Goal: Task Accomplishment & Management: Use online tool/utility

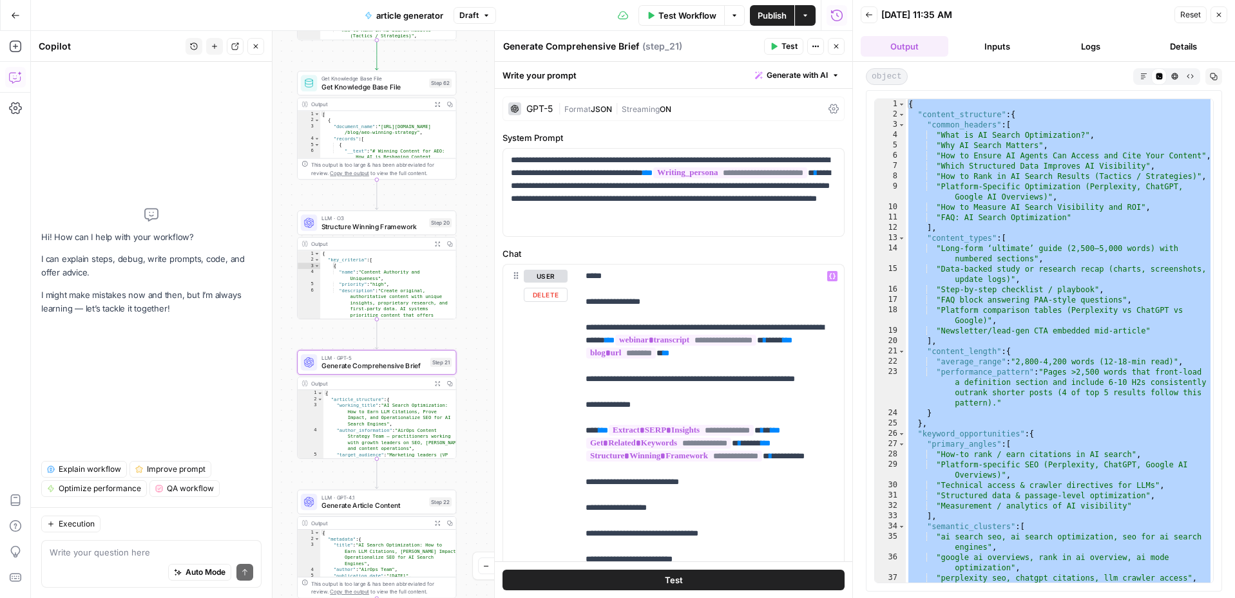
scroll to position [967, 0]
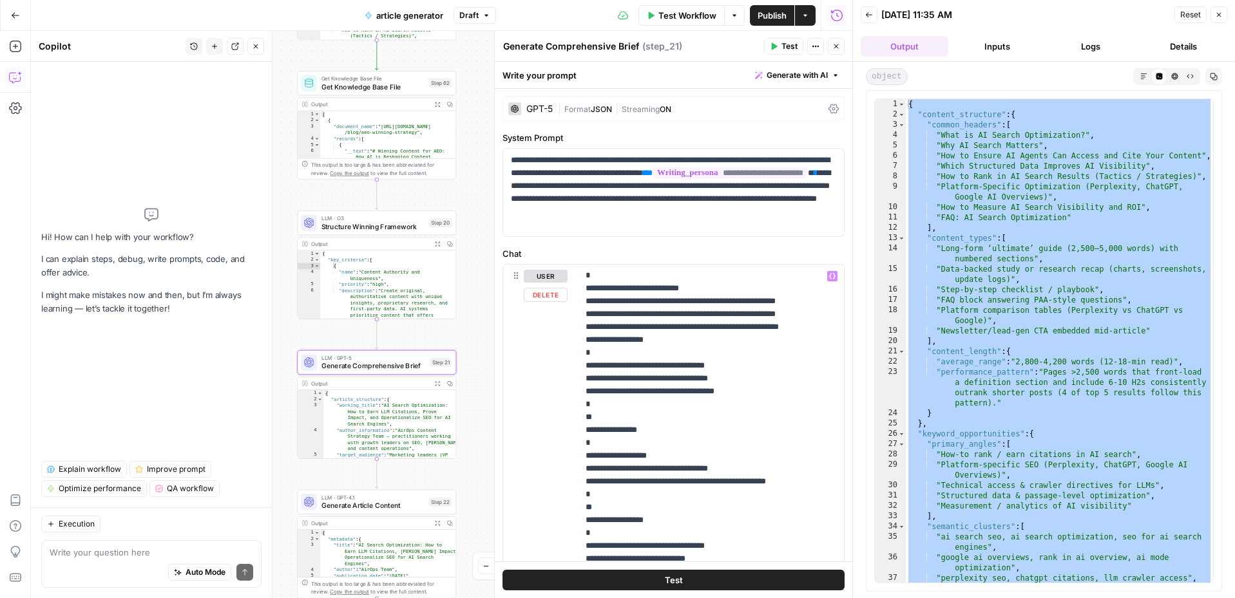
click at [638, 386] on p "**********" at bounding box center [711, 43] width 251 height 1481
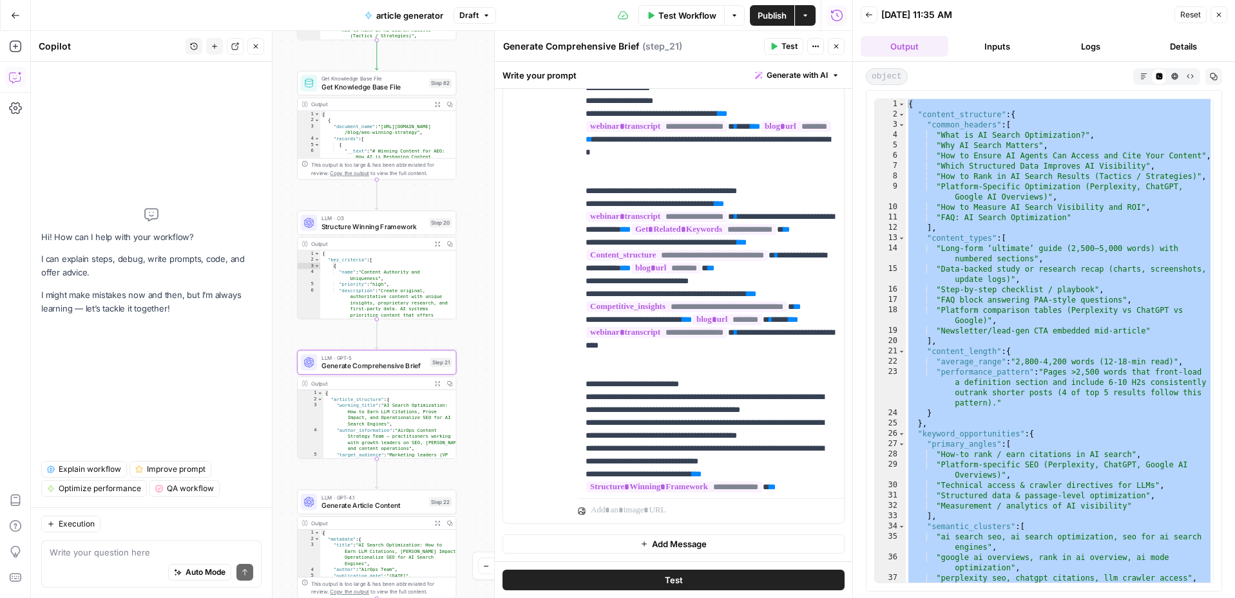
scroll to position [0, 0]
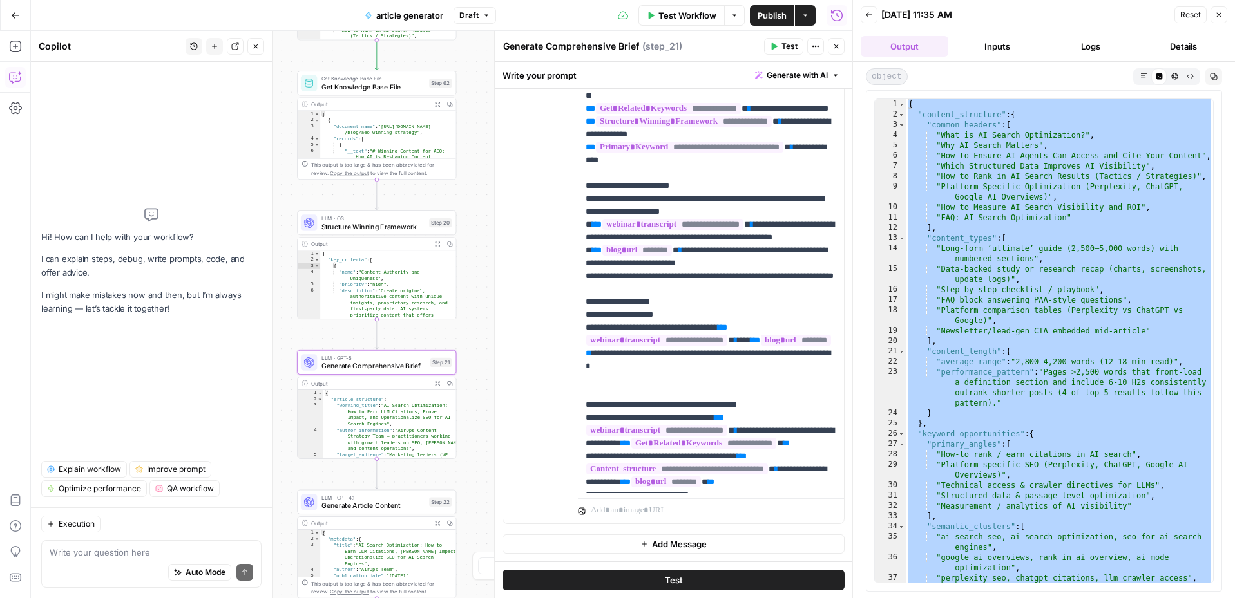
click at [775, 44] on icon "button" at bounding box center [775, 46] width 6 height 7
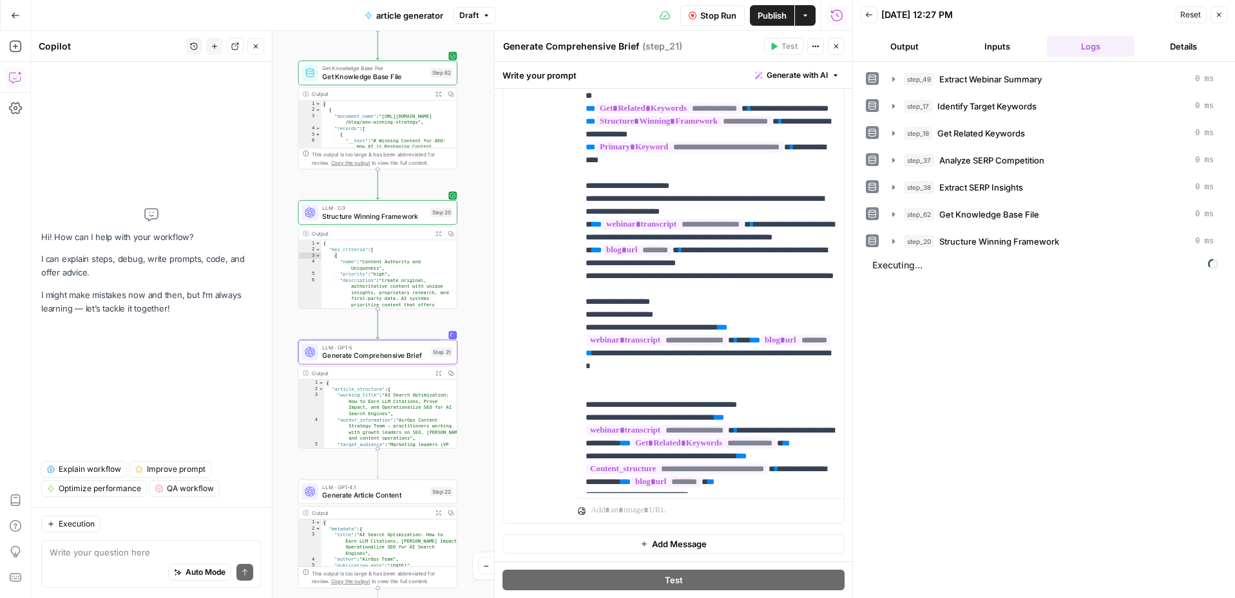
click at [395, 491] on span "Generate Article Content" at bounding box center [374, 495] width 104 height 10
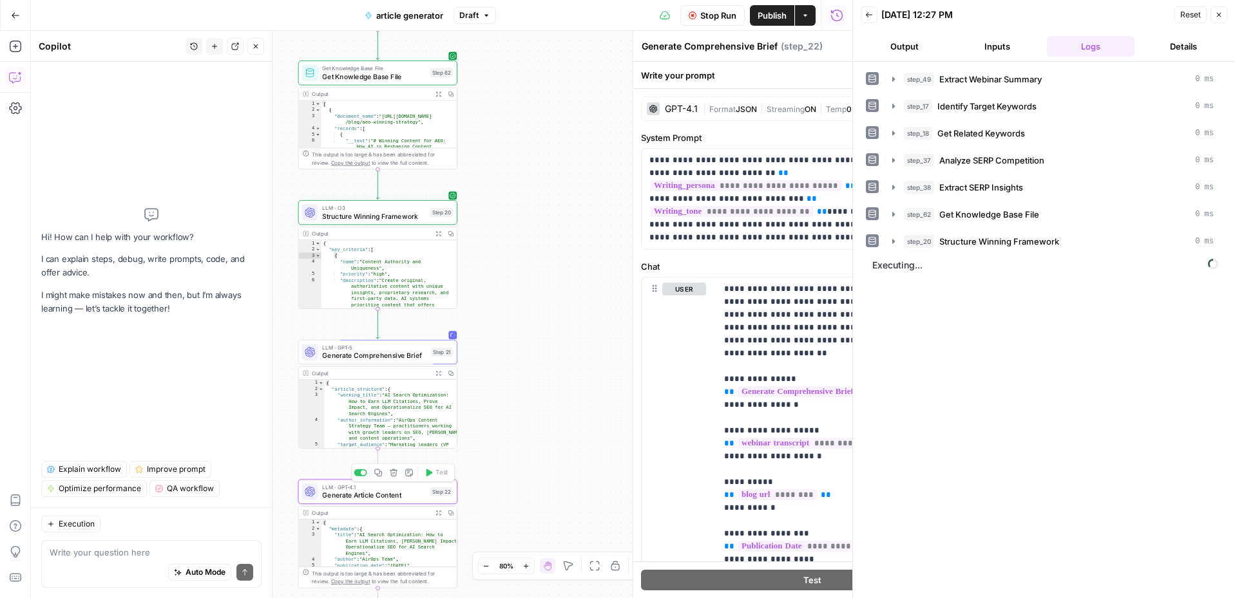
type textarea "Generate Article Content"
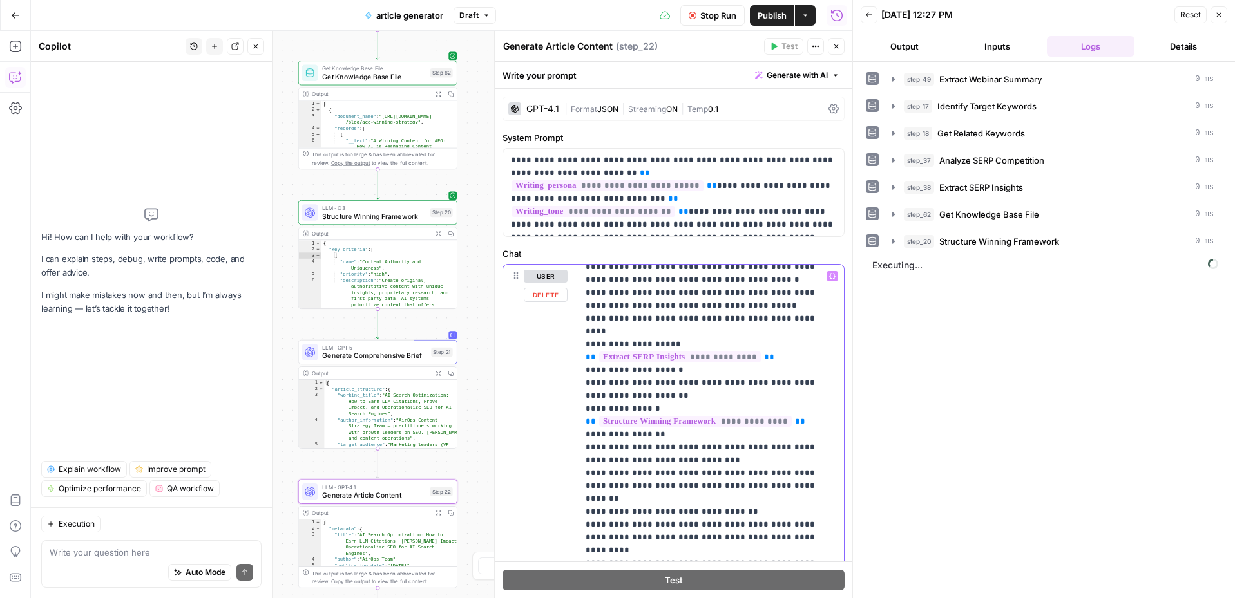
scroll to position [1147, 0]
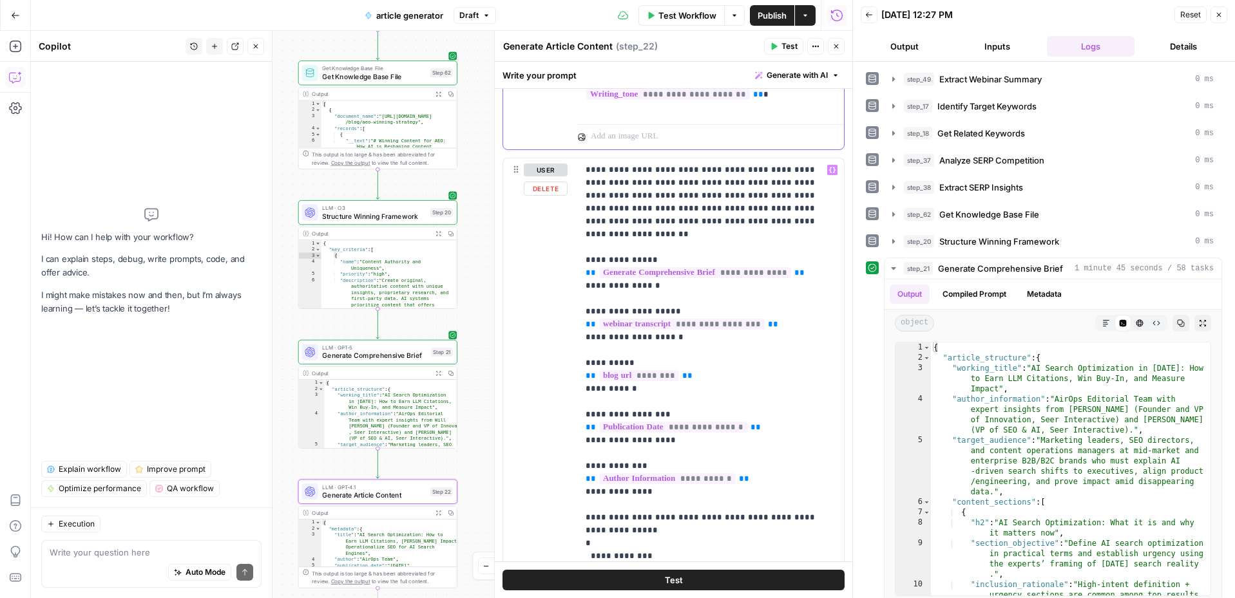
scroll to position [566, 0]
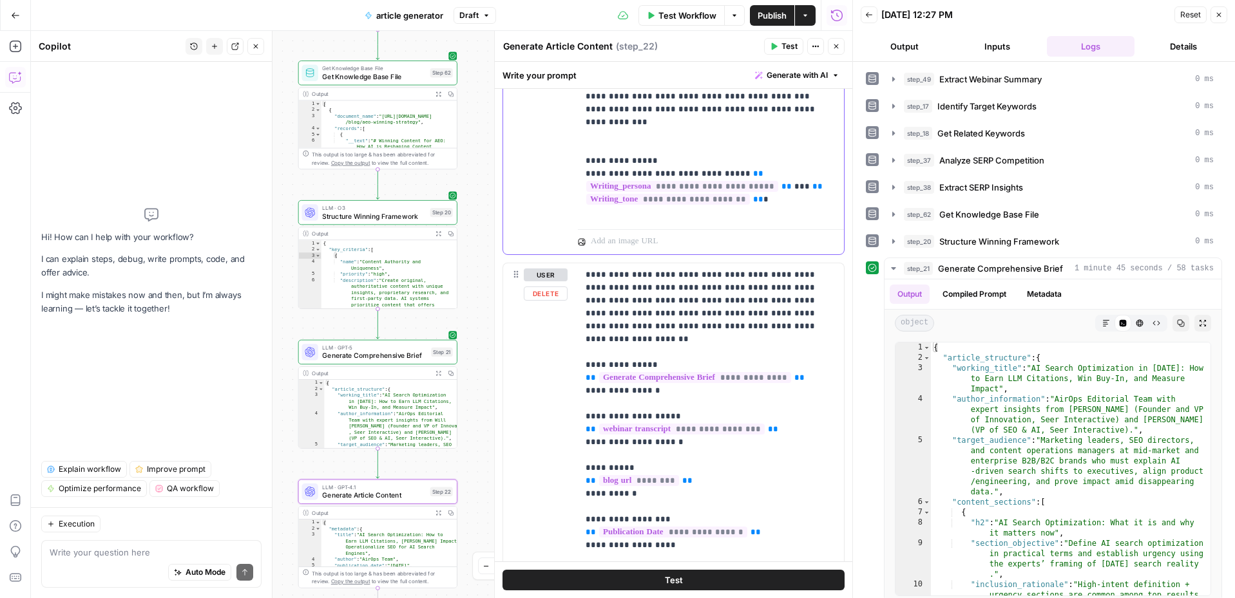
click at [546, 301] on div "user Delete" at bounding box center [546, 541] width 44 height 545
click at [553, 294] on button "Delete" at bounding box center [546, 294] width 44 height 14
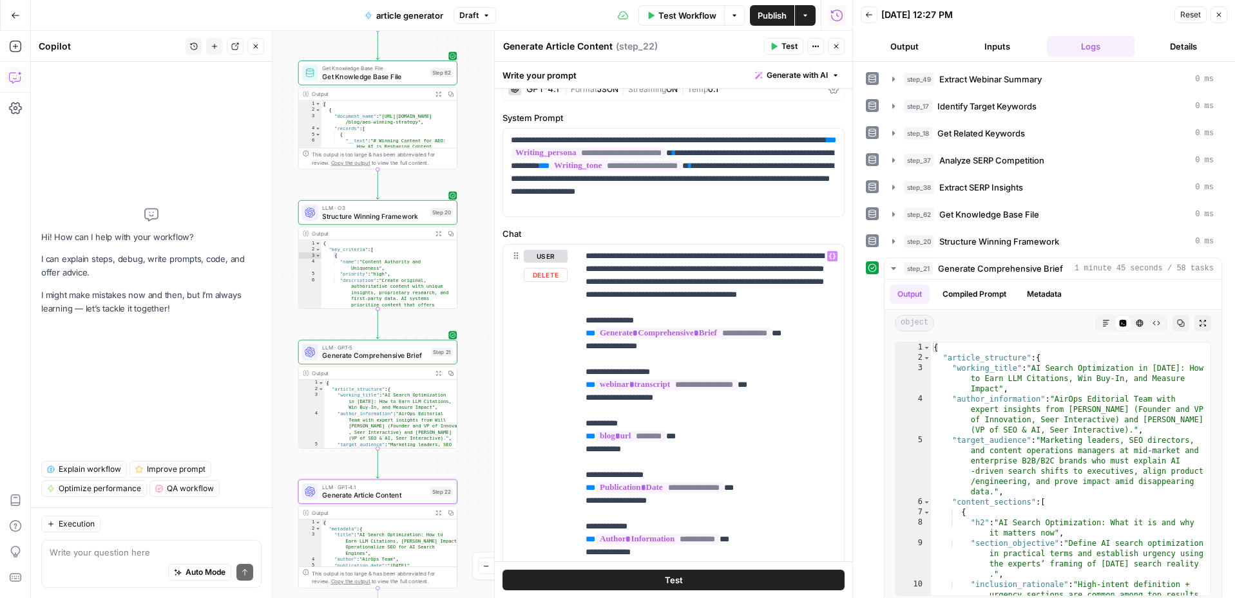
scroll to position [0, 0]
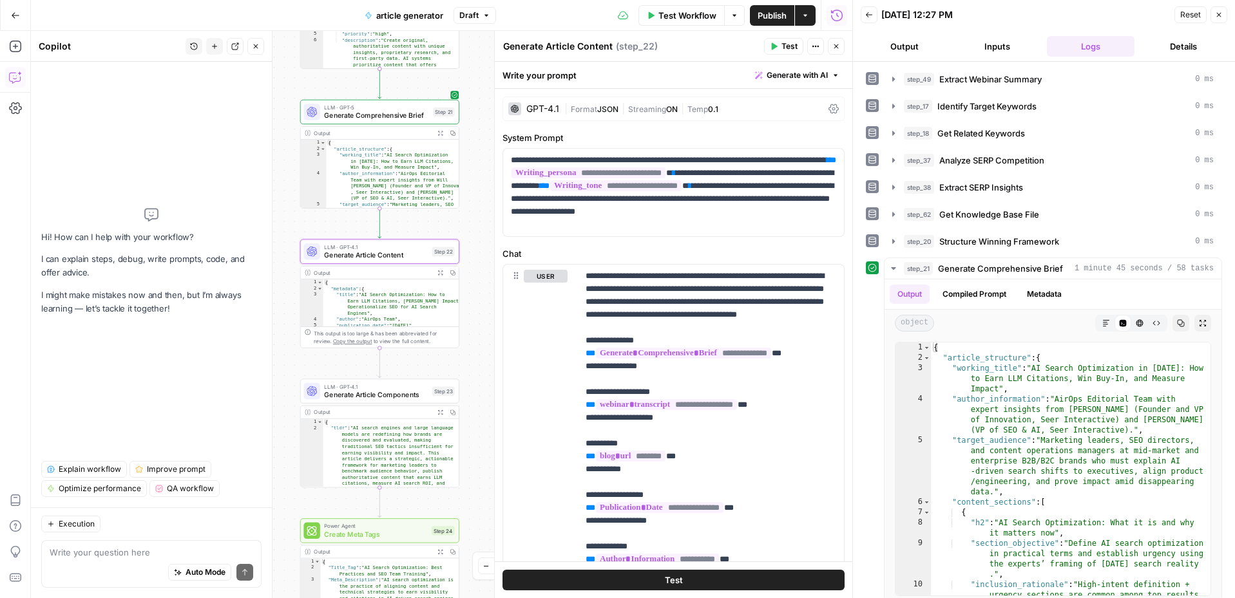
drag, startPoint x: 471, startPoint y: 449, endPoint x: 473, endPoint y: 209, distance: 240.3
click at [473, 209] on div "Workflow Set Inputs Inputs LLM · Claude Sonnet 4 Extract Webinar Summary Step 4…" at bounding box center [441, 314] width 821 height 567
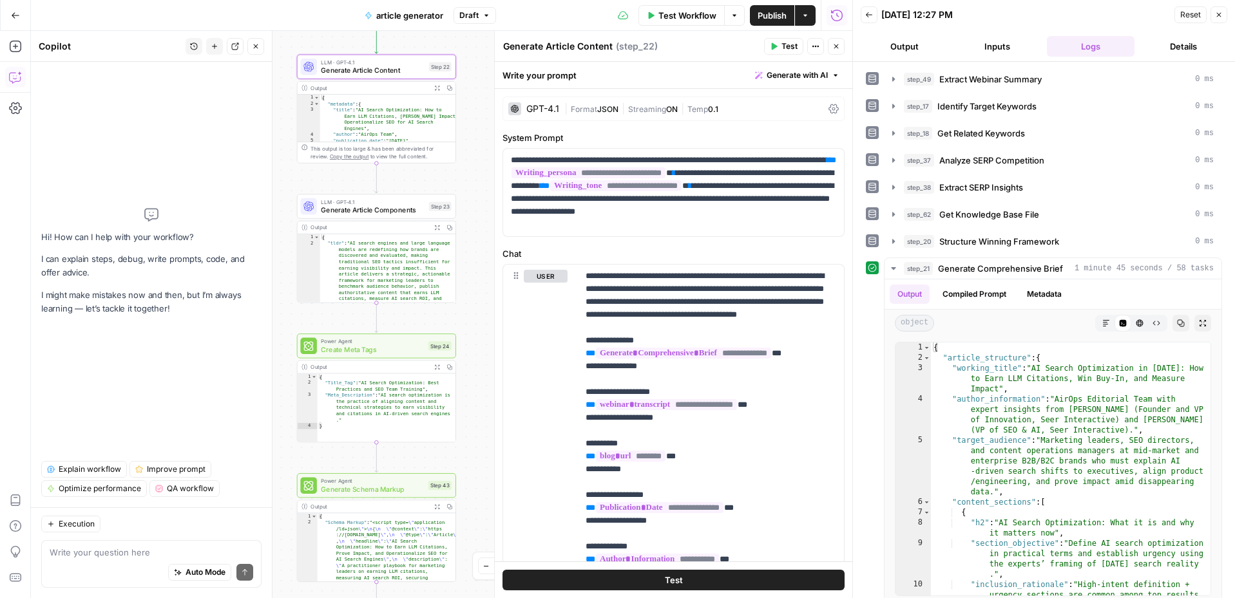
drag, startPoint x: 479, startPoint y: 412, endPoint x: 476, endPoint y: 226, distance: 185.5
click at [476, 226] on div "Workflow Set Inputs Inputs LLM · Claude Sonnet 4 Extract Webinar Summary Step 4…" at bounding box center [441, 314] width 821 height 567
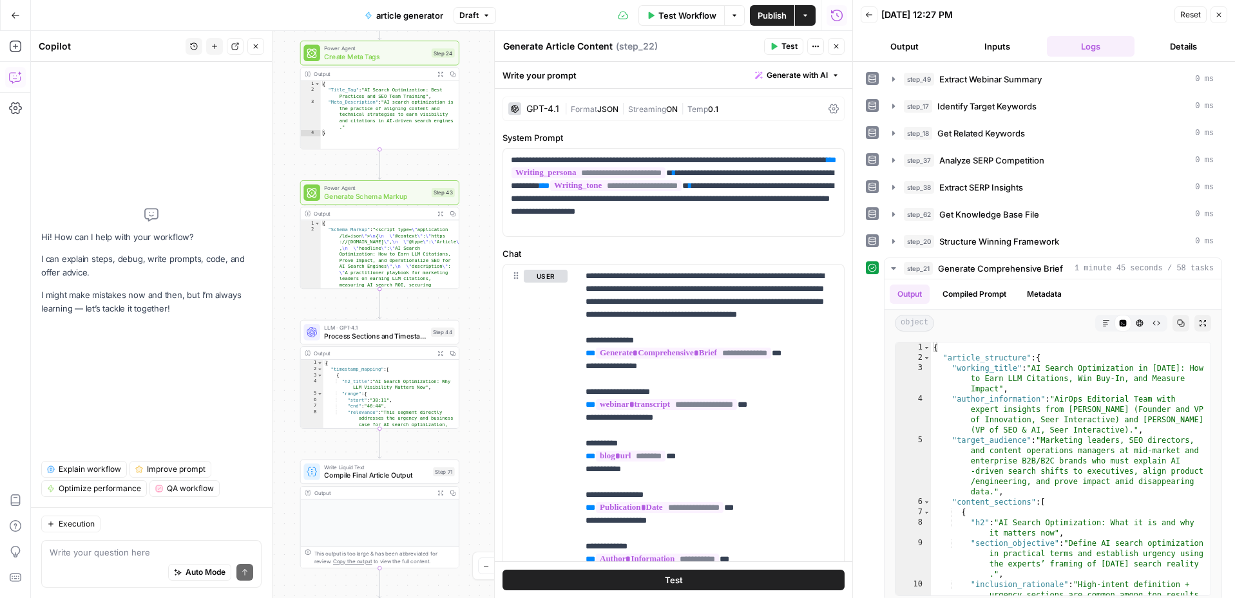
drag, startPoint x: 469, startPoint y: 421, endPoint x: 472, endPoint y: 128, distance: 293.1
click at [472, 128] on div "Workflow Set Inputs Inputs LLM · Claude Sonnet 4 Extract Webinar Summary Step 4…" at bounding box center [441, 314] width 821 height 567
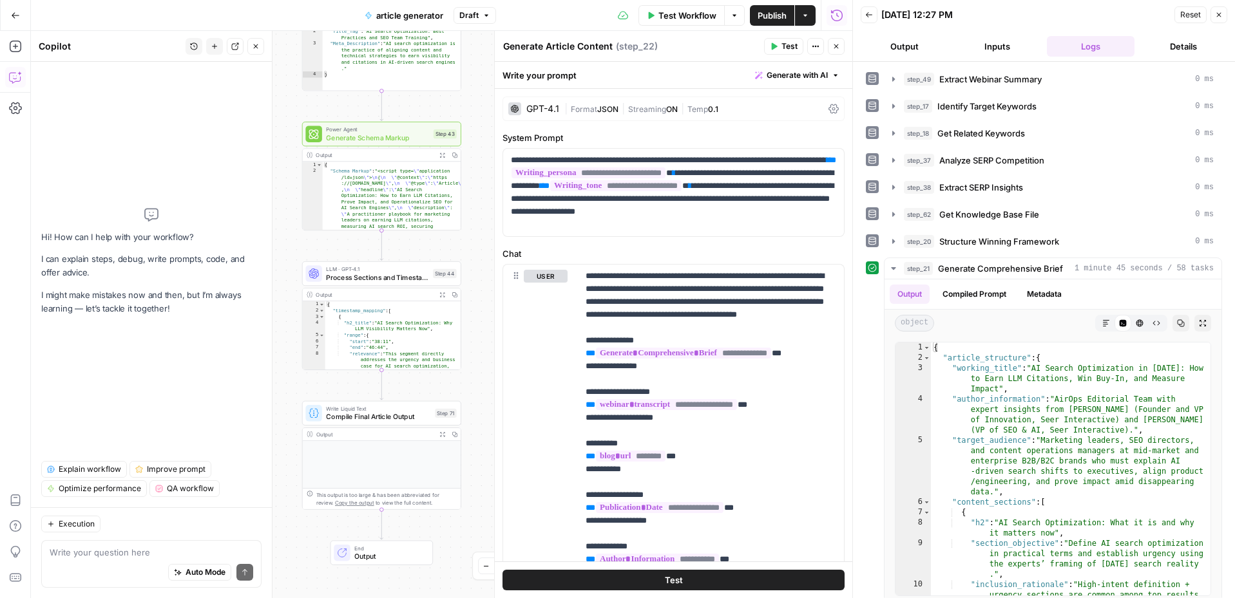
drag, startPoint x: 472, startPoint y: 365, endPoint x: 474, endPoint y: 307, distance: 58.0
click at [474, 307] on div "Workflow Set Inputs Inputs LLM · Claude Sonnet 4 Extract Webinar Summary Step 4…" at bounding box center [441, 314] width 821 height 567
click at [1034, 403] on div "{ "article_structure" : { "working_title" : "AI Search Optimization in 2025: Ho…" at bounding box center [1071, 505] width 280 height 325
type textarea "* *"
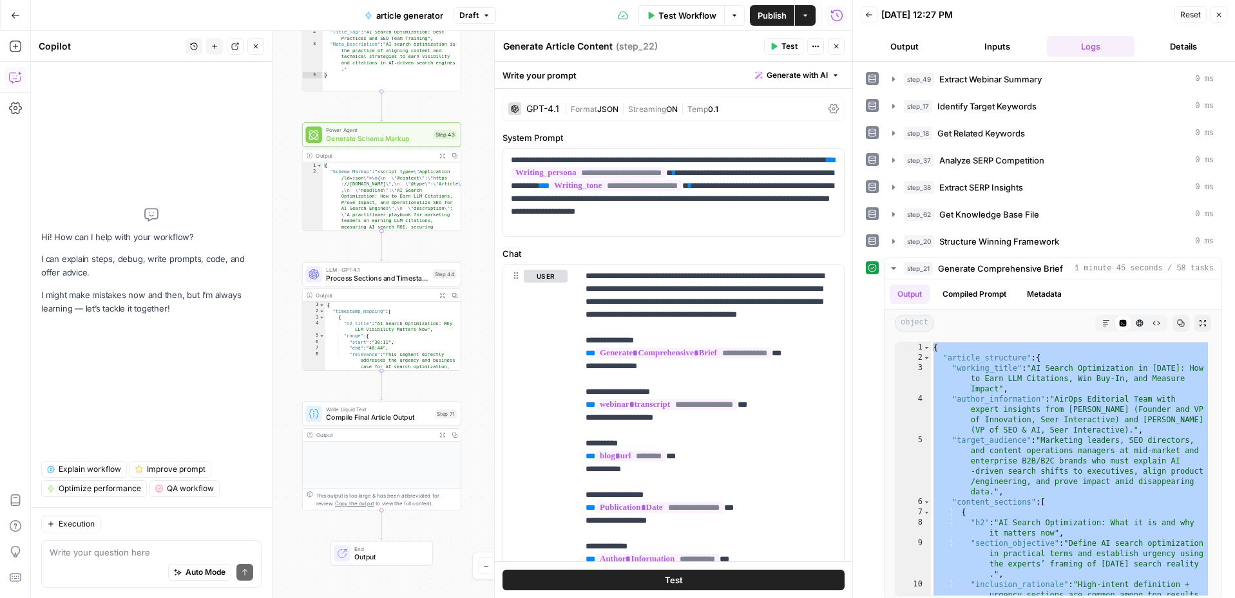
click at [365, 272] on span "LLM · GPT-4.1" at bounding box center [377, 269] width 102 height 8
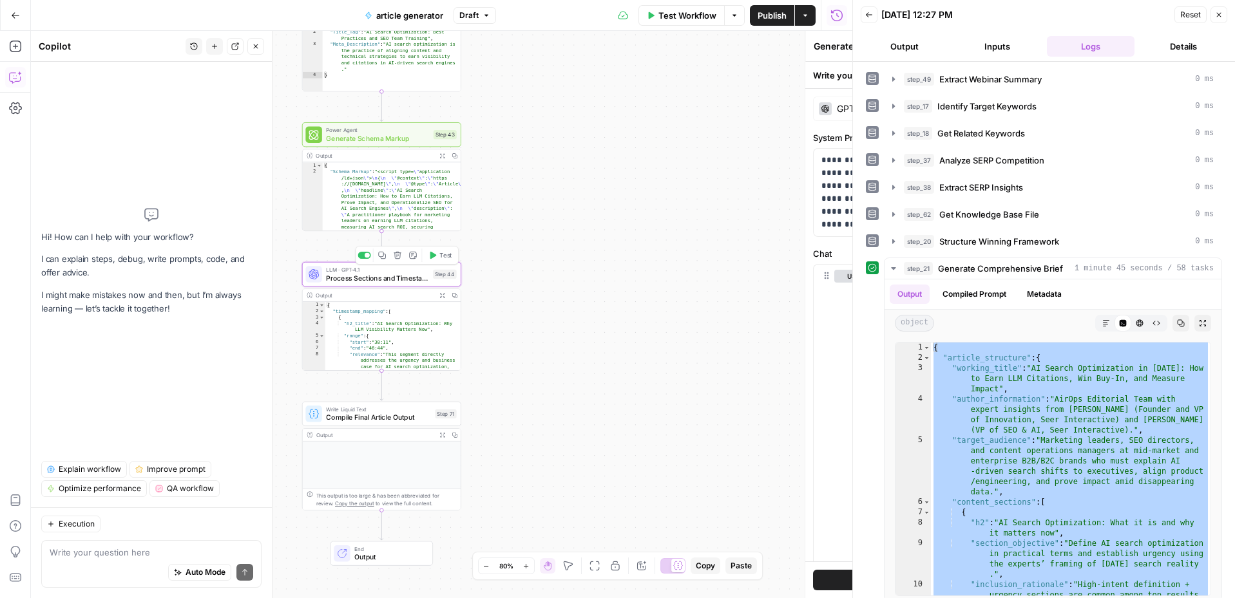
type textarea "Process Sections and Timestamps"
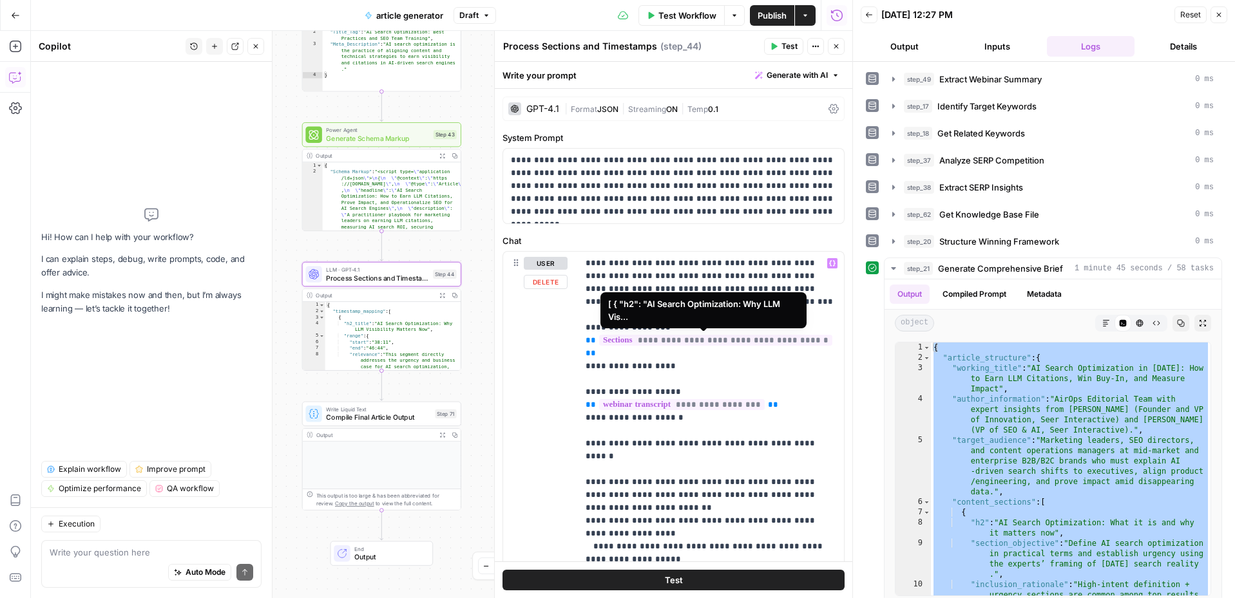
click at [640, 345] on span "**********" at bounding box center [715, 340] width 233 height 11
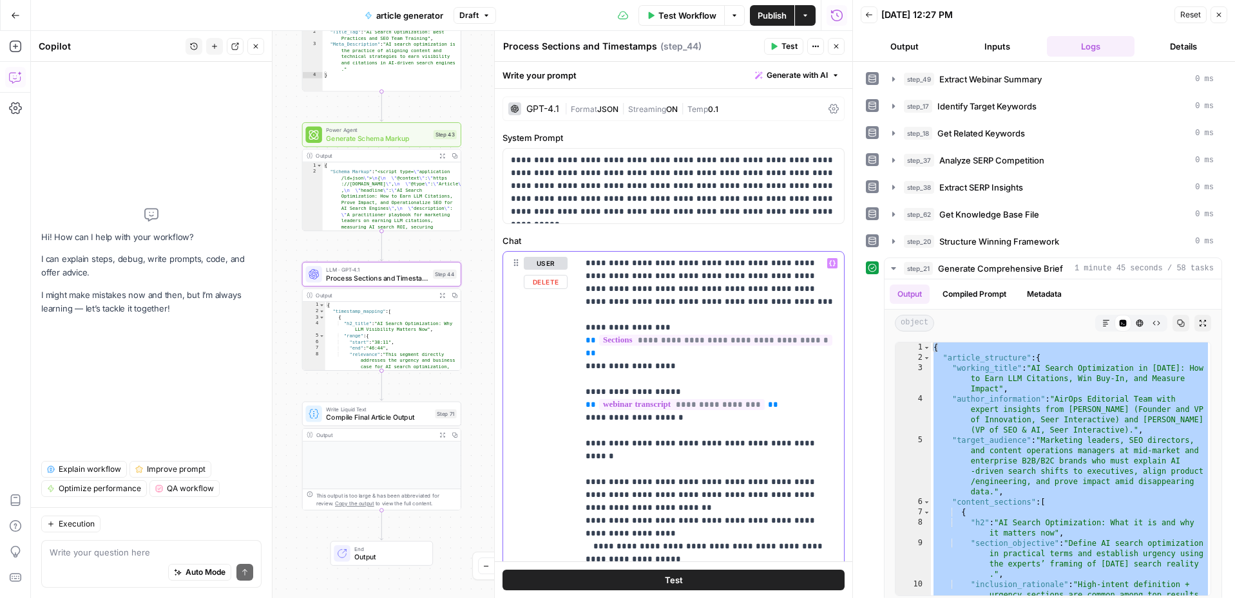
scroll to position [361, 0]
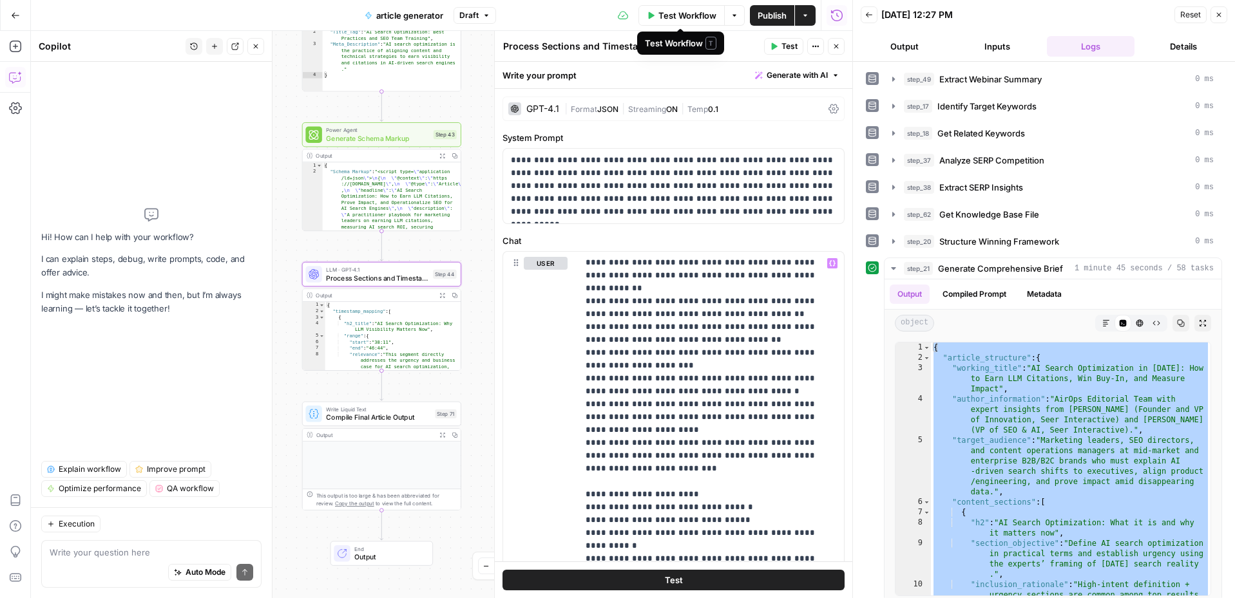
click at [694, 15] on span "Test Workflow" at bounding box center [687, 15] width 58 height 13
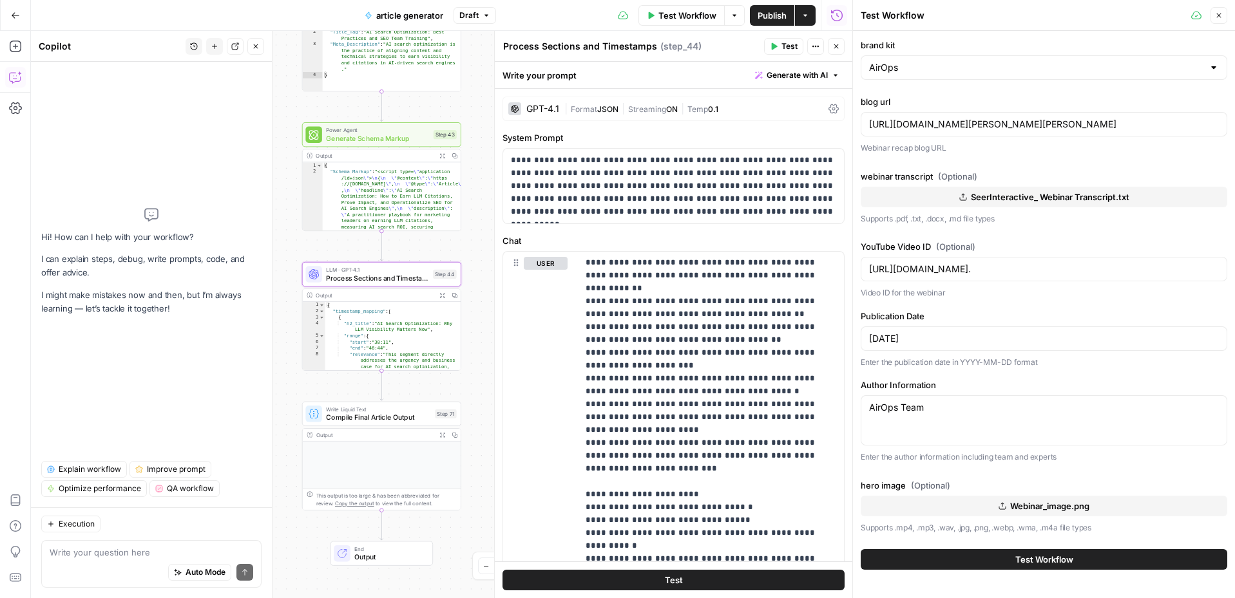
click at [380, 456] on div at bounding box center [382, 482] width 158 height 81
click at [383, 417] on span "Compile Final Article Output" at bounding box center [378, 417] width 105 height 10
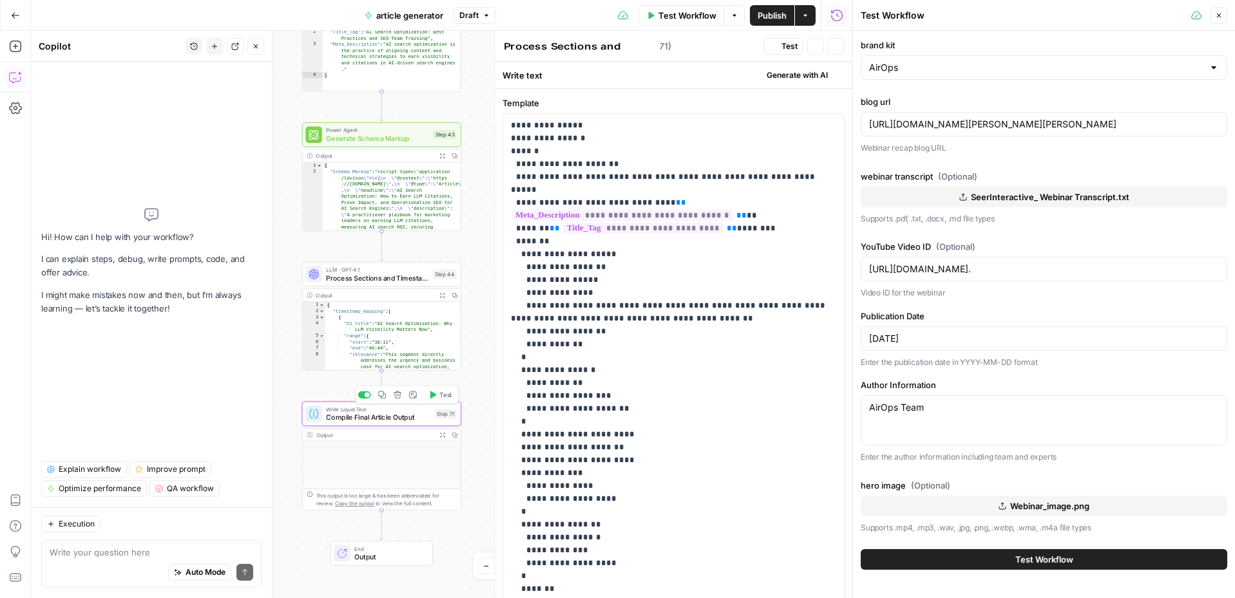
type textarea "Compile Final Article Output"
click at [383, 417] on span "Compile Final Article Output" at bounding box center [378, 417] width 105 height 10
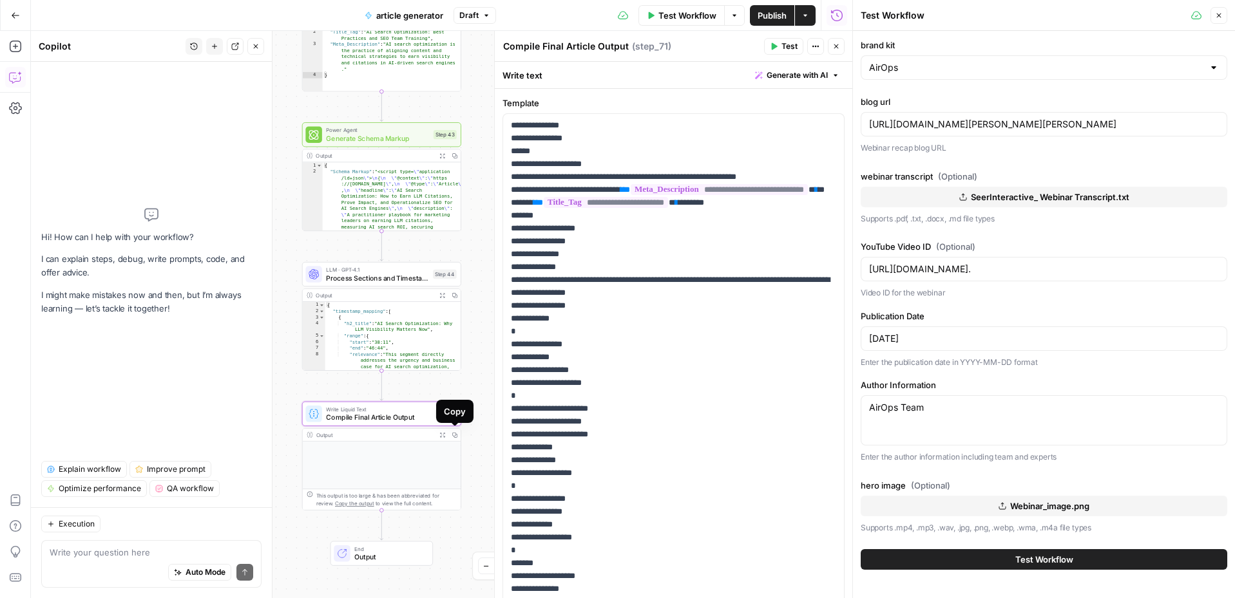
click at [455, 432] on icon "button" at bounding box center [455, 435] width 6 height 6
click at [904, 562] on button "Test Workflow" at bounding box center [1044, 559] width 367 height 21
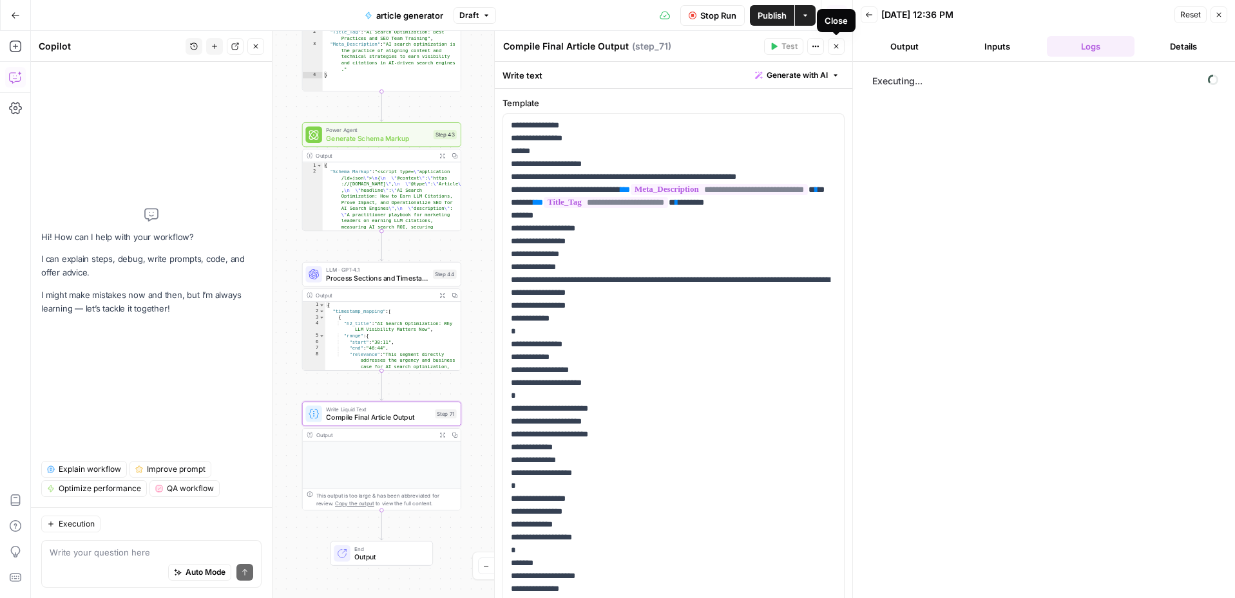
click at [835, 46] on icon "button" at bounding box center [836, 46] width 5 height 5
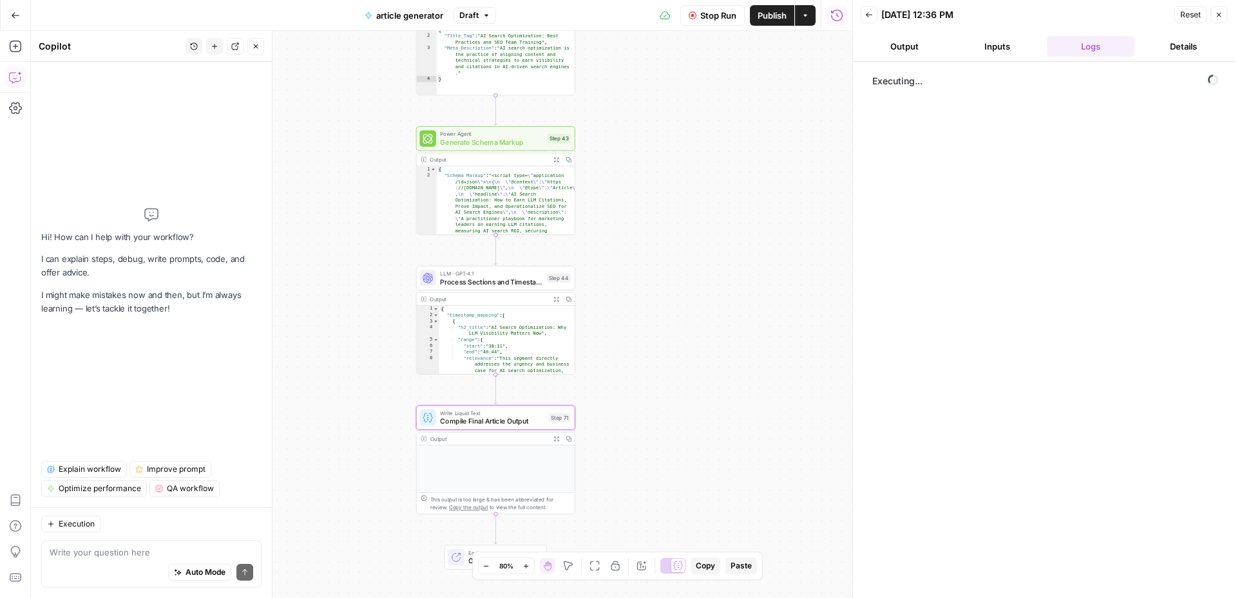
drag, startPoint x: 560, startPoint y: 236, endPoint x: 674, endPoint y: 240, distance: 113.4
click at [674, 240] on div "Workflow Set Inputs Inputs LLM · Claude Sonnet 4 Extract Webinar Summary Step 4…" at bounding box center [441, 314] width 821 height 567
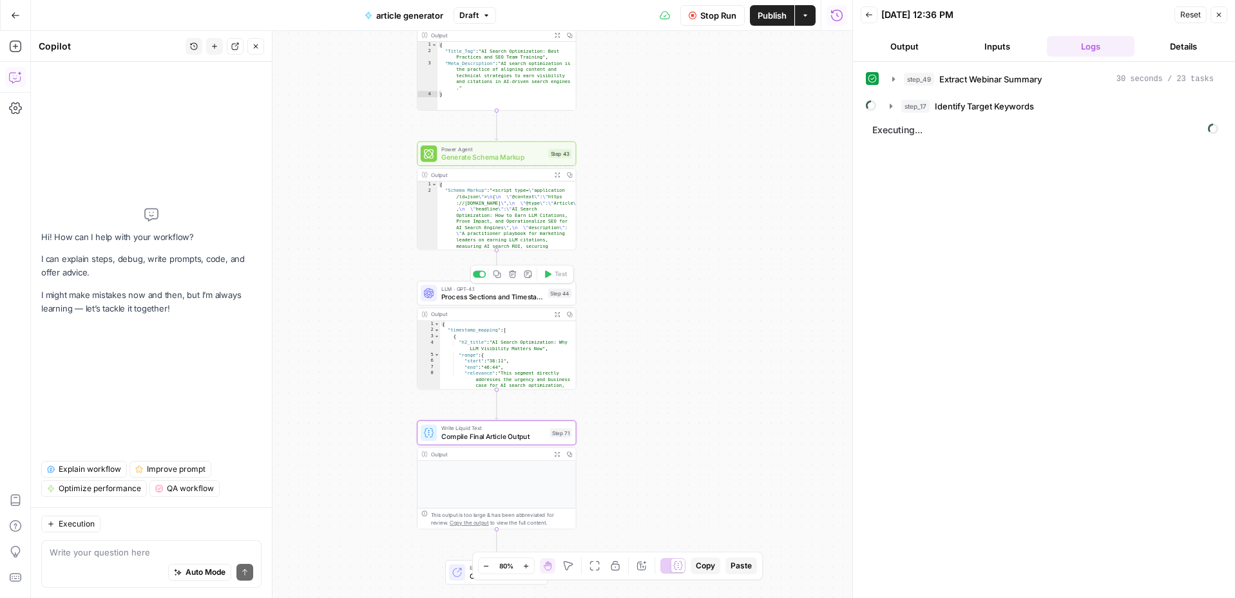
click at [511, 300] on span "Process Sections and Timestamps" at bounding box center [492, 297] width 102 height 10
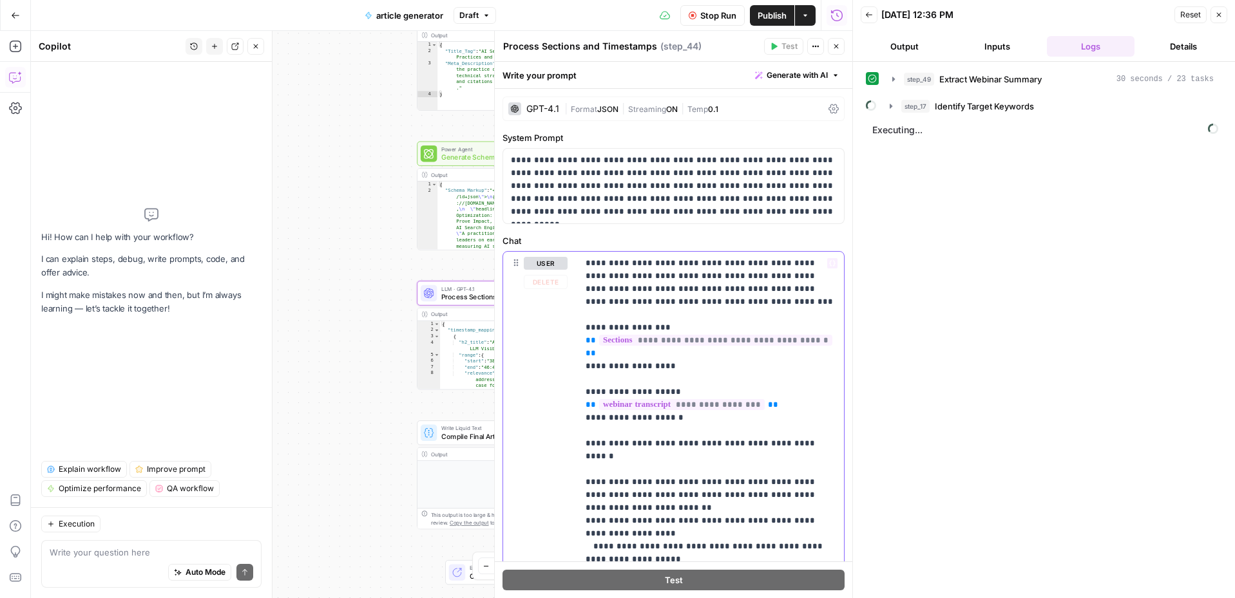
click at [356, 236] on div "Workflow Set Inputs Inputs LLM · Claude Sonnet 4 Extract Webinar Summary Step 4…" at bounding box center [441, 314] width 821 height 567
click at [365, 216] on div "Workflow Set Inputs Inputs LLM · Claude Sonnet 4 Extract Webinar Summary Step 4…" at bounding box center [441, 314] width 821 height 567
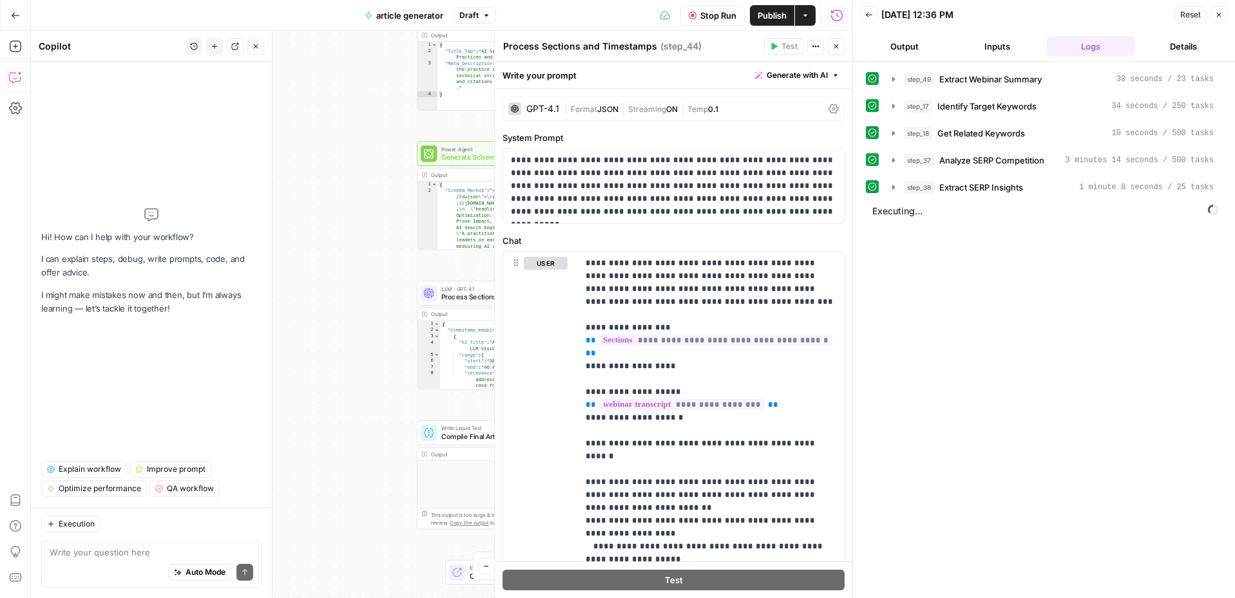
click at [549, 106] on div "GPT-4.1" at bounding box center [542, 108] width 33 height 9
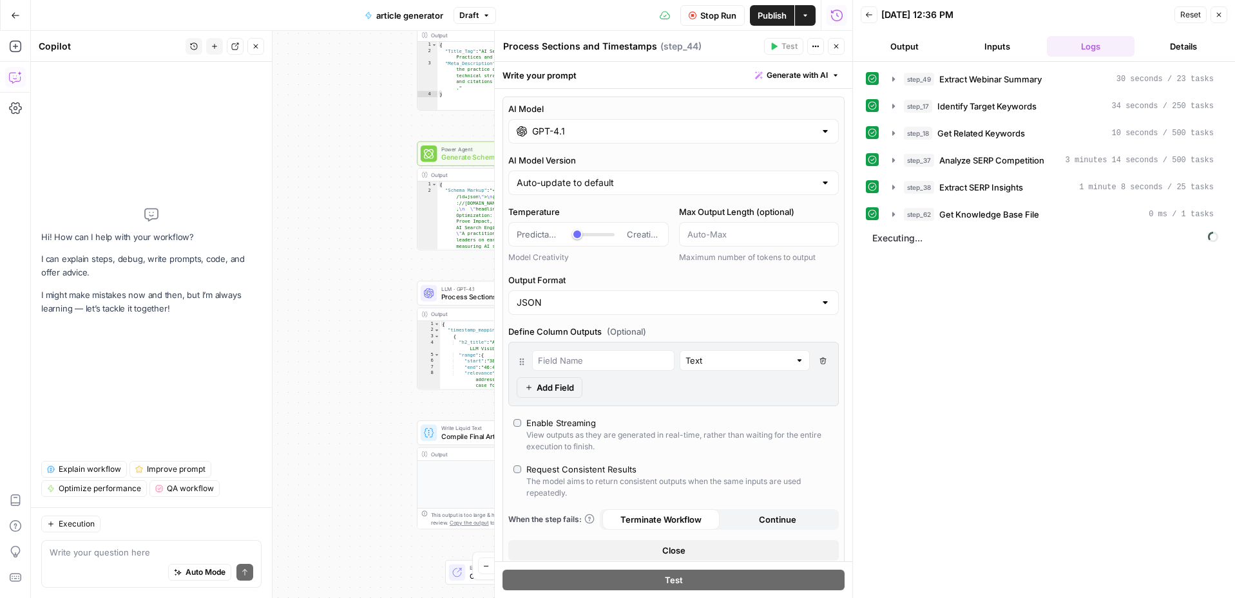
click at [602, 134] on input "GPT-4.1" at bounding box center [673, 131] width 283 height 13
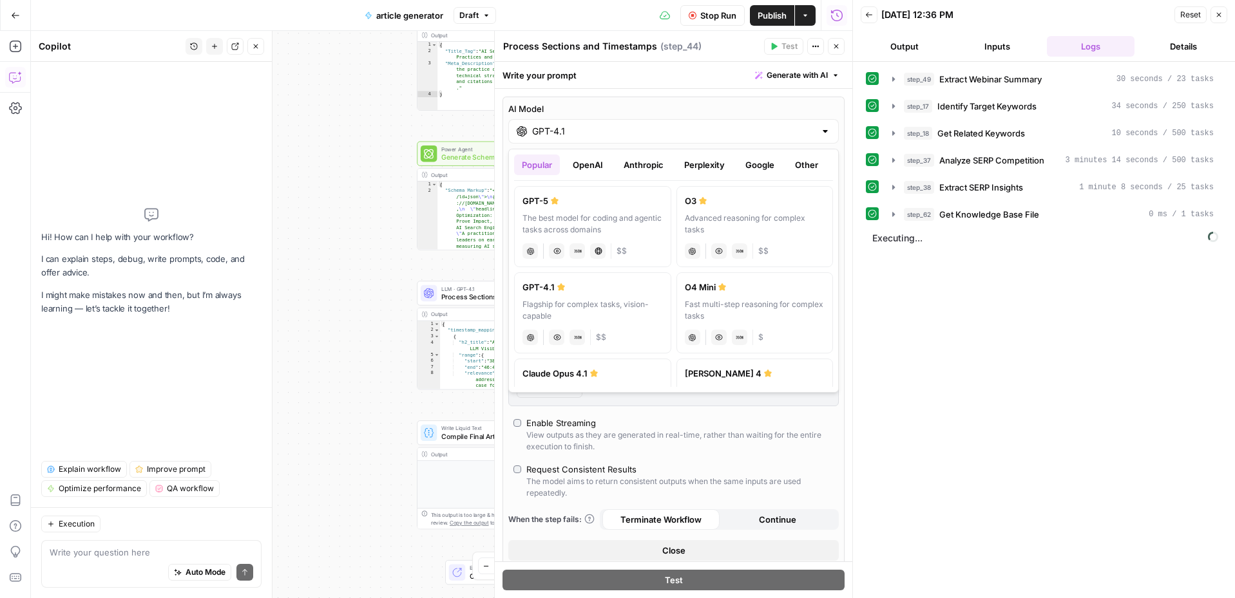
click at [705, 209] on label "O3 Advanced reasoning for complex tasks chat Vision Capabilities JSON Mode $$" at bounding box center [754, 226] width 157 height 81
type input "O3"
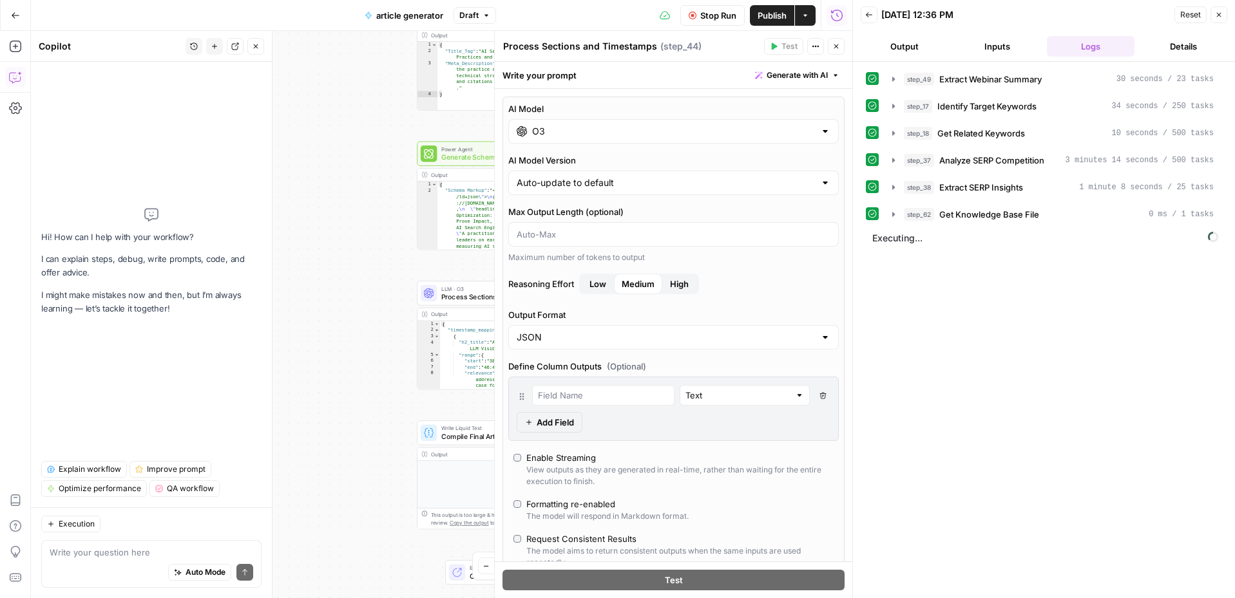
click at [367, 220] on div "Workflow Set Inputs Inputs LLM · Claude Sonnet 4 Extract Webinar Summary Step 4…" at bounding box center [441, 314] width 821 height 567
click at [837, 46] on icon "button" at bounding box center [836, 47] width 8 height 8
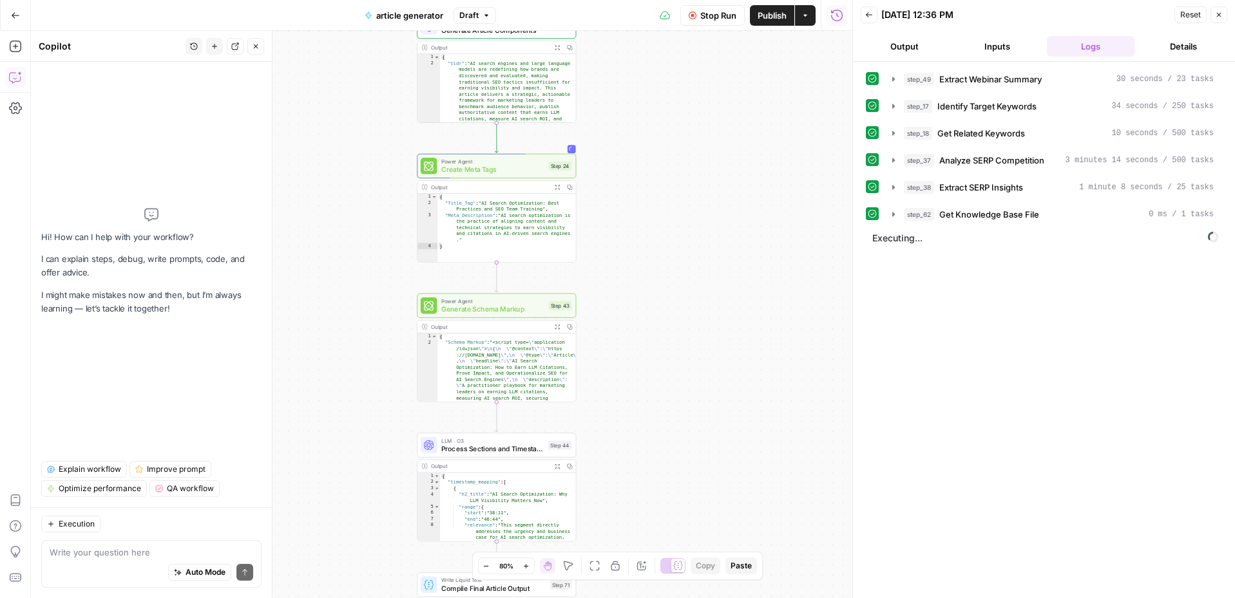
drag, startPoint x: 764, startPoint y: 110, endPoint x: 766, endPoint y: 404, distance: 293.7
click at [766, 404] on div "Workflow Set Inputs Inputs LLM · Claude Sonnet 4 Extract Webinar Summary Step 4…" at bounding box center [441, 314] width 821 height 567
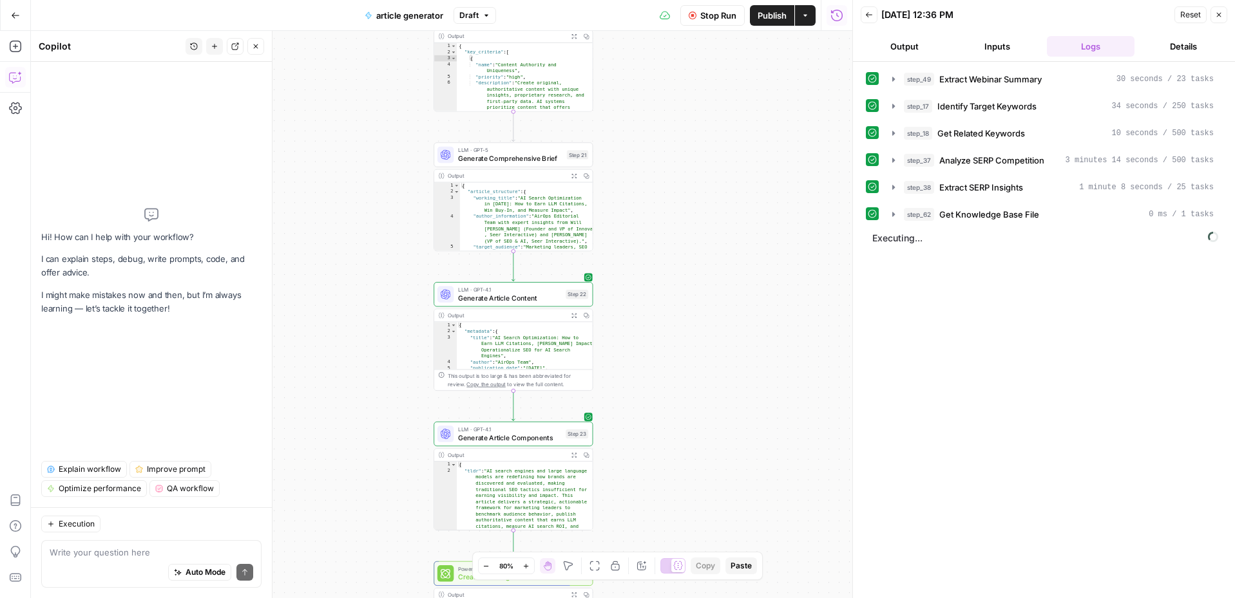
drag, startPoint x: 672, startPoint y: 151, endPoint x: 691, endPoint y: 405, distance: 253.8
click at [691, 405] on div "Workflow Set Inputs Inputs LLM · Claude Sonnet 4 Extract Webinar Summary Step 4…" at bounding box center [441, 314] width 821 height 567
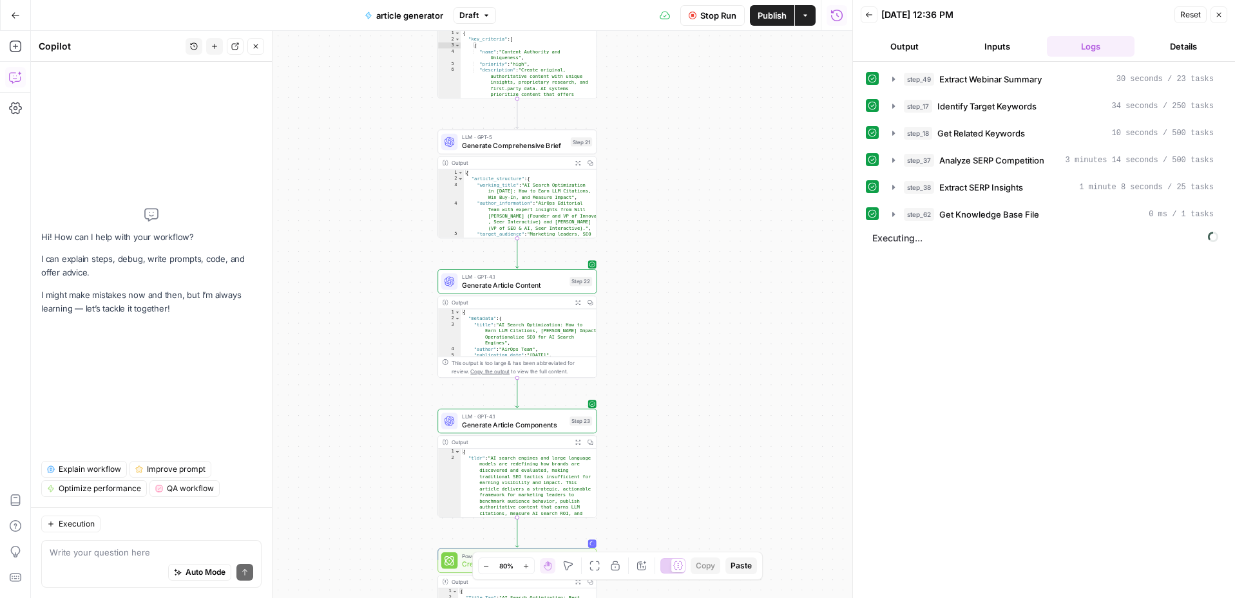
click at [521, 142] on span "Generate Comprehensive Brief" at bounding box center [514, 145] width 105 height 10
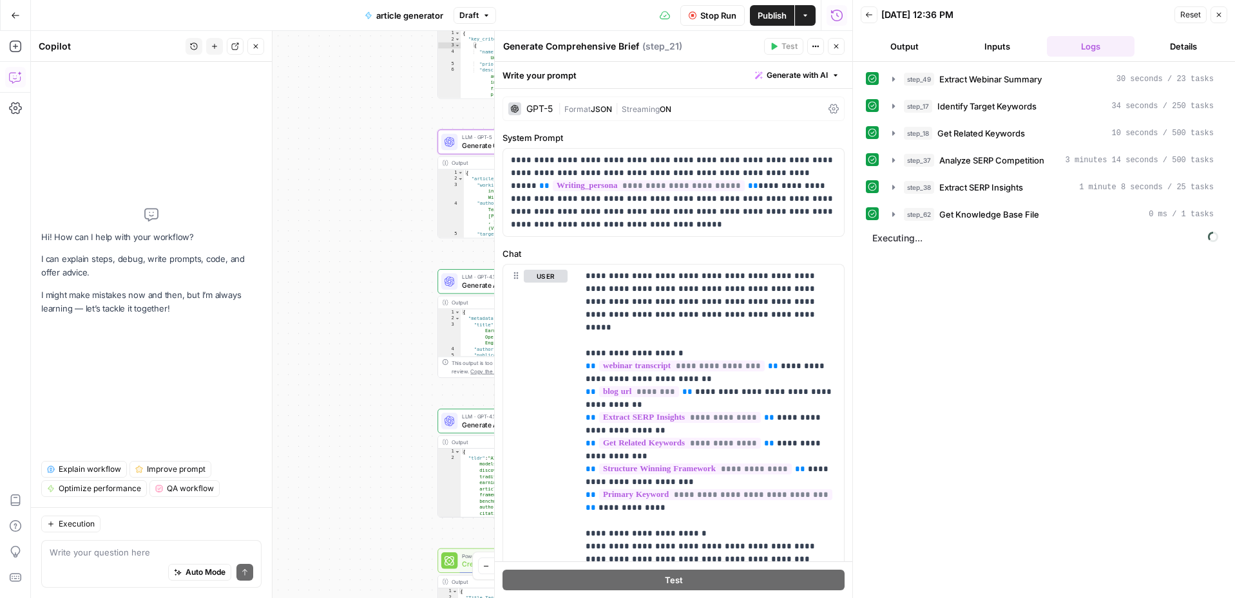
click at [544, 112] on div "GPT-5" at bounding box center [539, 108] width 26 height 9
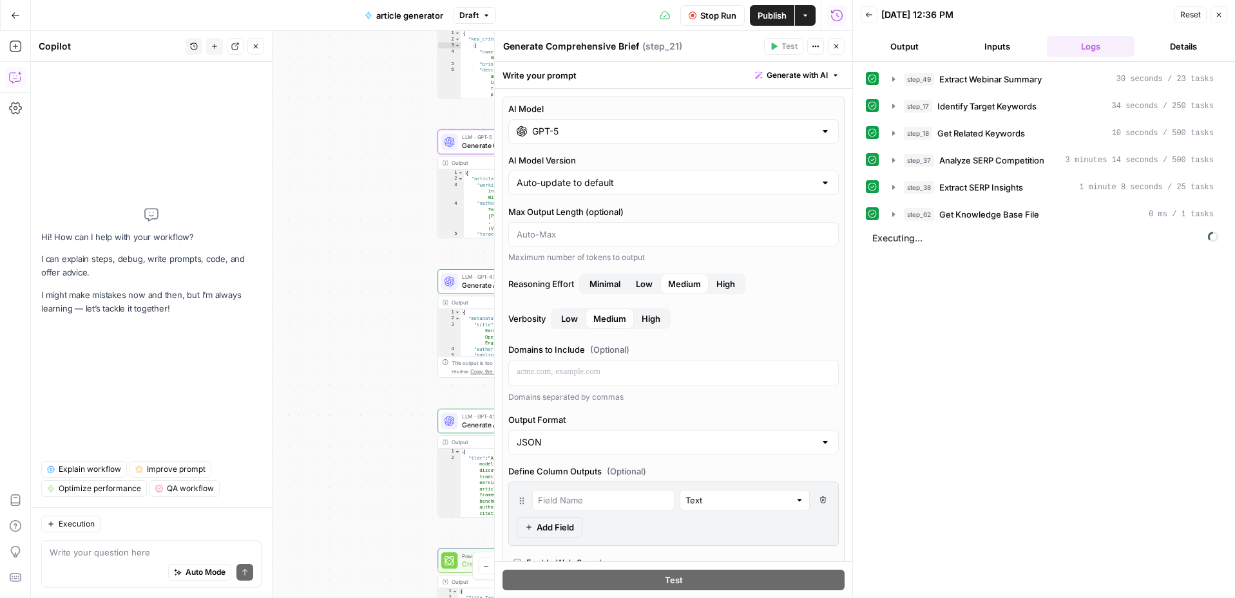
click at [579, 134] on input "GPT-5" at bounding box center [673, 131] width 283 height 13
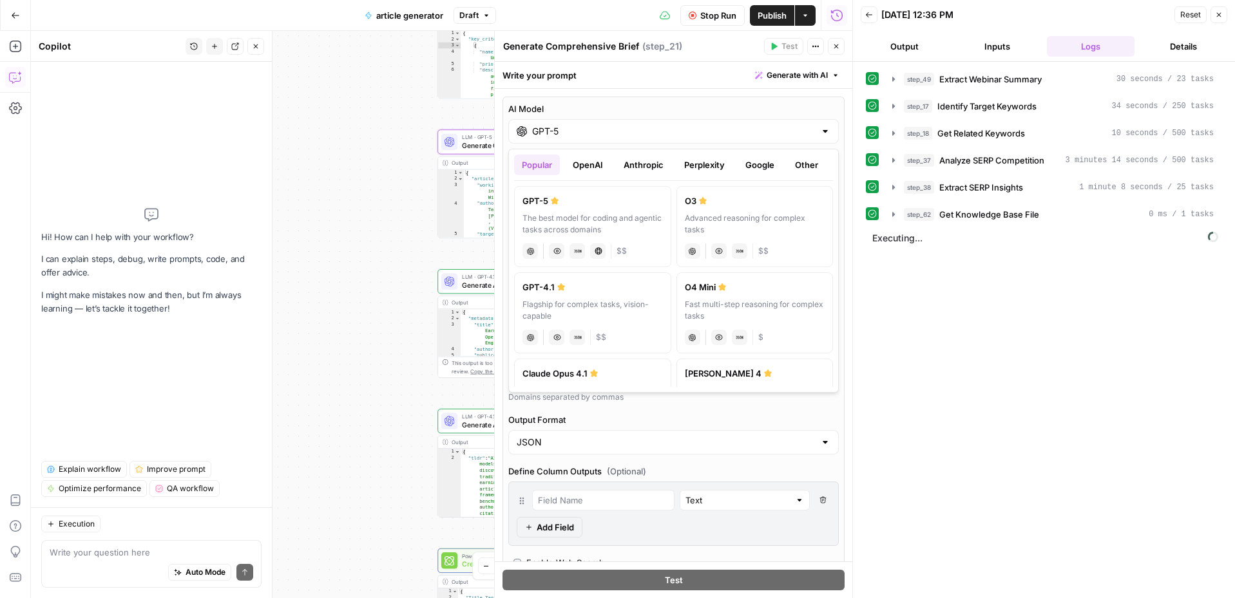
click at [633, 160] on button "Anthropic" at bounding box center [643, 165] width 55 height 21
click at [636, 224] on div "Powerful model for complex and writing tasks" at bounding box center [592, 224] width 140 height 23
type input "Claude Opus 4.1"
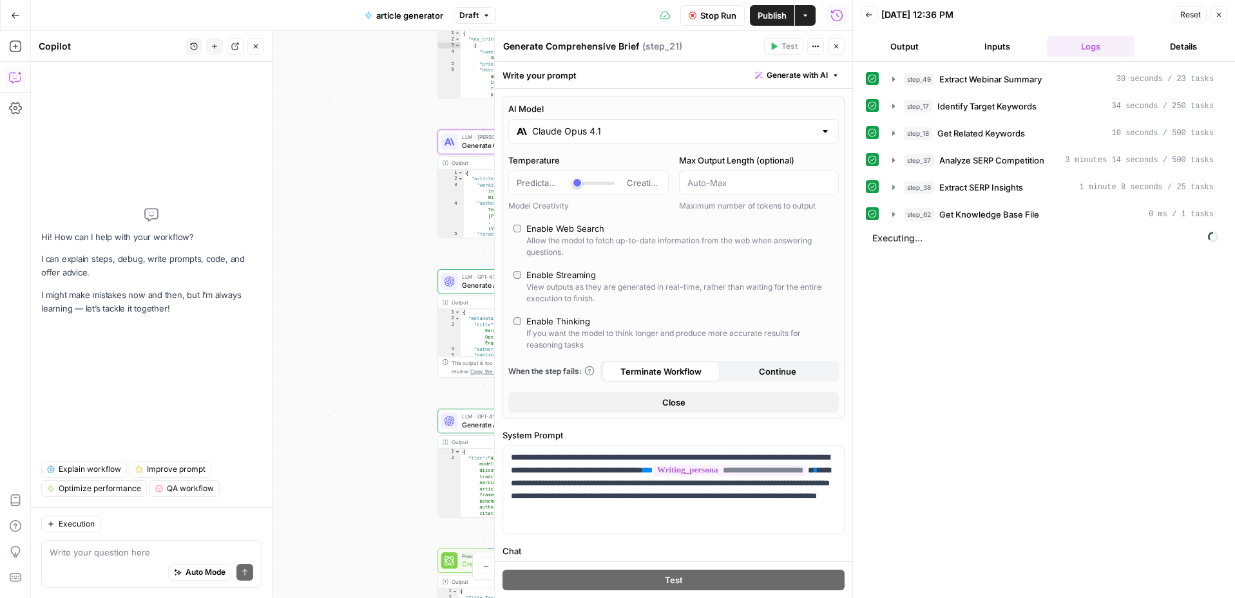
click at [374, 281] on div "Workflow Set Inputs Inputs LLM · Claude Sonnet 4 Extract Webinar Summary Step 4…" at bounding box center [441, 314] width 821 height 567
click at [383, 294] on div "Workflow Set Inputs Inputs LLM · Claude Sonnet 4 Extract Webinar Summary Step 4…" at bounding box center [441, 314] width 821 height 567
click at [411, 357] on div "Workflow Set Inputs Inputs LLM · Claude Sonnet 4 Extract Webinar Summary Step 4…" at bounding box center [441, 314] width 821 height 567
click at [462, 423] on span "Generate Article Components" at bounding box center [514, 425] width 104 height 10
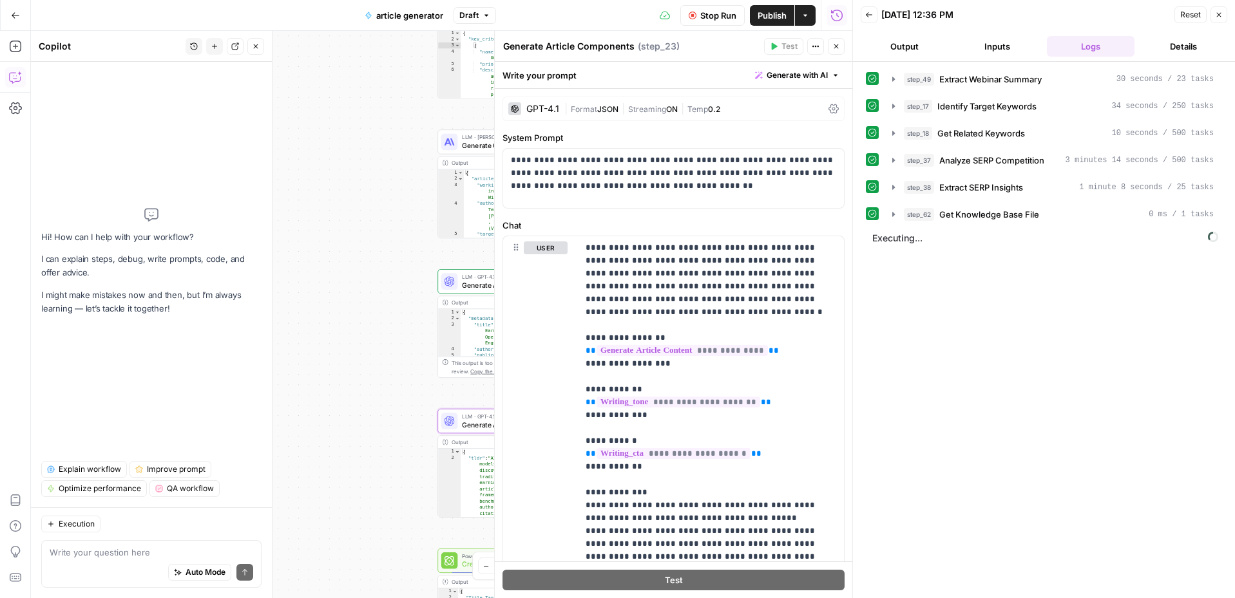
click at [548, 109] on div "GPT-4.1" at bounding box center [542, 108] width 33 height 9
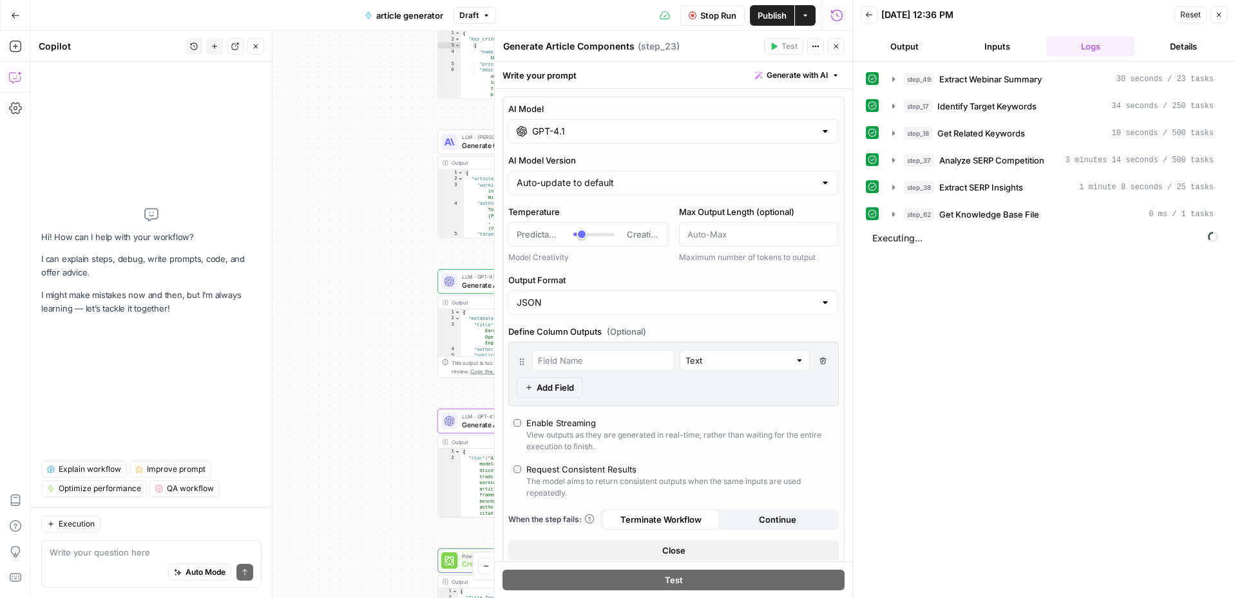
click at [650, 134] on input "GPT-4.1" at bounding box center [673, 131] width 283 height 13
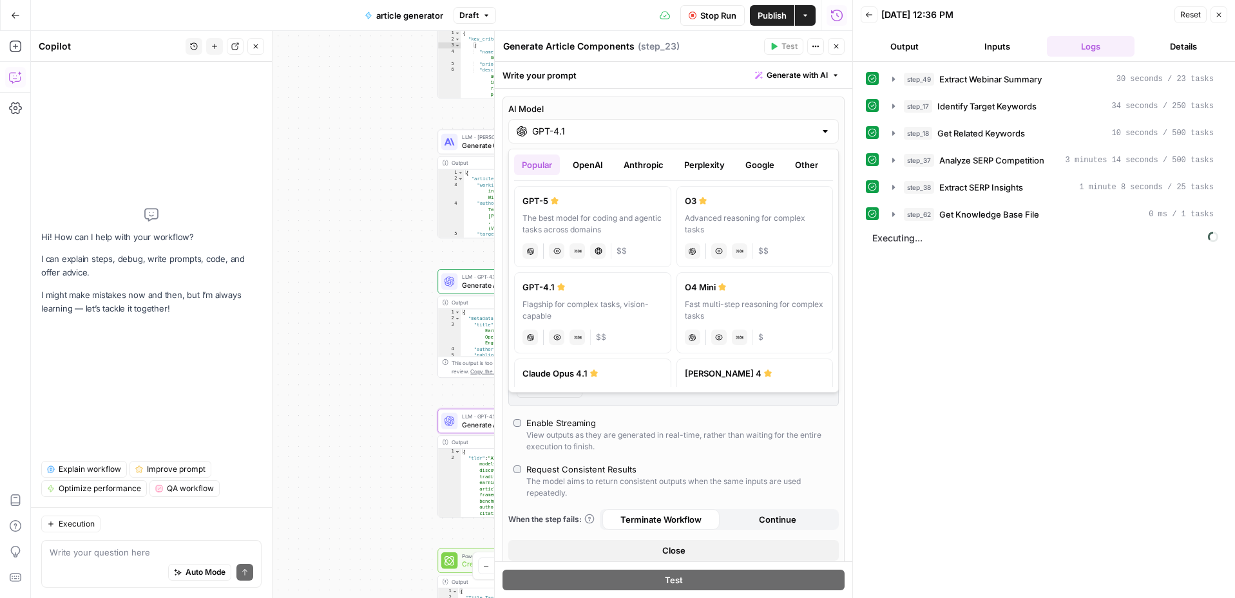
click at [650, 167] on button "Anthropic" at bounding box center [643, 165] width 55 height 21
click at [620, 213] on div "Powerful model for complex and writing tasks" at bounding box center [592, 224] width 140 height 23
type input "Claude Opus 4.1"
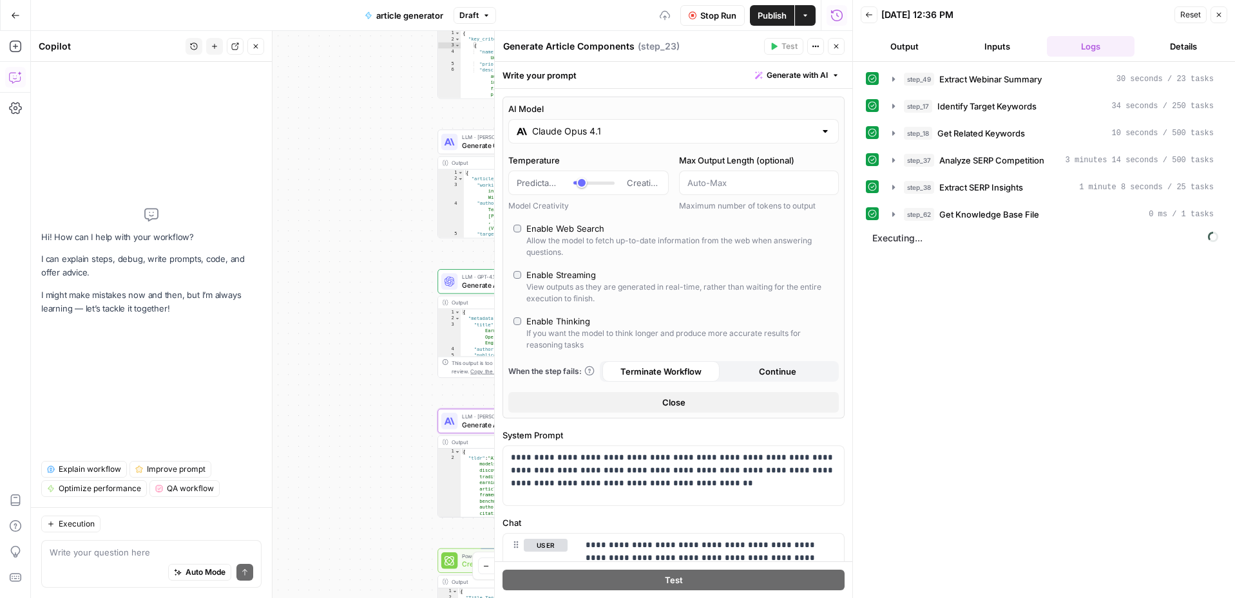
click at [365, 328] on div "Workflow Set Inputs Inputs LLM · Claude Sonnet 4 Extract Webinar Summary Step 4…" at bounding box center [441, 314] width 821 height 567
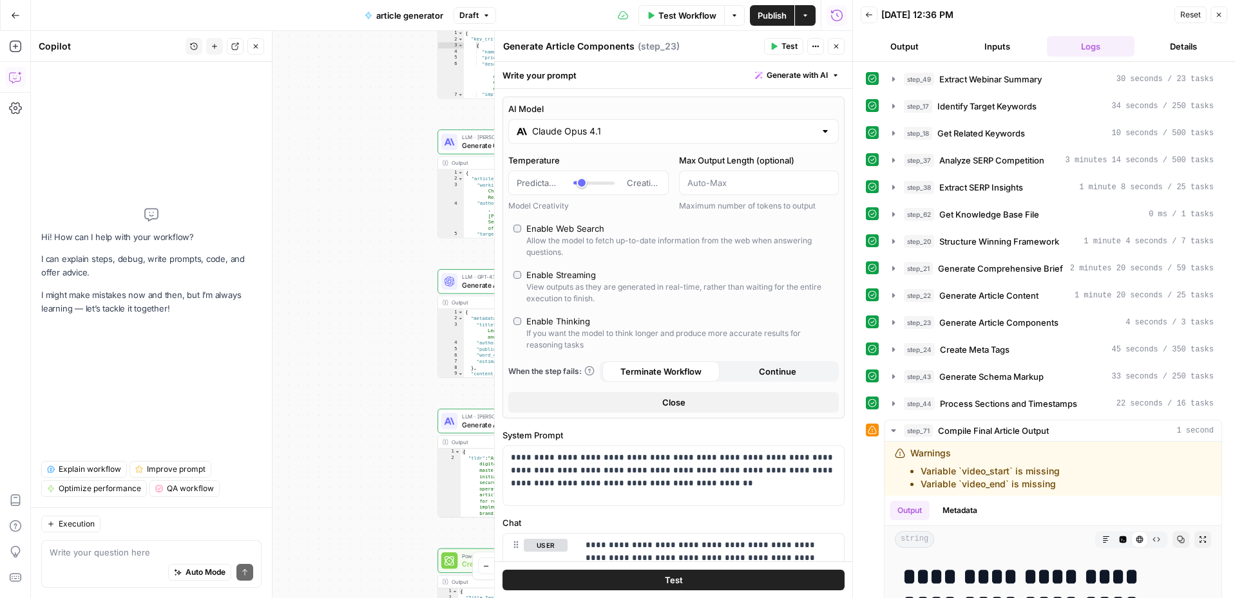
click at [900, 44] on button "Output" at bounding box center [905, 46] width 88 height 21
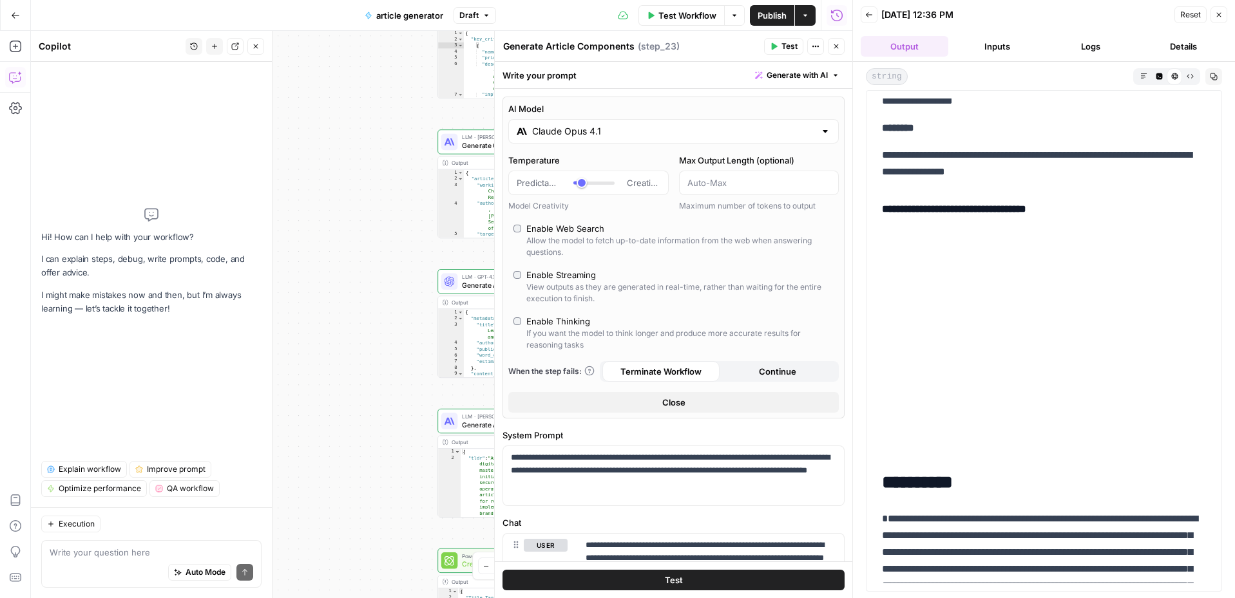
scroll to position [6328, 0]
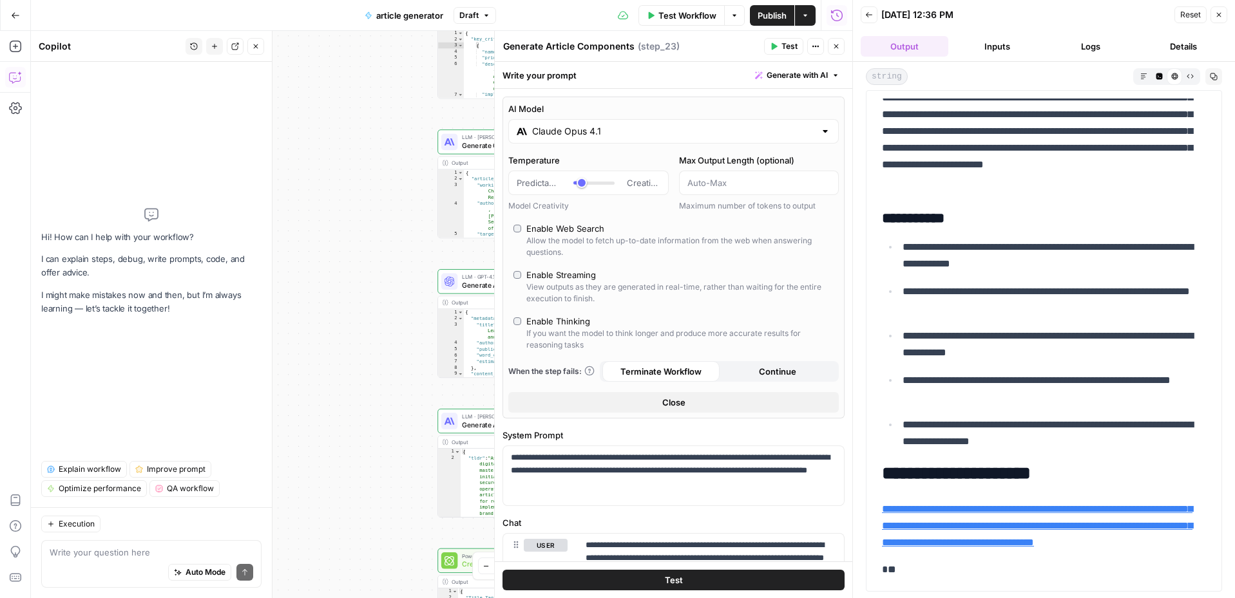
click at [1005, 348] on p "**********" at bounding box center [1053, 344] width 303 height 33
click at [1159, 78] on icon "button" at bounding box center [1159, 76] width 6 height 6
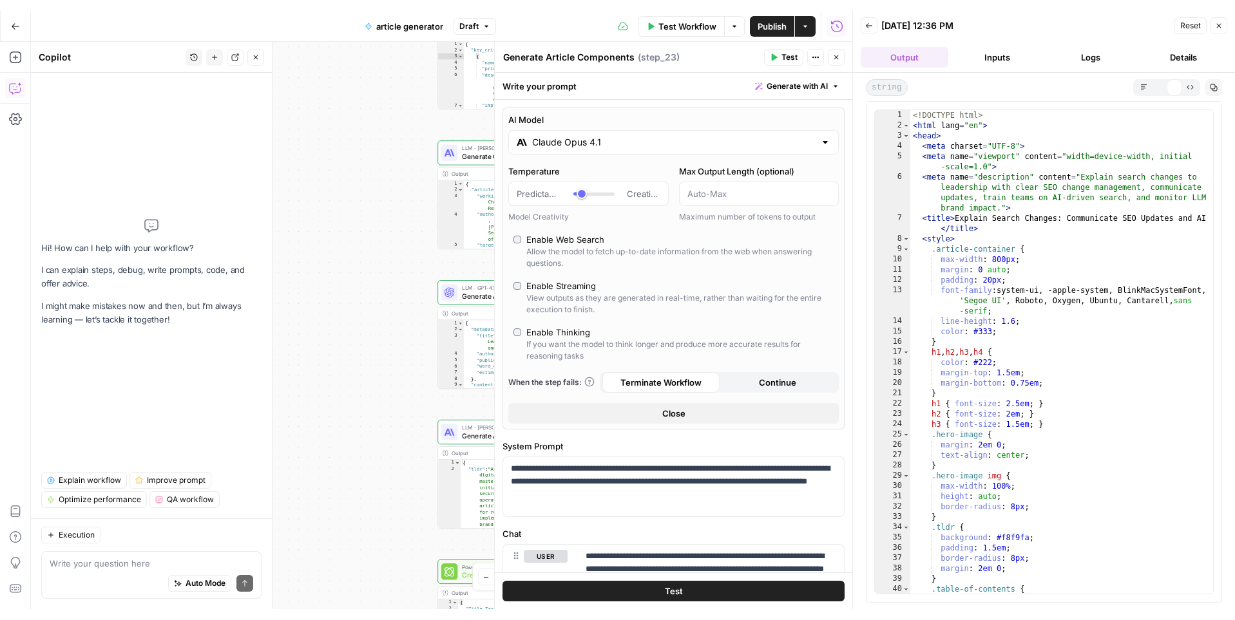
scroll to position [0, 0]
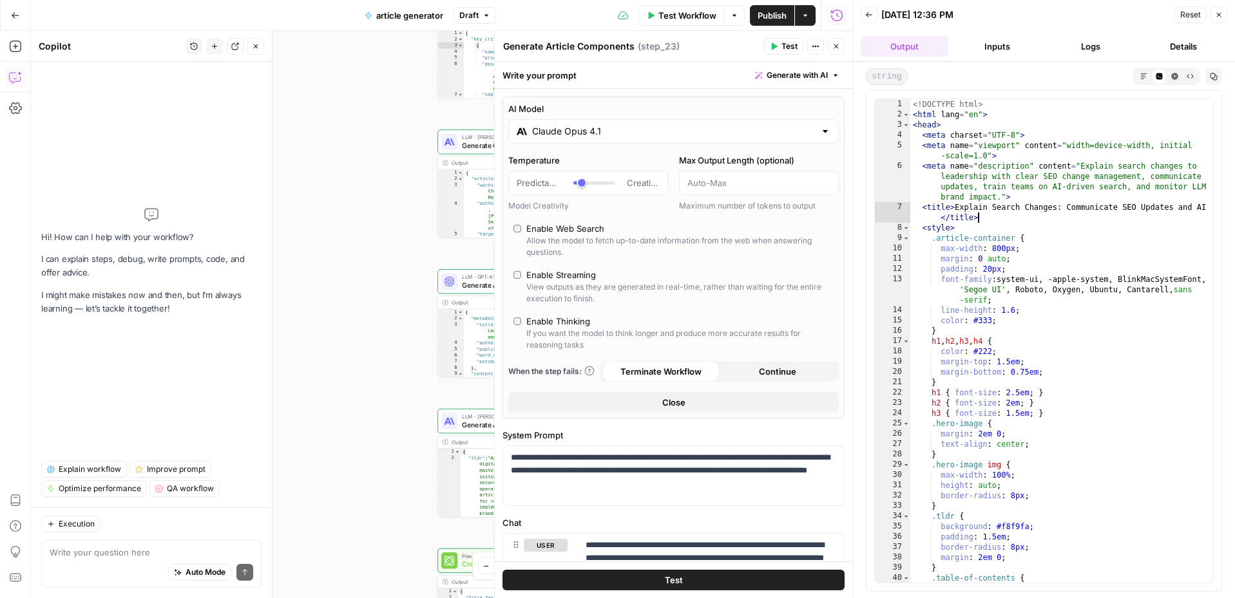
click at [1075, 214] on div "<! DOCTYPE html > < html lang = "en" > < head > < meta charset = "UTF-8" > < me…" at bounding box center [1061, 351] width 303 height 504
type textarea "******* *******"
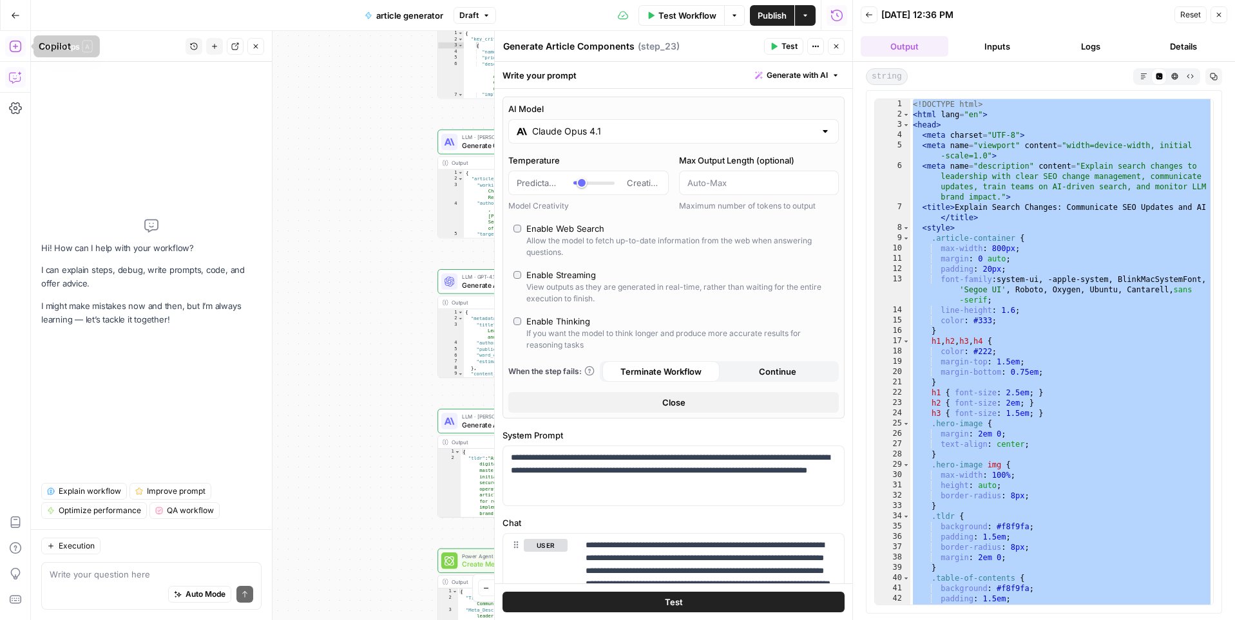
click at [15, 48] on icon "button" at bounding box center [15, 46] width 13 height 13
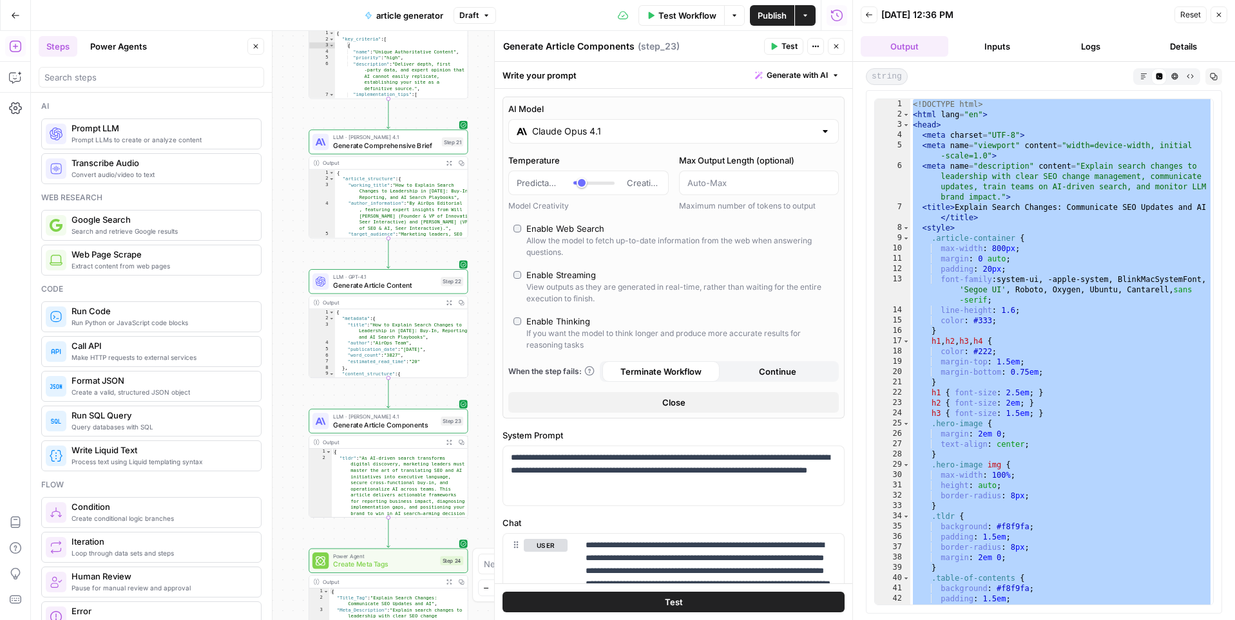
drag, startPoint x: 380, startPoint y: 191, endPoint x: 251, endPoint y: 191, distance: 128.8
click at [251, 191] on body "AirOps New Home Browse Insights Opportunities Your Data Recent Grids Run workfl…" at bounding box center [617, 310] width 1235 height 620
click at [837, 49] on icon "button" at bounding box center [836, 47] width 8 height 8
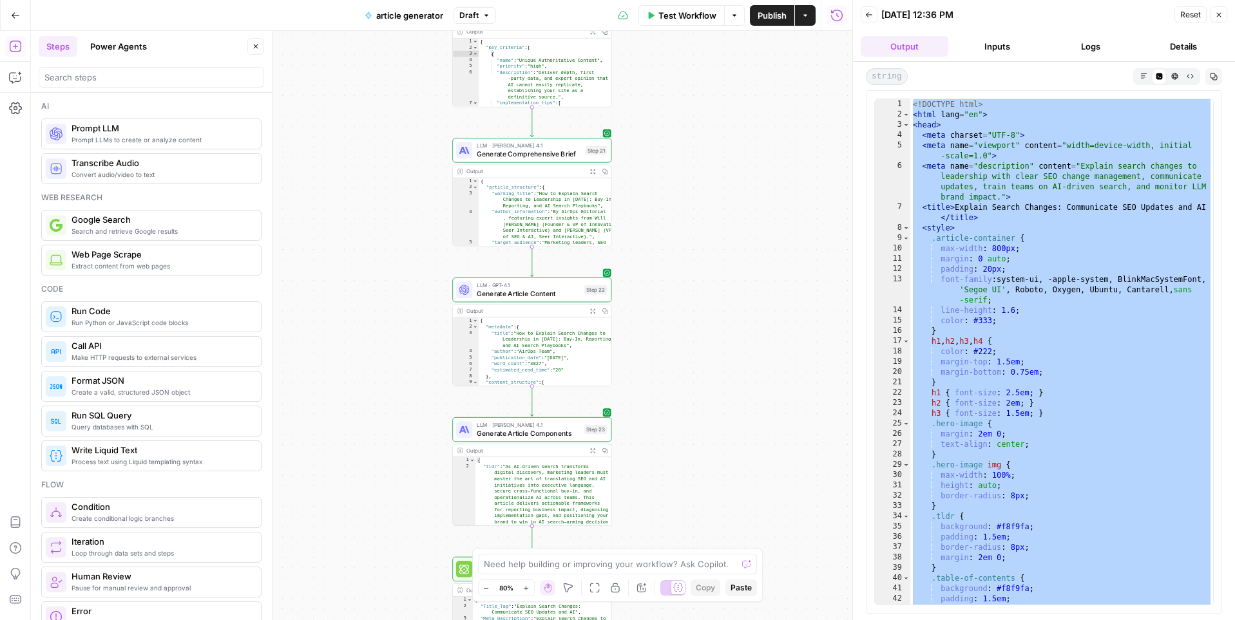
drag, startPoint x: 594, startPoint y: 158, endPoint x: 731, endPoint y: 164, distance: 137.3
click at [732, 164] on div "Workflow Set Inputs Inputs LLM · Claude Sonnet 4 Extract Webinar Summary Step 4…" at bounding box center [441, 325] width 821 height 589
click at [644, 169] on div "Workflow Set Inputs Inputs LLM · Claude Sonnet 4 Extract Webinar Summary Step 4…" at bounding box center [441, 325] width 821 height 589
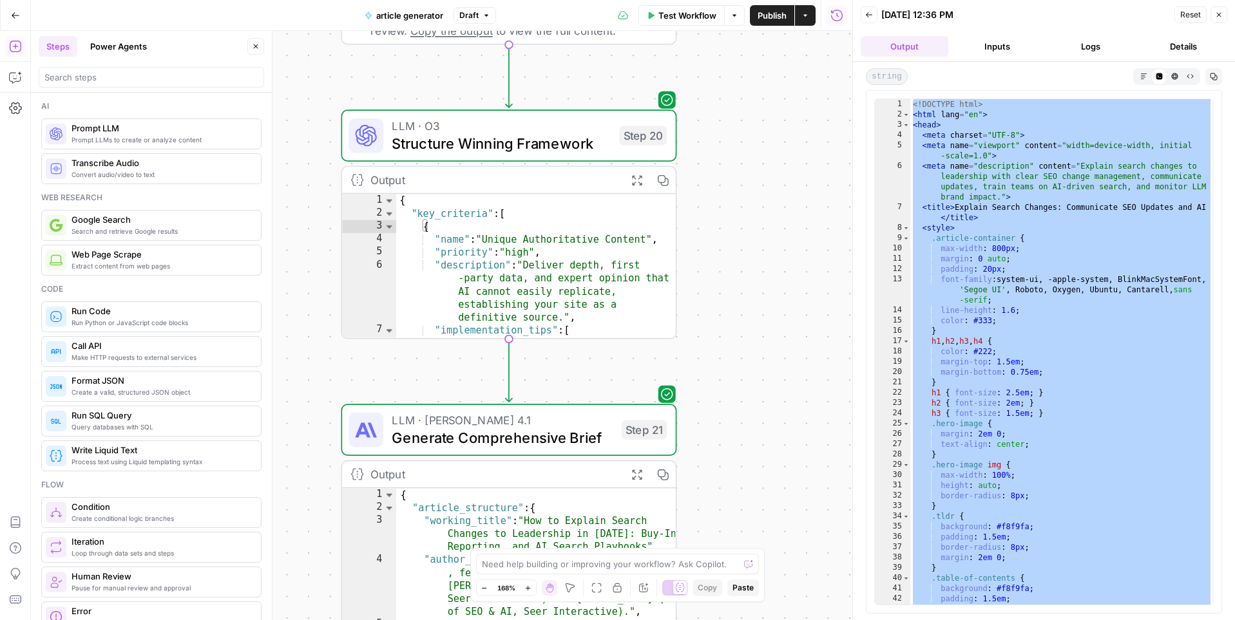
drag, startPoint x: 644, startPoint y: 169, endPoint x: 757, endPoint y: 471, distance: 322.7
click at [757, 471] on div "Workflow Set Inputs Inputs LLM · Claude Sonnet 4 Extract Webinar Summary Step 4…" at bounding box center [441, 325] width 821 height 589
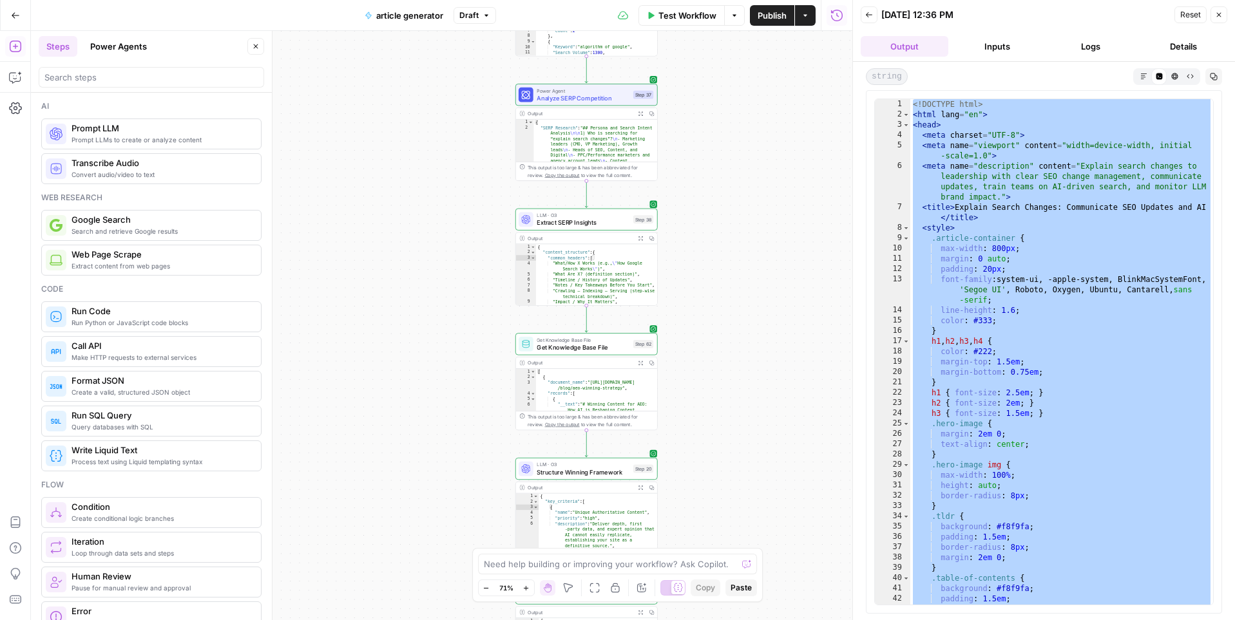
drag, startPoint x: 753, startPoint y: 158, endPoint x: 655, endPoint y: 481, distance: 336.6
click at [655, 481] on div "Workflow Set Inputs Inputs LLM · Claude Sonnet 4 Extract Webinar Summary Step 4…" at bounding box center [441, 325] width 821 height 589
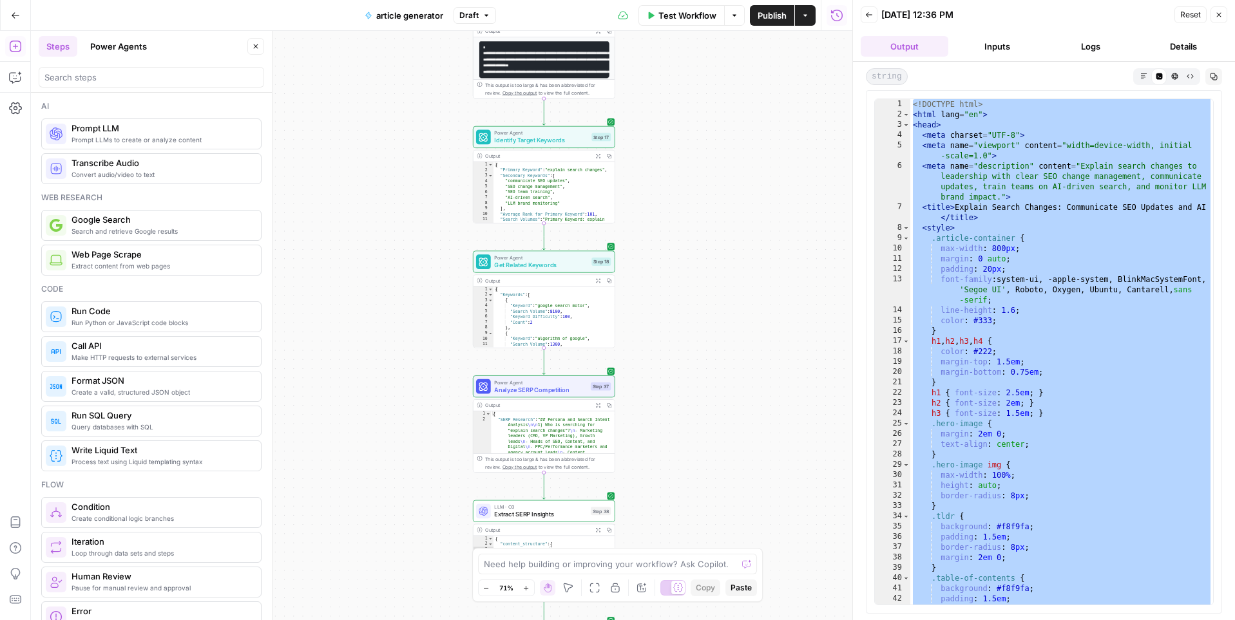
drag, startPoint x: 667, startPoint y: 106, endPoint x: 669, endPoint y: 426, distance: 320.8
click at [669, 426] on div "Workflow Set Inputs Inputs LLM · Claude Sonnet 4 Extract Webinar Summary Step 4…" at bounding box center [441, 325] width 821 height 589
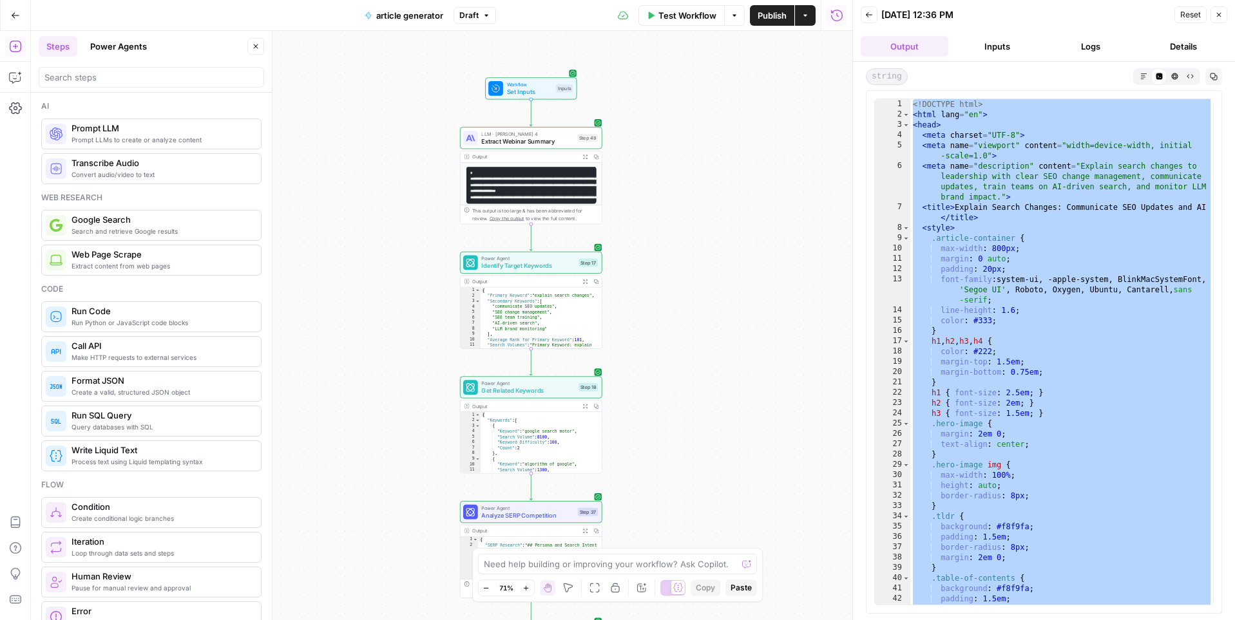
drag, startPoint x: 688, startPoint y: 122, endPoint x: 672, endPoint y: 193, distance: 71.9
click at [672, 193] on div "Workflow Set Inputs Inputs LLM · Claude Sonnet 4 Extract Webinar Summary Step 4…" at bounding box center [441, 325] width 821 height 589
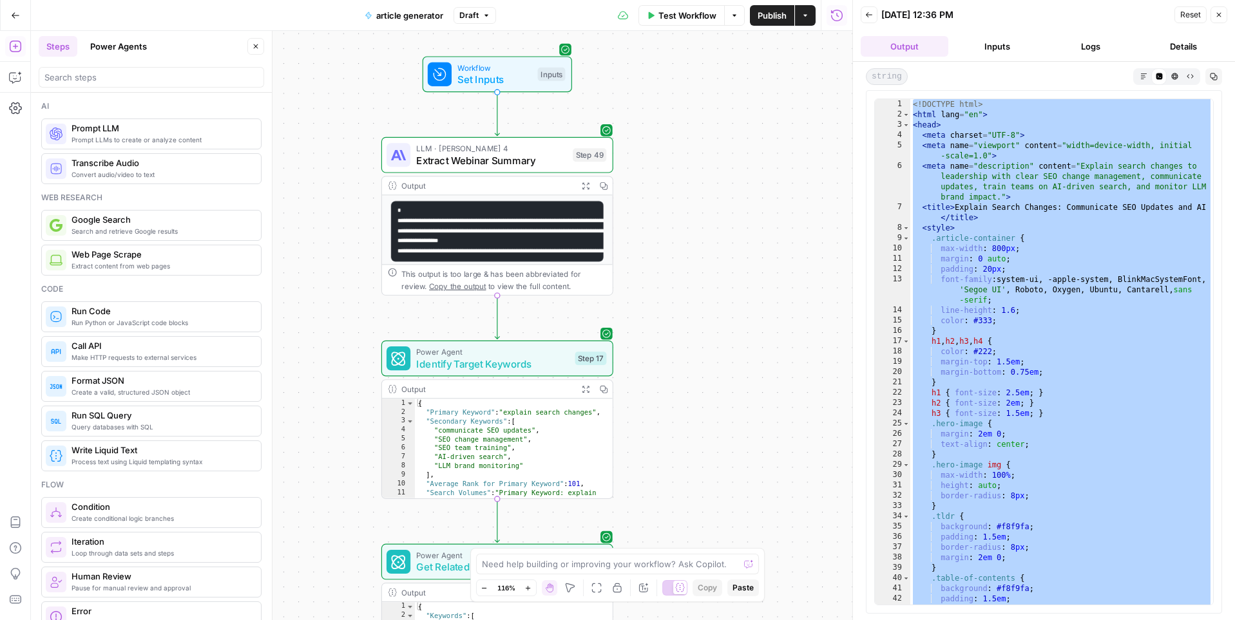
drag, startPoint x: 670, startPoint y: 171, endPoint x: 726, endPoint y: 213, distance: 69.6
click at [726, 213] on div "Workflow Set Inputs Inputs LLM · Claude Sonnet 4 Extract Webinar Summary Step 4…" at bounding box center [441, 325] width 821 height 589
click at [472, 130] on div at bounding box center [471, 127] width 19 height 10
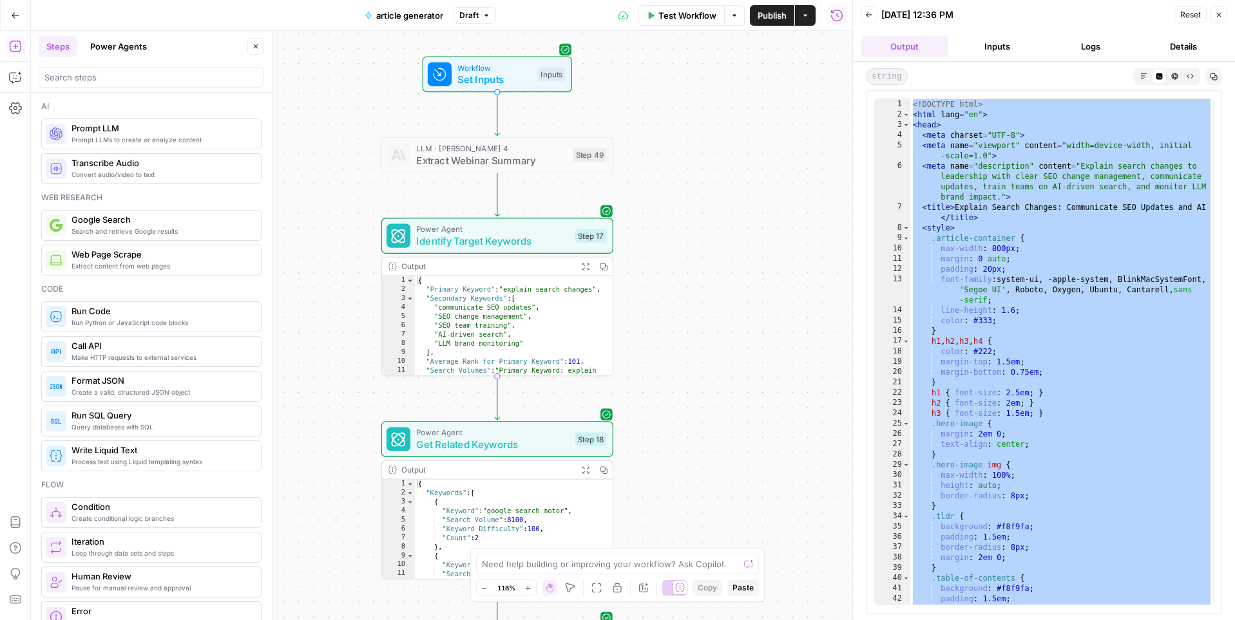
click at [674, 174] on div "Workflow Set Inputs Inputs LLM · Claude Sonnet 4 Extract Webinar Summary Step 4…" at bounding box center [441, 325] width 821 height 589
click at [1141, 81] on button "Markdown" at bounding box center [1143, 75] width 15 height 15
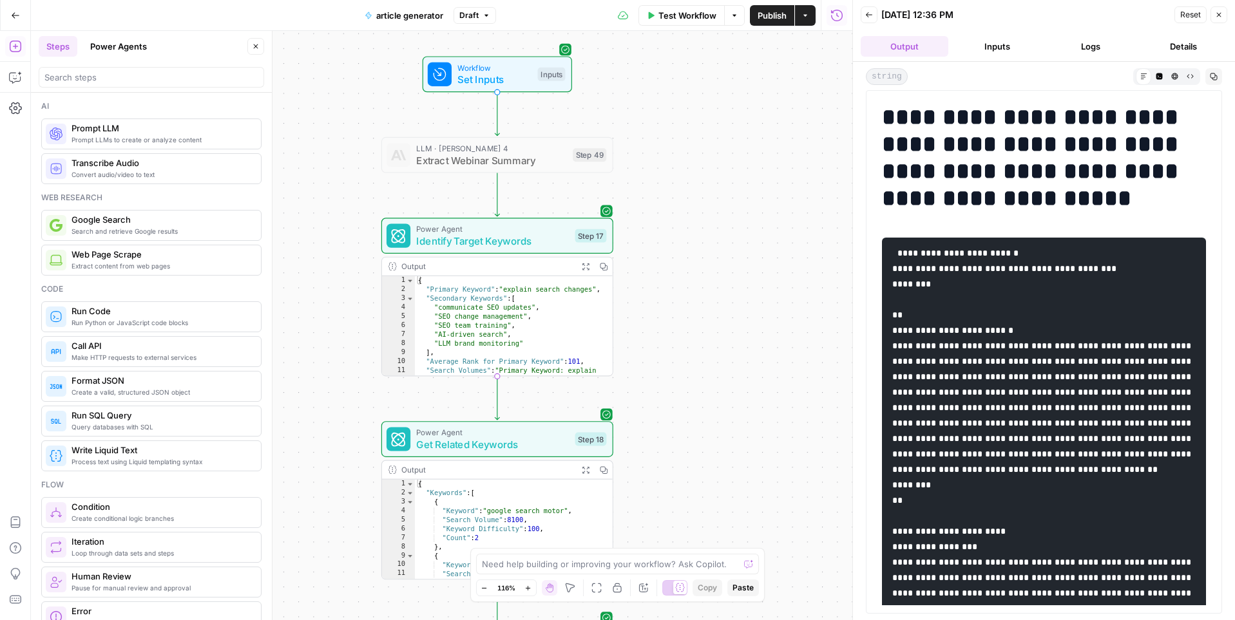
click at [1170, 79] on button "HTML Viewer" at bounding box center [1173, 75] width 15 height 15
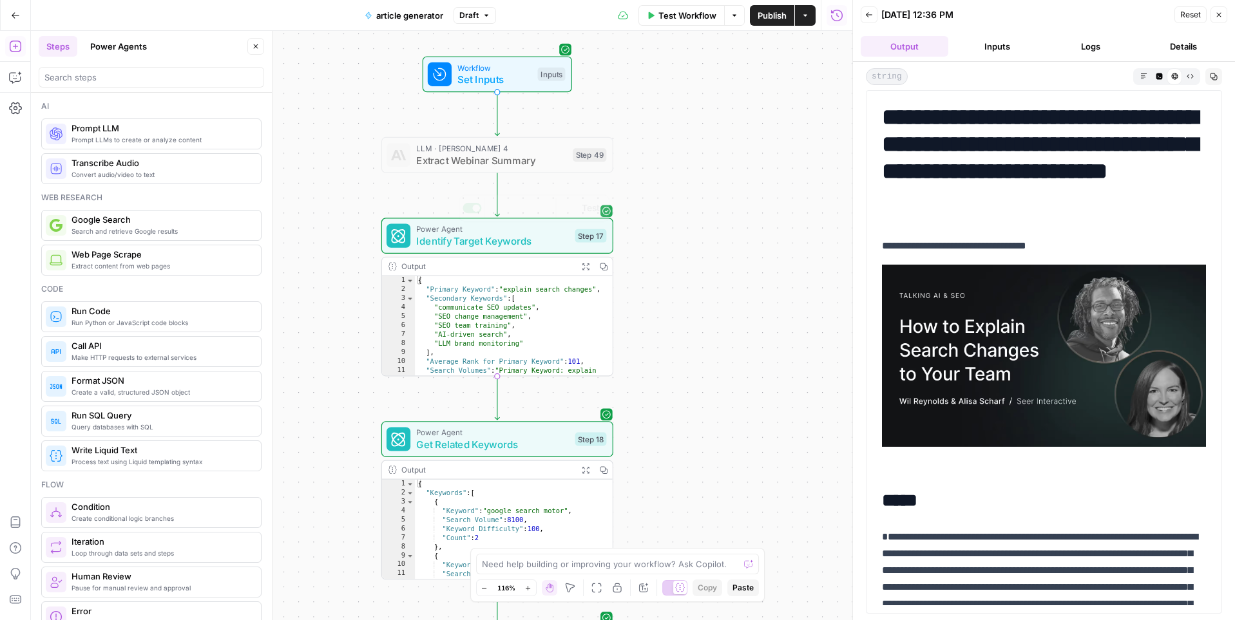
click at [513, 153] on span "Extract Webinar Summary" at bounding box center [491, 160] width 150 height 15
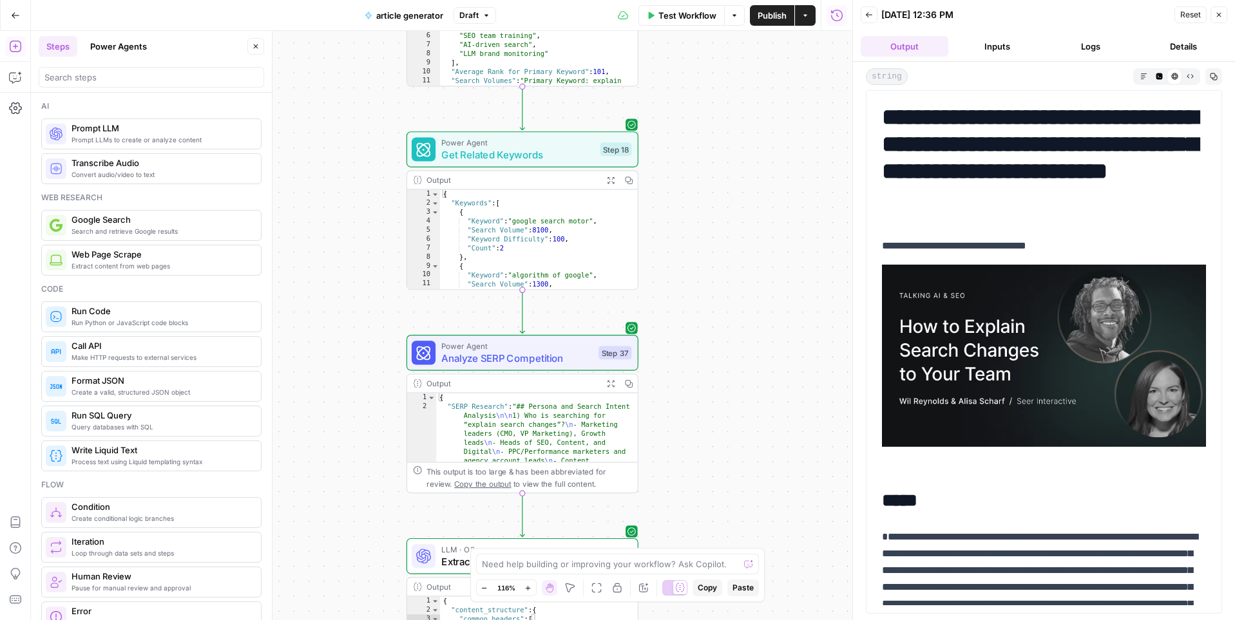
drag, startPoint x: 640, startPoint y: 342, endPoint x: 665, endPoint y: 52, distance: 290.9
click at [665, 52] on div "Workflow Set Inputs Inputs LLM · Claude Sonnet 4 Extract Webinar Summary Step 4…" at bounding box center [441, 325] width 821 height 589
click at [528, 352] on span "Analyze SERP Competition" at bounding box center [516, 357] width 151 height 15
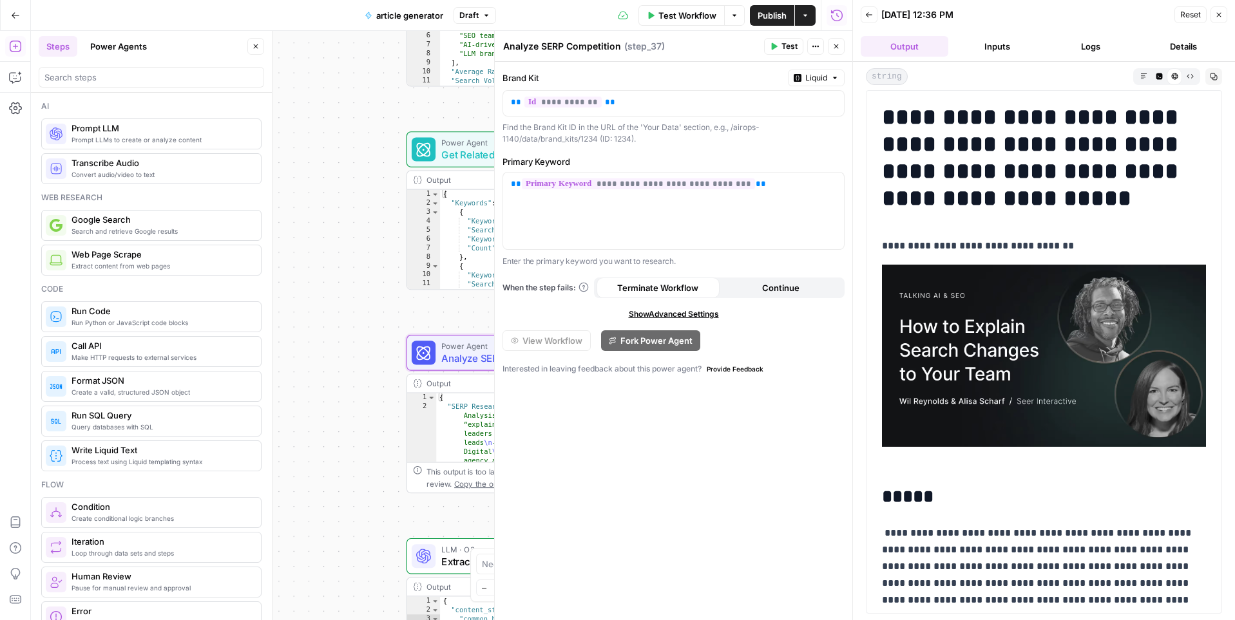
click at [353, 238] on div "Workflow Set Inputs Inputs LLM · Claude Sonnet 4 Extract Webinar Summary Step 4…" at bounding box center [441, 325] width 821 height 589
click at [837, 44] on icon "button" at bounding box center [836, 46] width 5 height 5
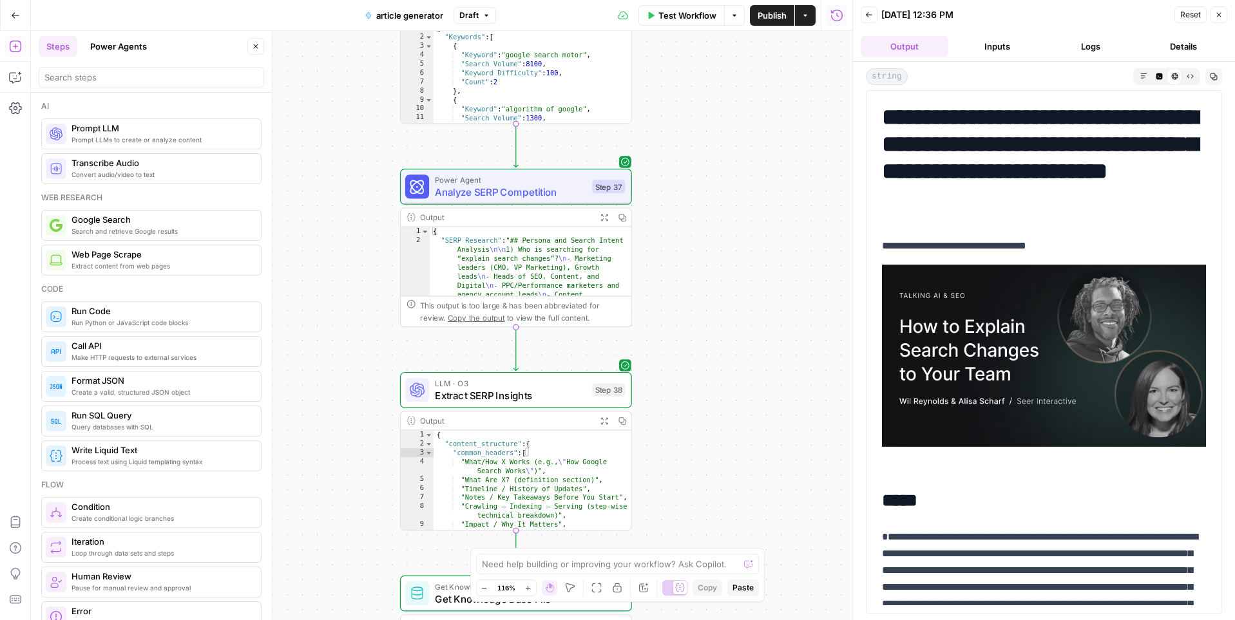
drag, startPoint x: 747, startPoint y: 399, endPoint x: 741, endPoint y: 215, distance: 184.3
click at [741, 215] on div "Workflow Set Inputs Inputs LLM · Claude Sonnet 4 Extract Webinar Summary Step 4…" at bounding box center [441, 325] width 821 height 589
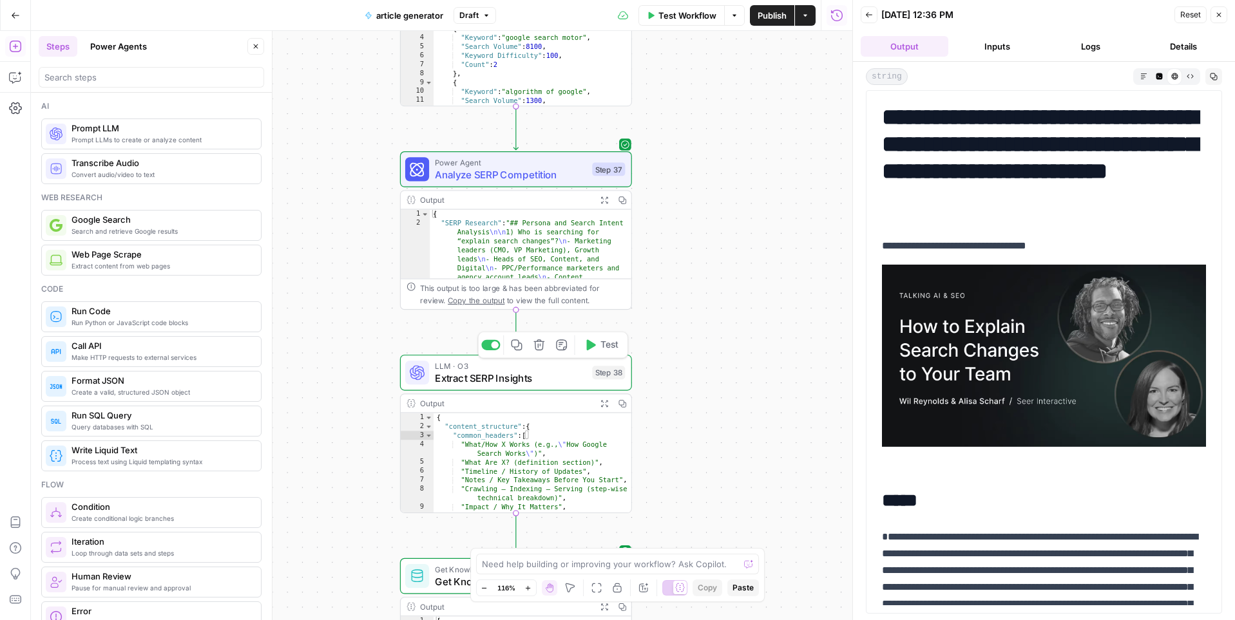
click at [518, 373] on span "Extract SERP Insights" at bounding box center [510, 377] width 151 height 15
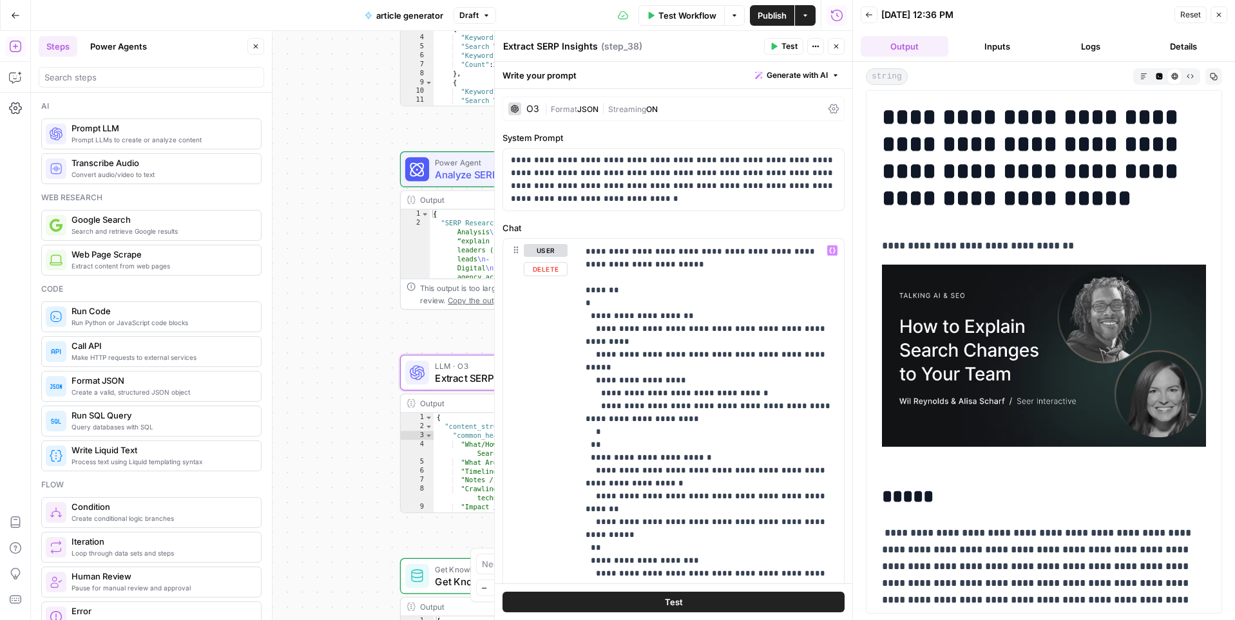
scroll to position [632, 0]
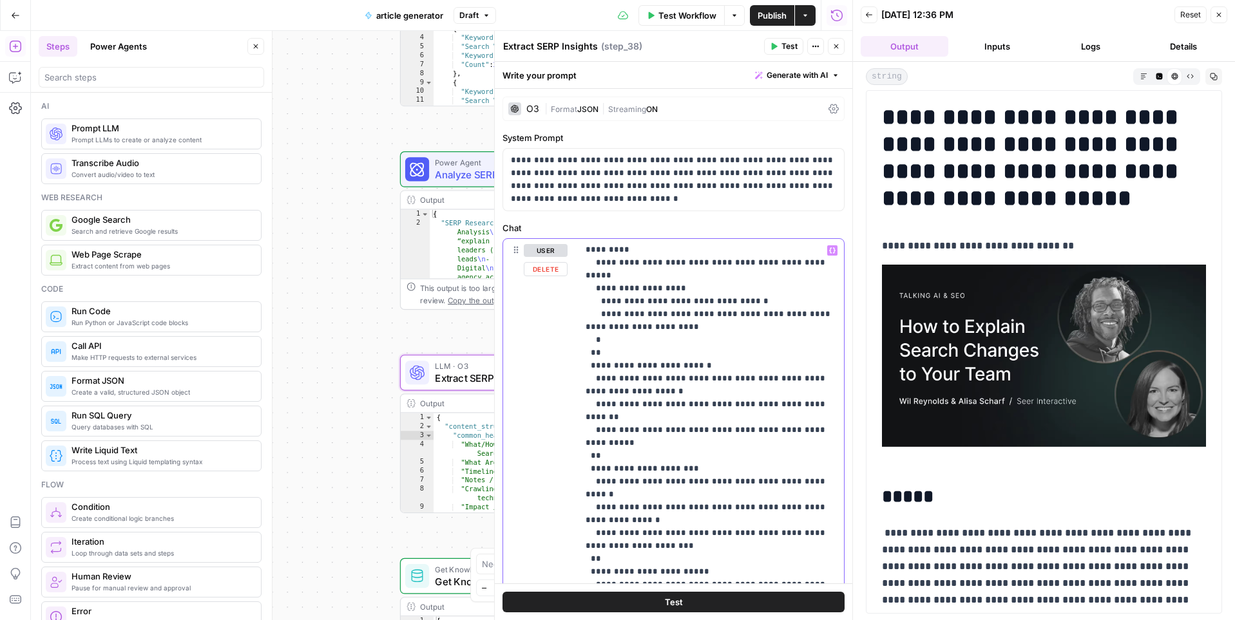
click at [671, 392] on p "**********" at bounding box center [711, 185] width 251 height 1147
type input "2"
type input "4"
click at [330, 175] on div "Workflow Set Inputs Inputs LLM · Claude Sonnet 4 Extract Webinar Summary Step 4…" at bounding box center [441, 325] width 821 height 589
click at [837, 44] on icon "button" at bounding box center [836, 47] width 8 height 8
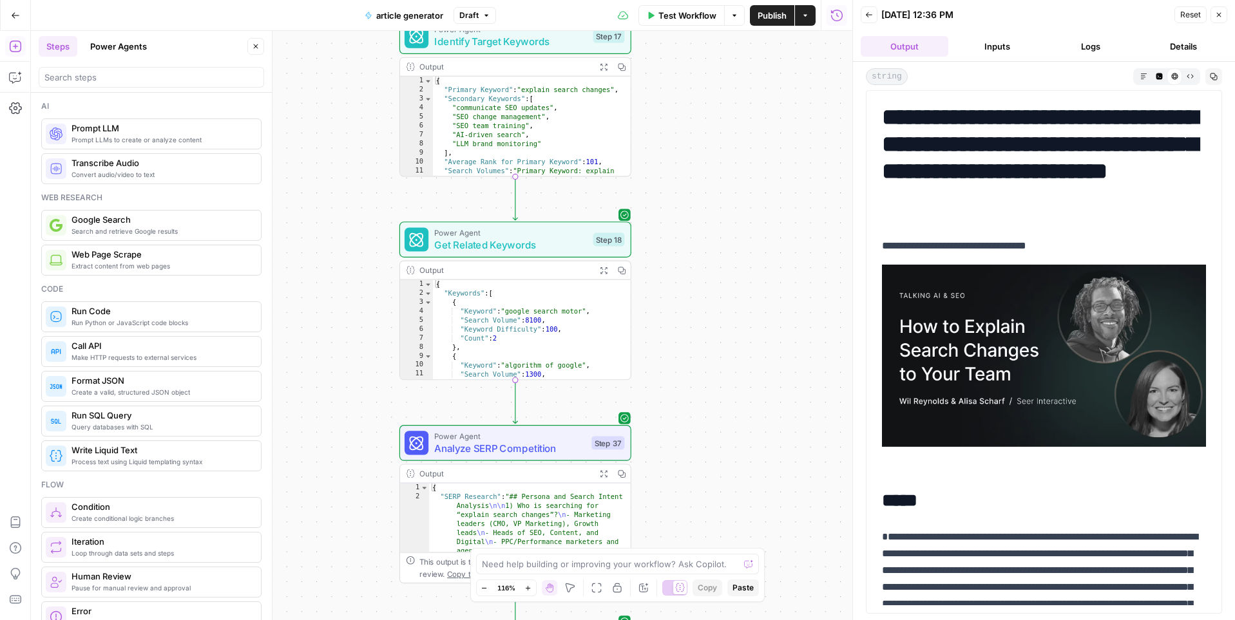
drag, startPoint x: 739, startPoint y: 88, endPoint x: 754, endPoint y: 473, distance: 385.5
click at [754, 473] on div "Workflow Set Inputs Inputs LLM · Claude Sonnet 4 Extract Webinar Summary Step 4…" at bounding box center [441, 325] width 821 height 589
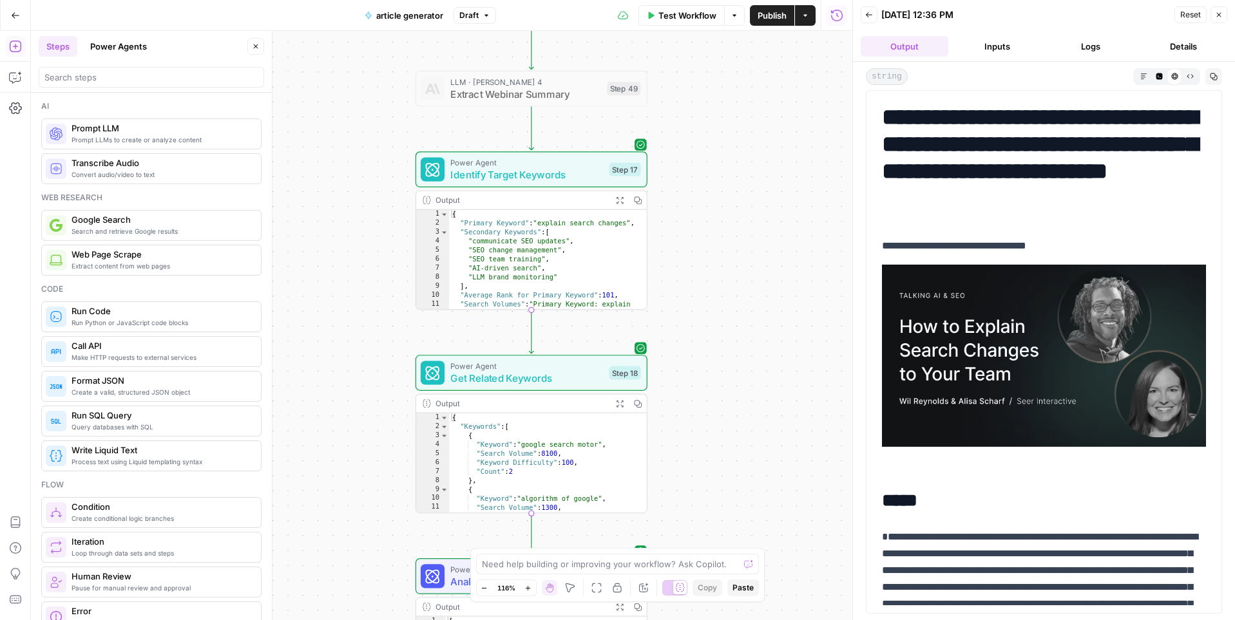
drag, startPoint x: 691, startPoint y: 182, endPoint x: 691, endPoint y: 315, distance: 132.7
click at [691, 315] on div "Workflow Set Inputs Inputs LLM · Claude Sonnet 4 Extract Webinar Summary Step 4…" at bounding box center [441, 325] width 821 height 589
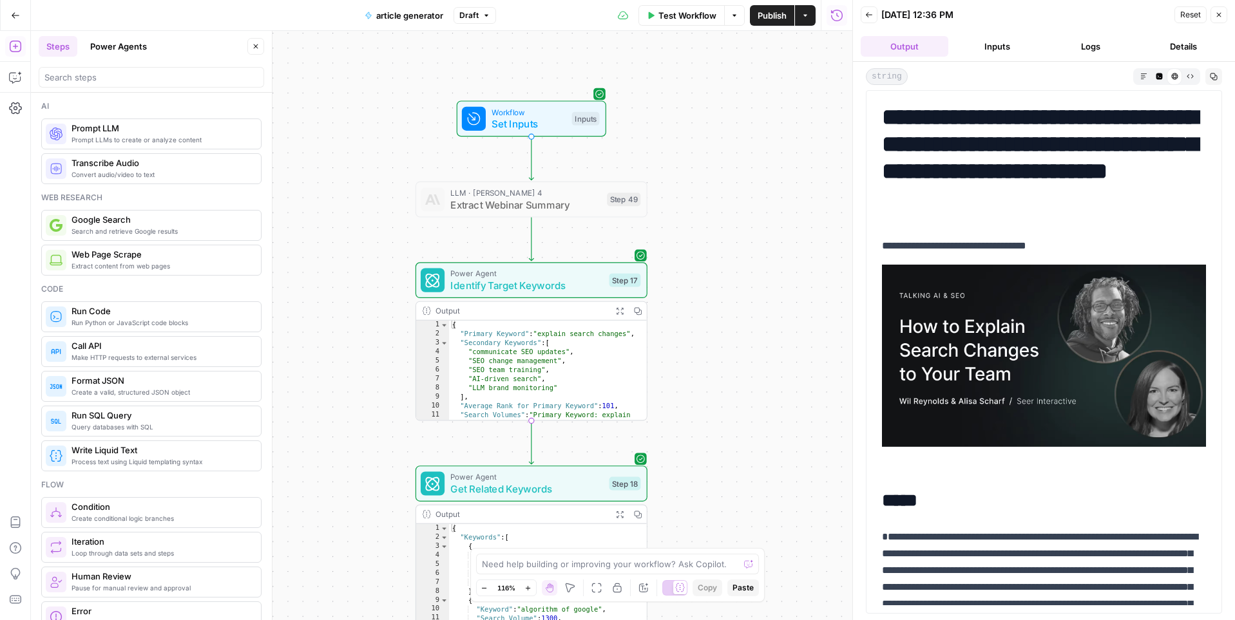
click at [569, 211] on span "Extract Webinar Summary" at bounding box center [525, 204] width 150 height 15
click at [554, 170] on icon "button" at bounding box center [555, 172] width 12 height 12
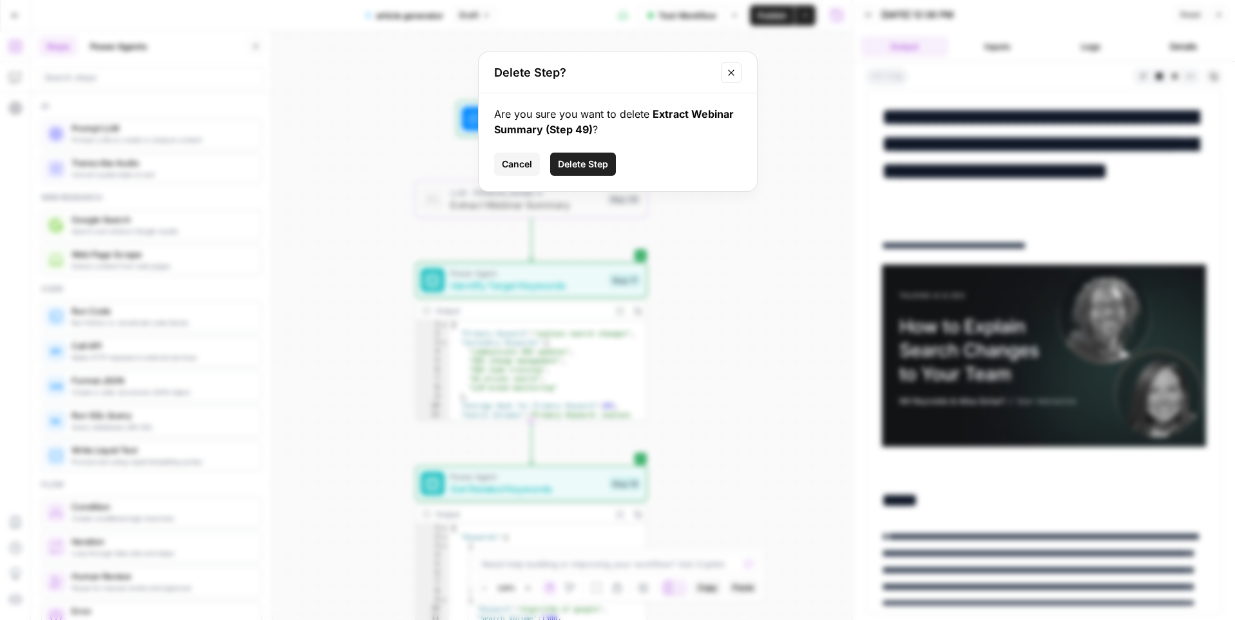
click at [727, 76] on icon "Close modal" at bounding box center [731, 73] width 10 height 10
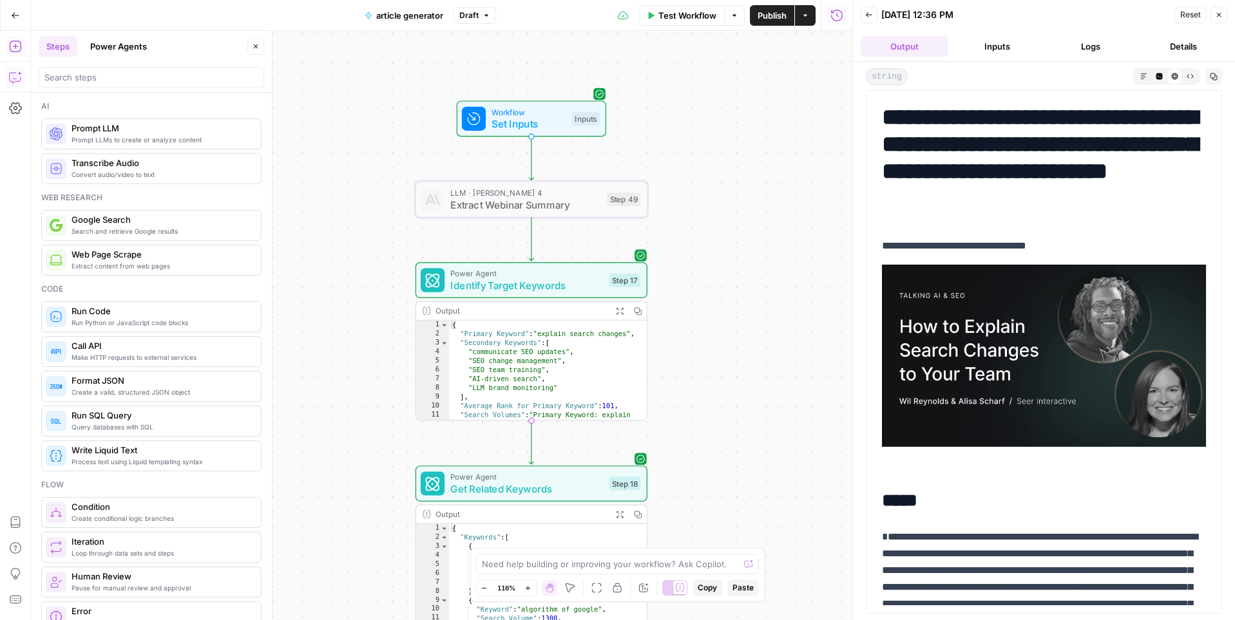
click at [11, 82] on icon "button" at bounding box center [15, 77] width 13 height 13
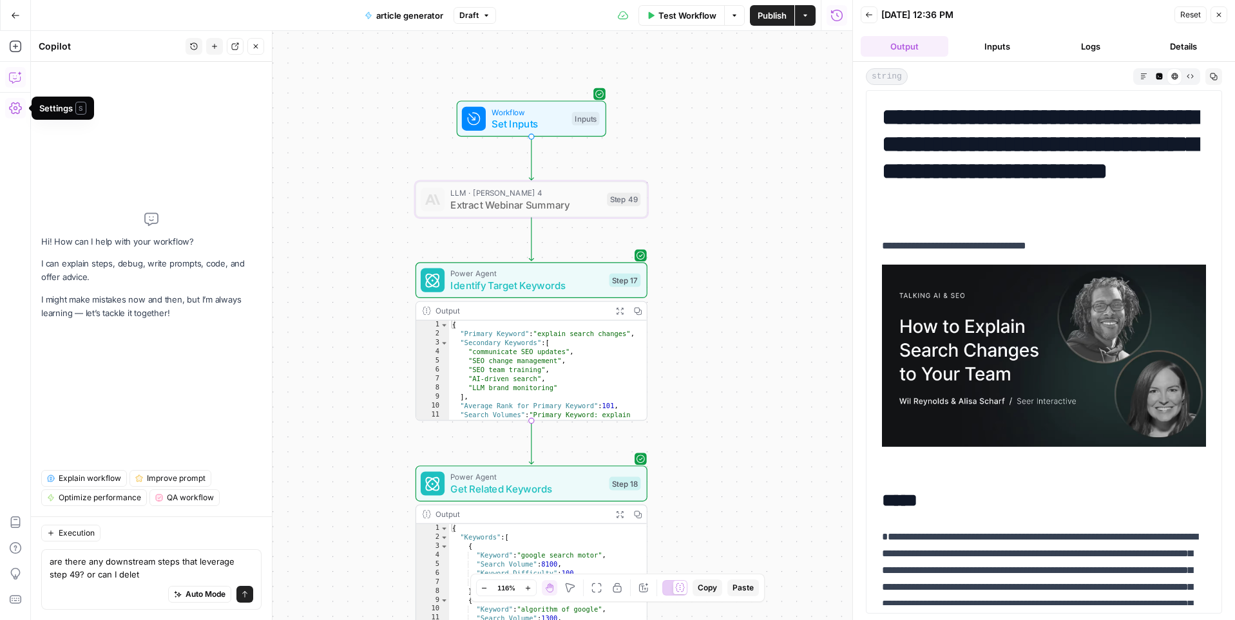
type textarea "are there any downstream steps that leverage step 49? or can I delete"
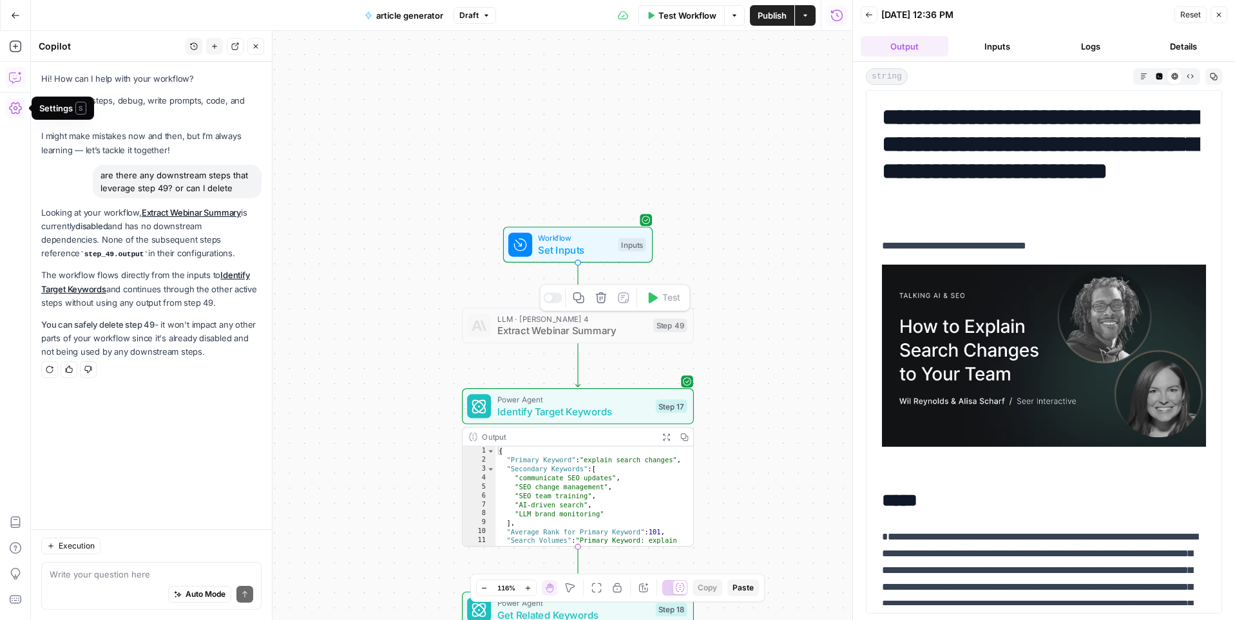
click at [600, 301] on icon "button" at bounding box center [601, 297] width 11 height 11
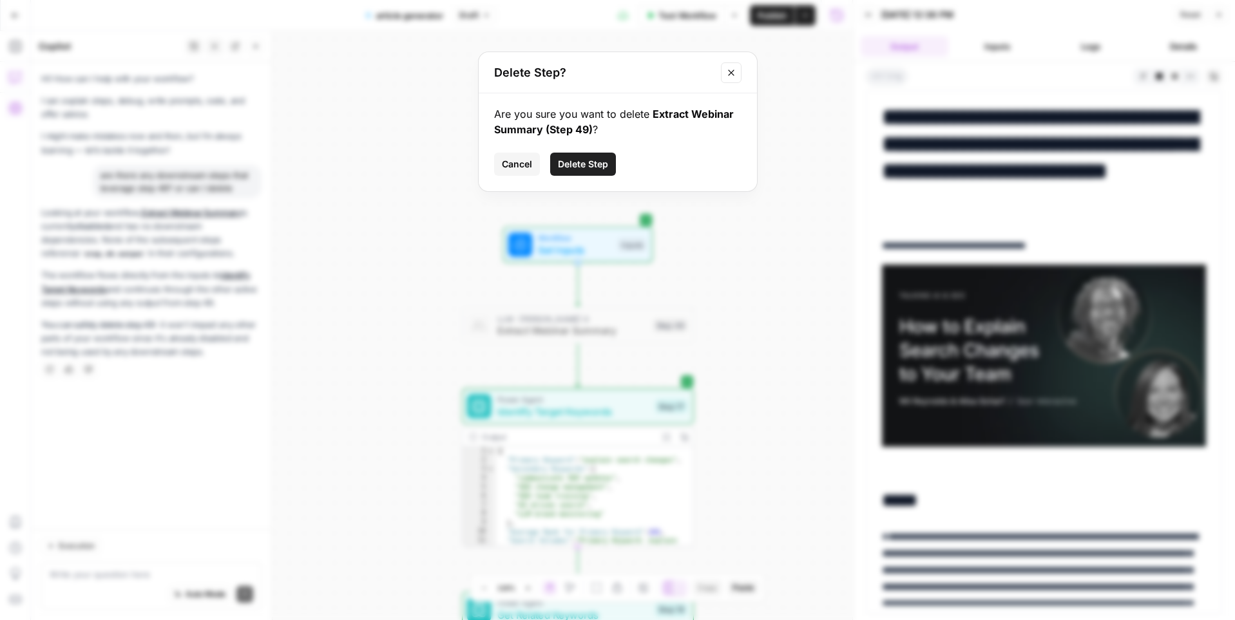
click at [603, 168] on span "Delete Step" at bounding box center [583, 164] width 50 height 13
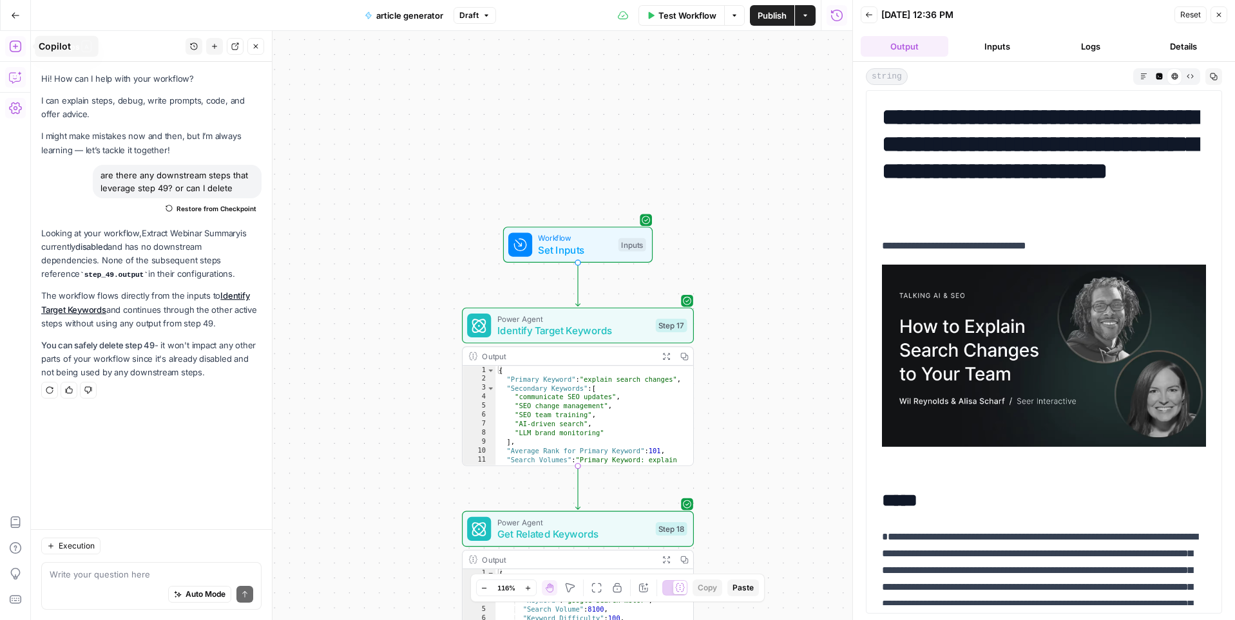
click at [14, 45] on icon "button" at bounding box center [15, 46] width 13 height 13
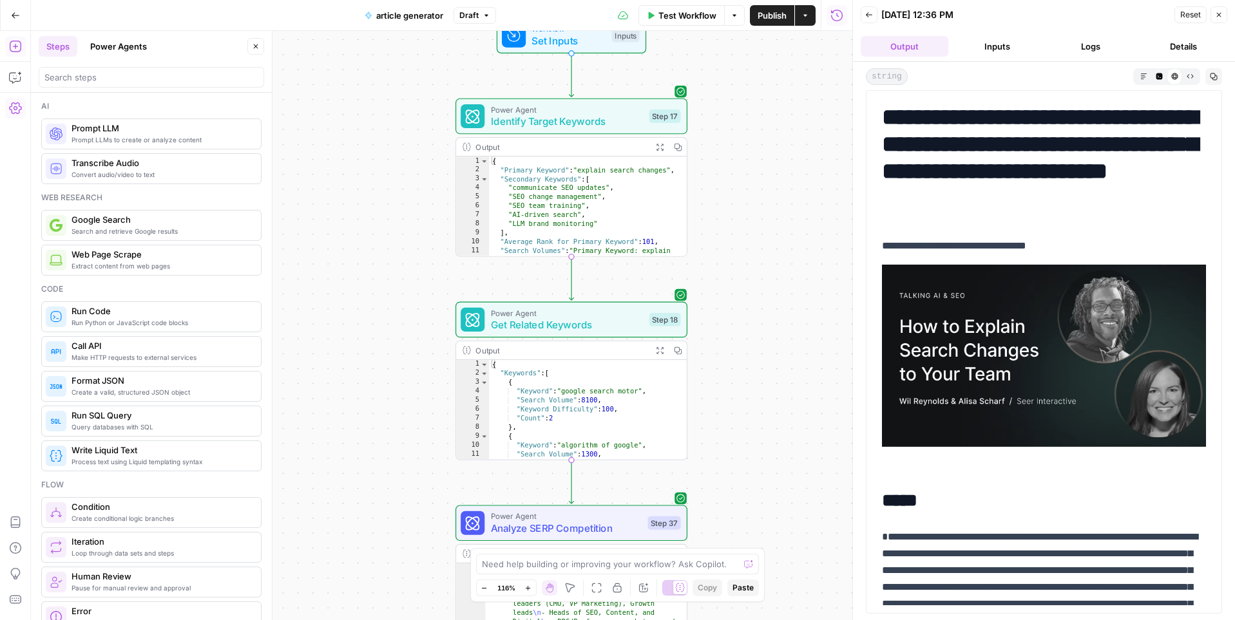
drag, startPoint x: 397, startPoint y: 312, endPoint x: 388, endPoint y: 106, distance: 206.9
click at [388, 106] on div "Workflow Set Inputs Inputs Power Agent Identify Target Keywords Step 17 Output …" at bounding box center [441, 325] width 821 height 589
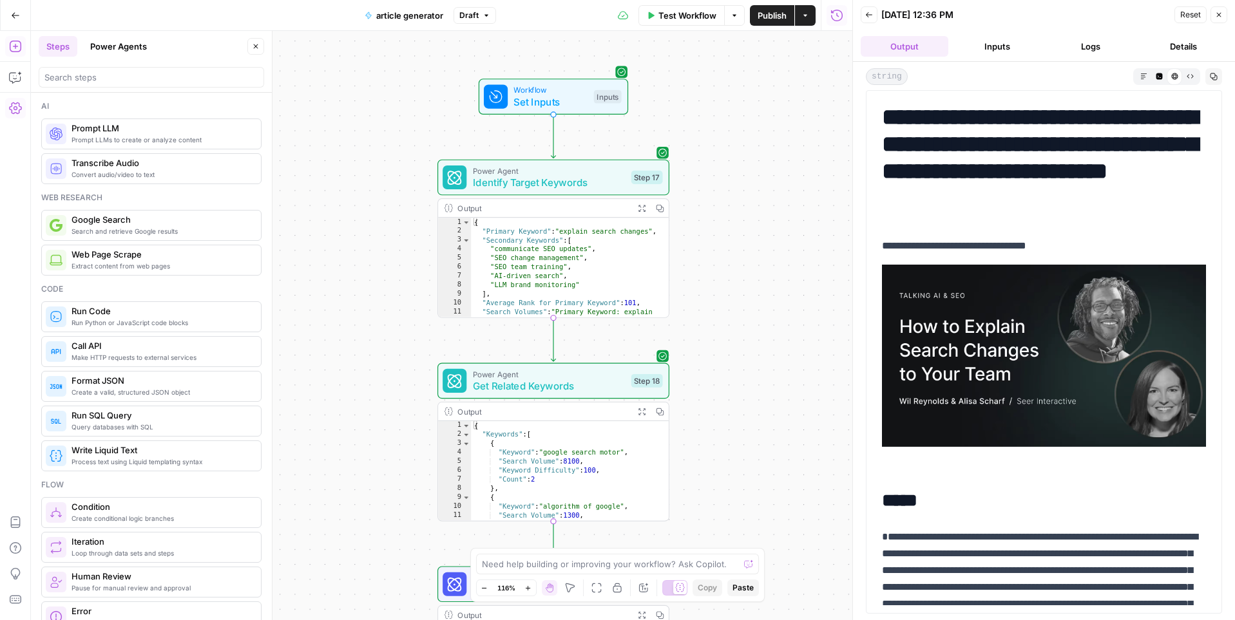
drag, startPoint x: 407, startPoint y: 314, endPoint x: 390, endPoint y: 373, distance: 61.6
click at [390, 373] on div "Workflow Set Inputs Inputs Power Agent Identify Target Keywords Step 17 Output …" at bounding box center [441, 325] width 821 height 589
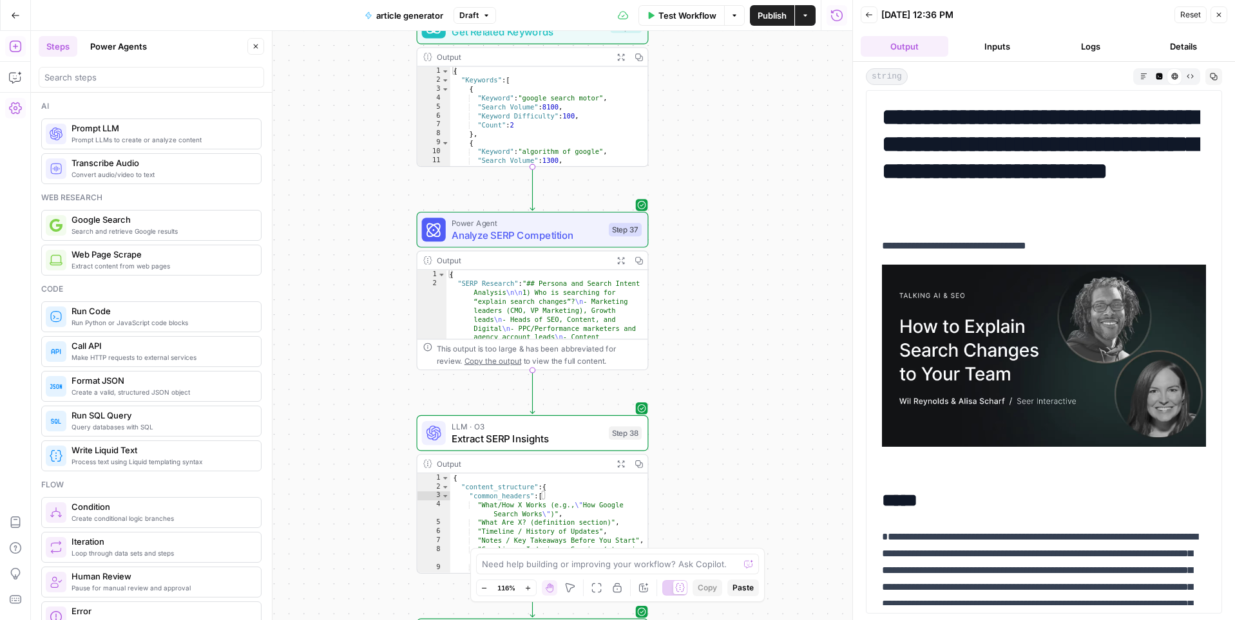
drag, startPoint x: 755, startPoint y: 152, endPoint x: 753, endPoint y: 128, distance: 24.6
click at [753, 128] on div "Workflow Set Inputs Inputs Power Agent Identify Target Keywords Step 17 Output …" at bounding box center [441, 325] width 821 height 589
click at [523, 239] on span "Analyze SERP Competition" at bounding box center [526, 234] width 151 height 15
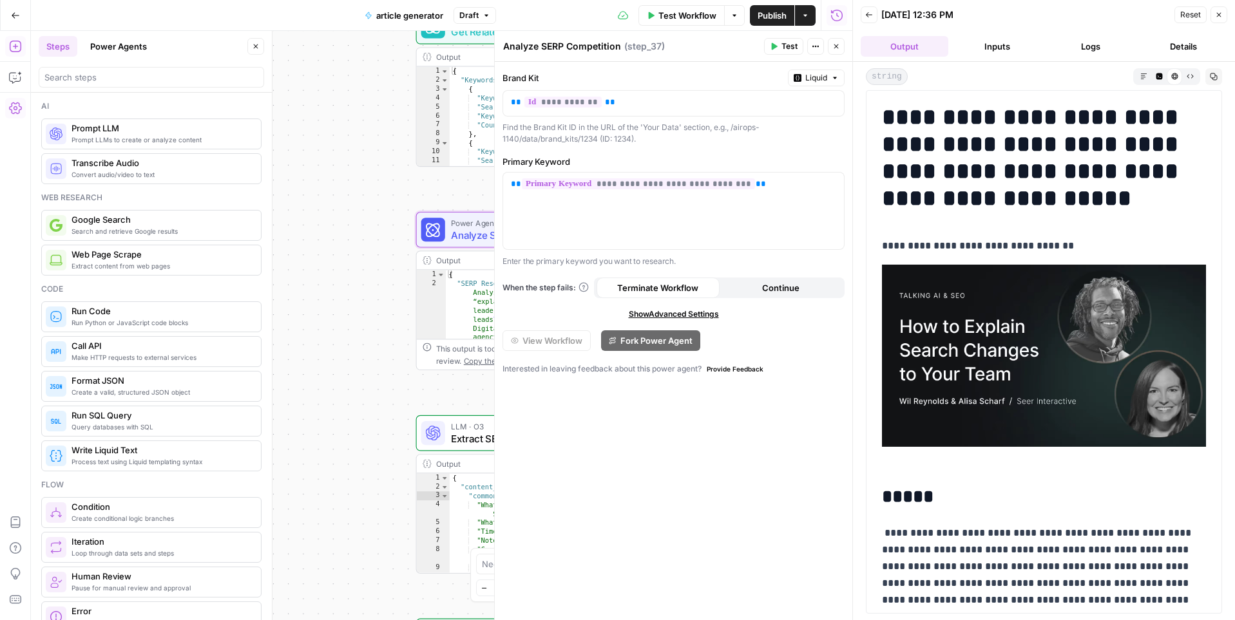
click at [588, 46] on textarea "Analyze SERP Competition" at bounding box center [562, 46] width 118 height 13
type textarea "Analyze SERP Report"
click at [396, 128] on div "Workflow Set Inputs Inputs Power Agent Identify Target Keywords Step 17 Output …" at bounding box center [441, 325] width 821 height 589
click at [841, 47] on button "Close" at bounding box center [836, 46] width 17 height 17
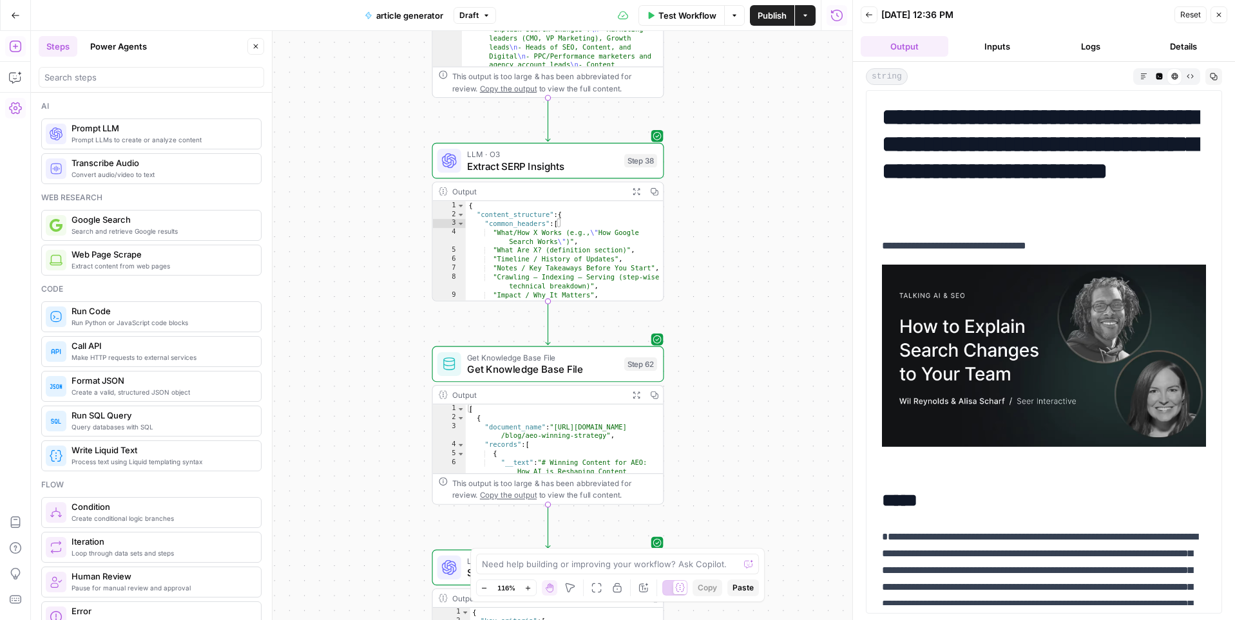
drag, startPoint x: 740, startPoint y: 357, endPoint x: 756, endPoint y: 84, distance: 273.6
click at [756, 84] on div "Workflow Set Inputs Inputs Power Agent Identify Target Keywords Step 17 Output …" at bounding box center [441, 325] width 821 height 589
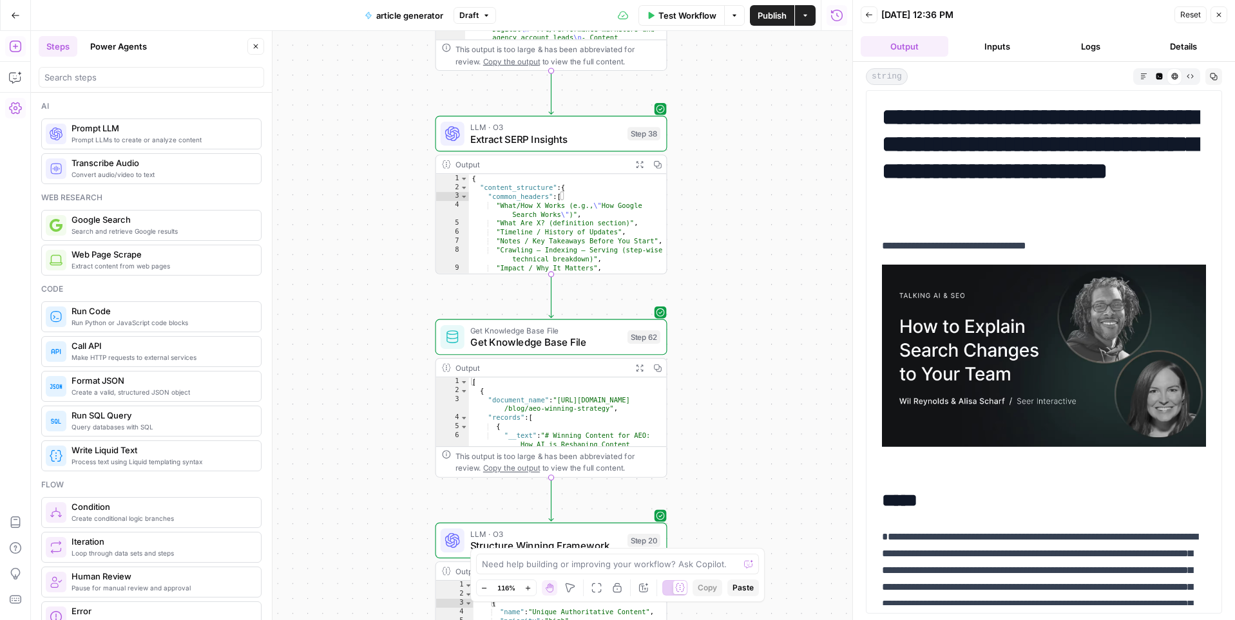
drag, startPoint x: 738, startPoint y: 341, endPoint x: 741, endPoint y: 314, distance: 26.6
click at [741, 314] on div "Workflow Set Inputs Inputs Power Agent Identify Target Keywords Step 17 Output …" at bounding box center [441, 325] width 821 height 589
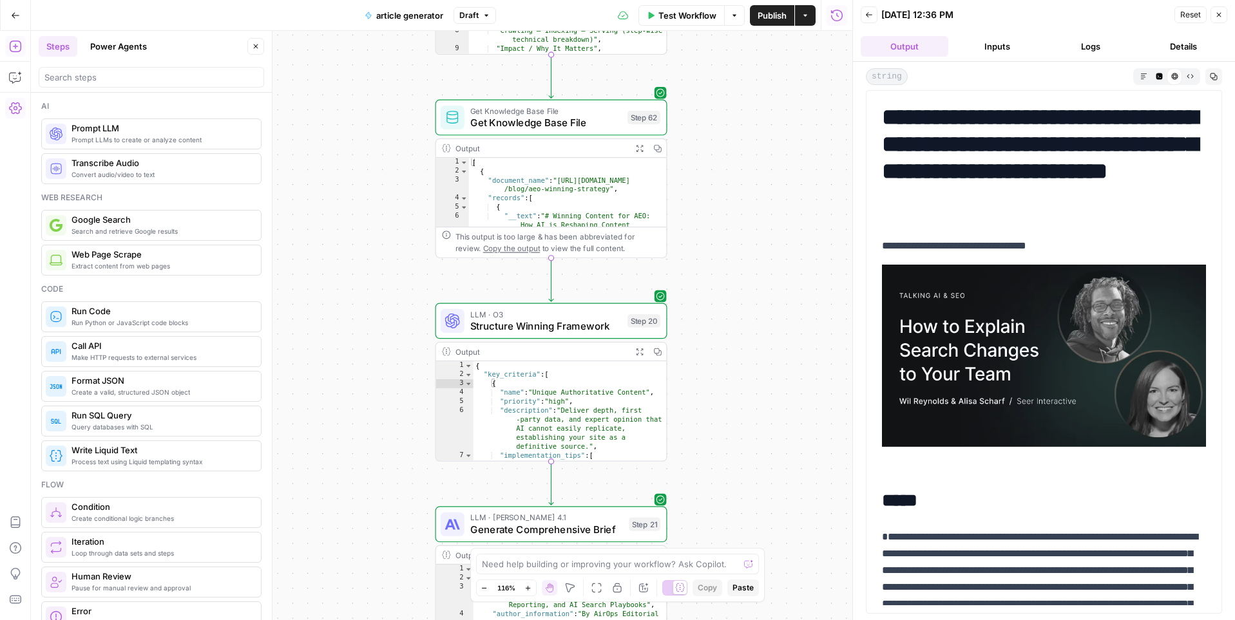
drag, startPoint x: 393, startPoint y: 390, endPoint x: 393, endPoint y: 166, distance: 224.2
click at [393, 166] on div "Workflow Set Inputs Inputs Power Agent Identify Target Keywords Step 17 Output …" at bounding box center [441, 325] width 821 height 589
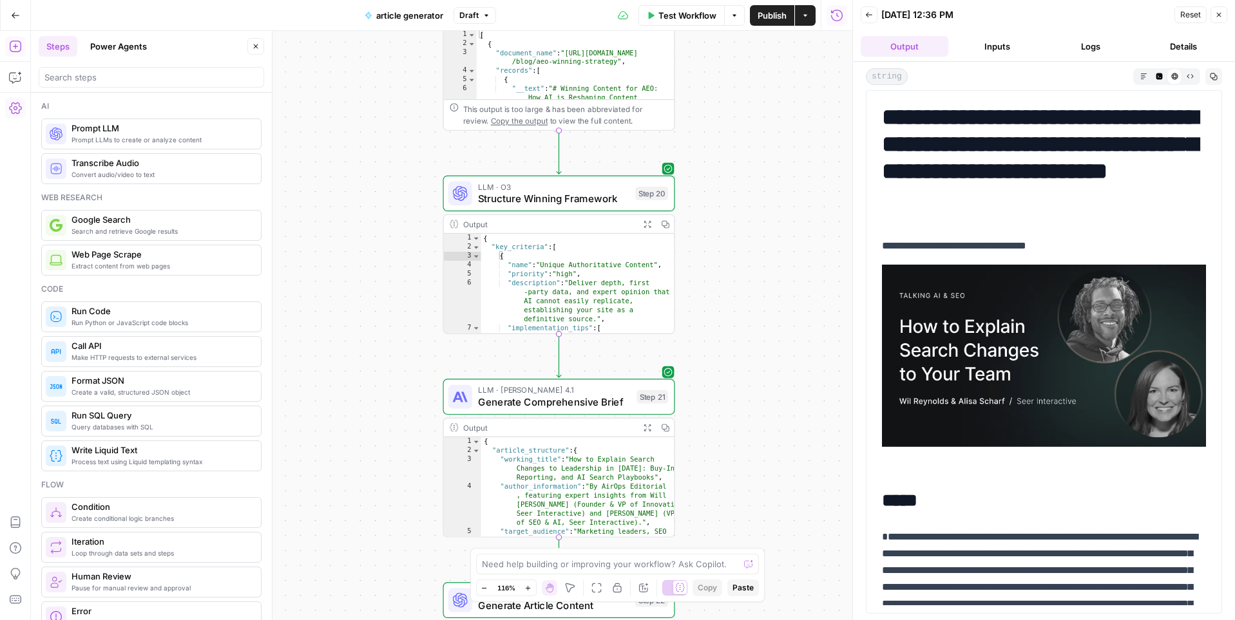
drag, startPoint x: 404, startPoint y: 379, endPoint x: 412, endPoint y: 256, distance: 123.3
click at [412, 256] on div "Workflow Set Inputs Inputs Power Agent Identify Target Keywords Step 17 Output …" at bounding box center [441, 325] width 821 height 589
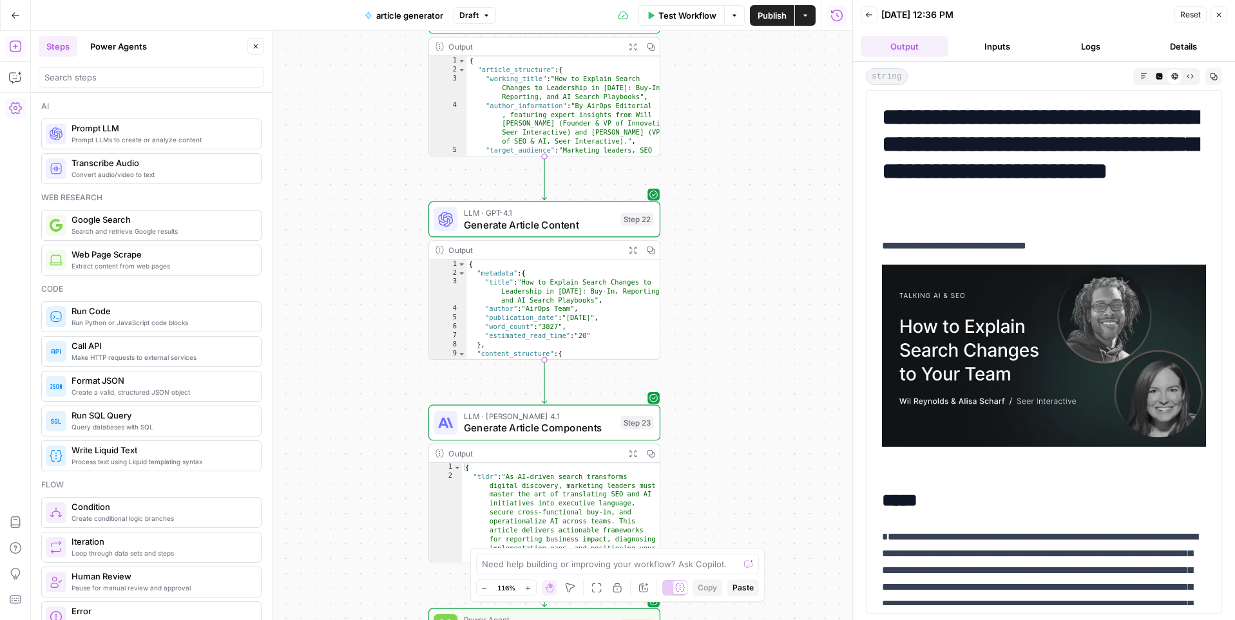
drag, startPoint x: 383, startPoint y: 381, endPoint x: 385, endPoint y: 78, distance: 302.7
click at [385, 78] on div "Workflow Set Inputs Inputs Power Agent Identify Target Keywords Step 17 Output …" at bounding box center [441, 325] width 821 height 589
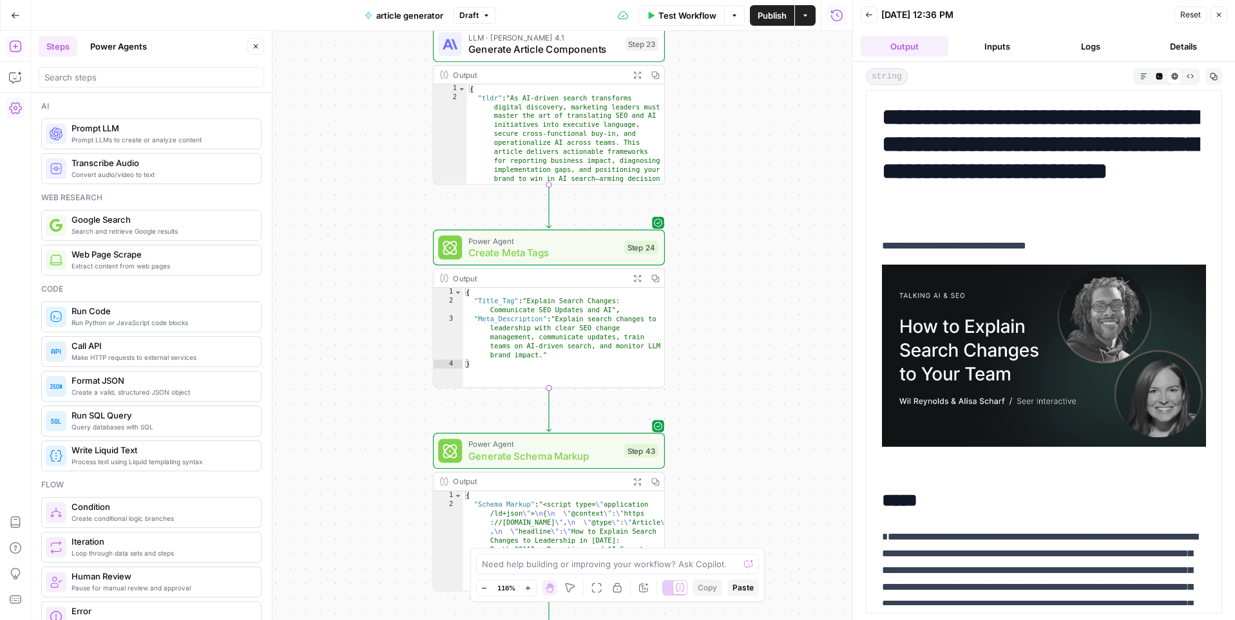
drag, startPoint x: 386, startPoint y: 352, endPoint x: 388, endPoint y: 84, distance: 268.0
click at [388, 84] on div "Workflow Set Inputs Inputs Power Agent Identify Target Keywords Step 17 Output …" at bounding box center [441, 325] width 821 height 589
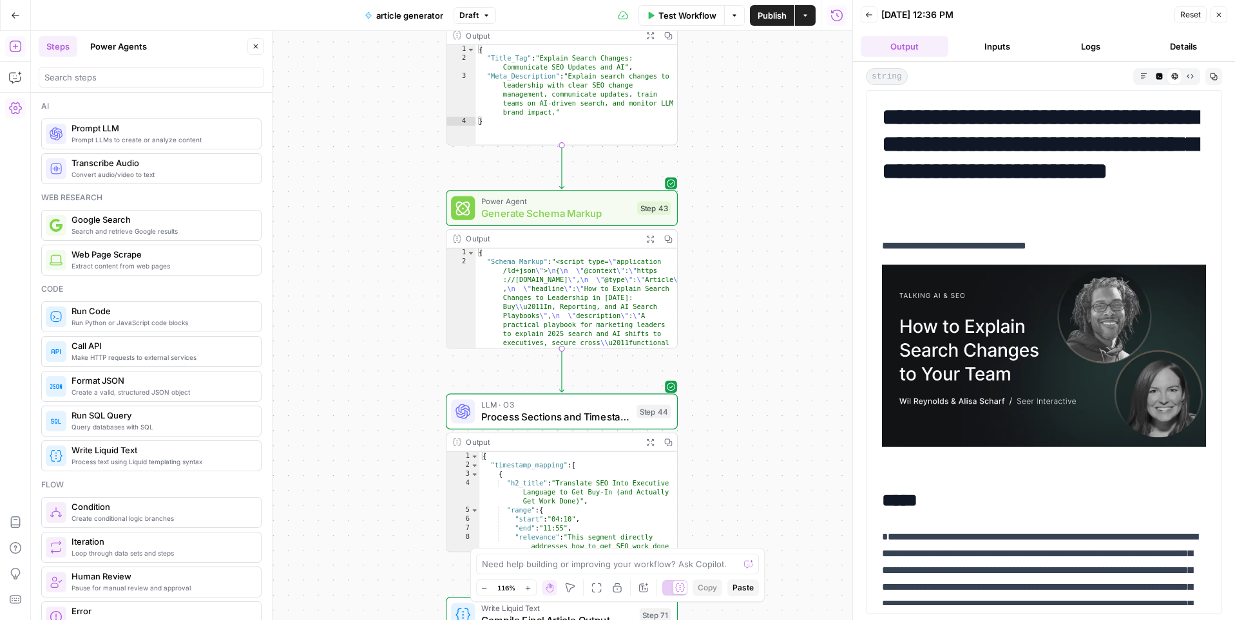
drag, startPoint x: 374, startPoint y: 373, endPoint x: 388, endPoint y: 122, distance: 251.6
click at [388, 122] on div "Workflow Set Inputs Inputs Power Agent Identify Target Keywords Step 17 Output …" at bounding box center [441, 325] width 821 height 589
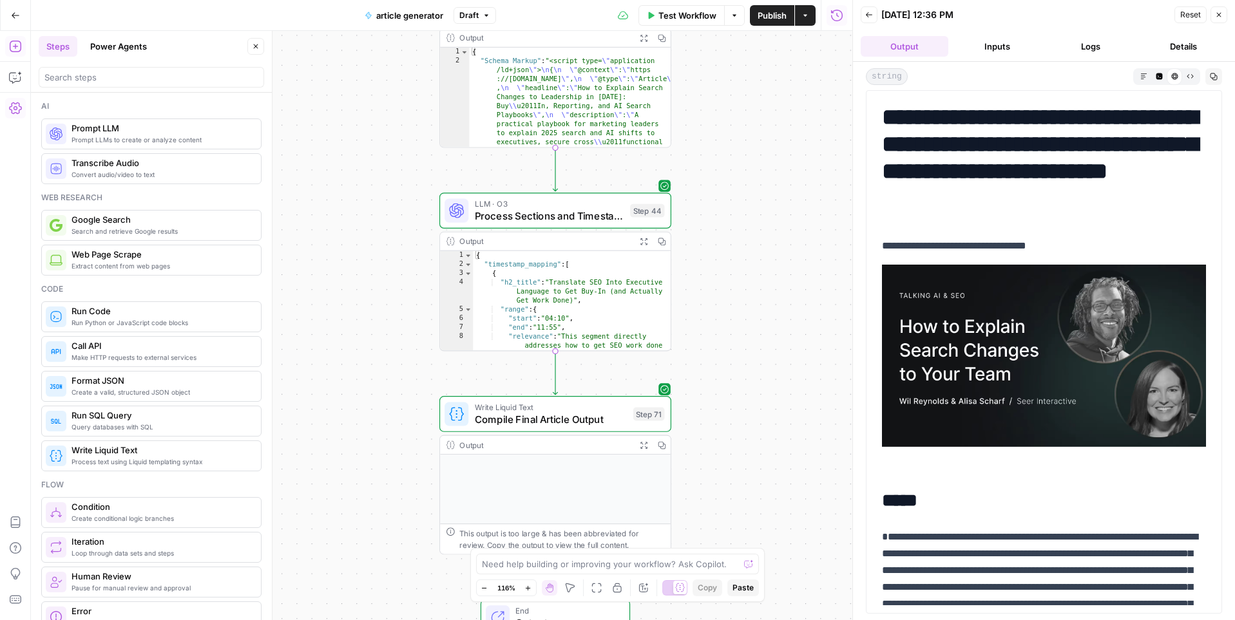
drag, startPoint x: 370, startPoint y: 386, endPoint x: 359, endPoint y: 191, distance: 194.8
click at [359, 191] on div "Workflow Set Inputs Inputs Power Agent Identify Target Keywords Step 17 Output …" at bounding box center [441, 325] width 821 height 589
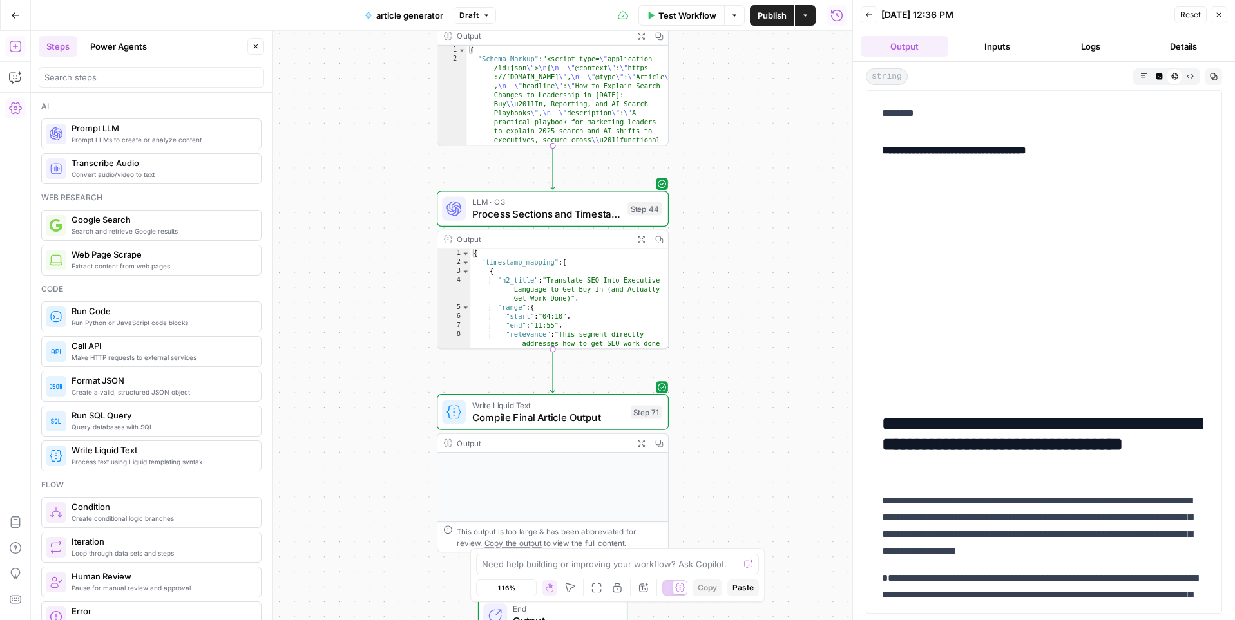
scroll to position [1934, 0]
click at [663, 240] on icon "button" at bounding box center [659, 239] width 8 height 8
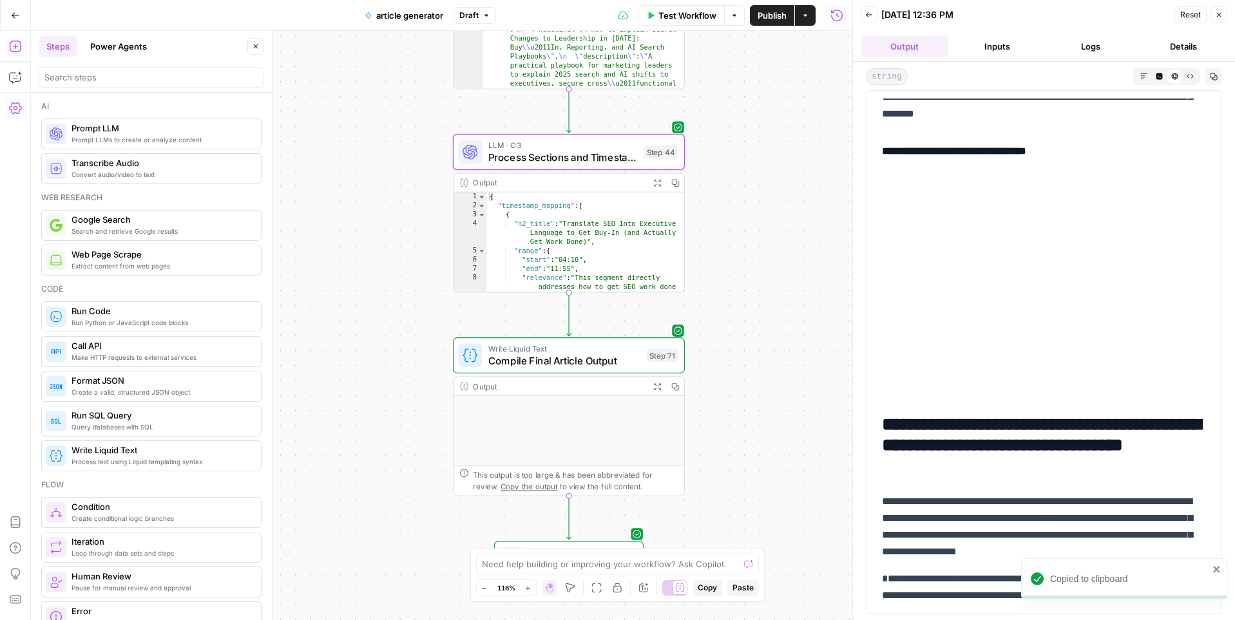
click at [607, 356] on span "Compile Final Article Output" at bounding box center [564, 361] width 153 height 15
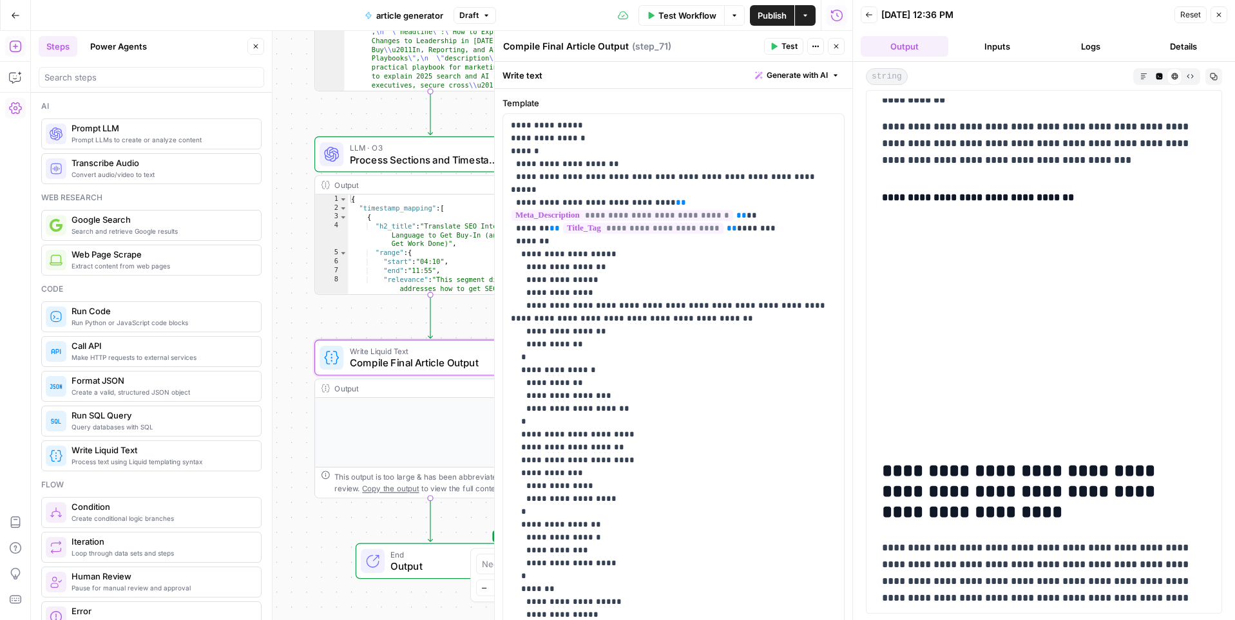
drag, startPoint x: 417, startPoint y: 318, endPoint x: 296, endPoint y: 319, distance: 120.5
click at [296, 319] on div "Workflow Set Inputs Inputs Power Agent Identify Target Keywords Step 17 Output …" at bounding box center [441, 325] width 821 height 589
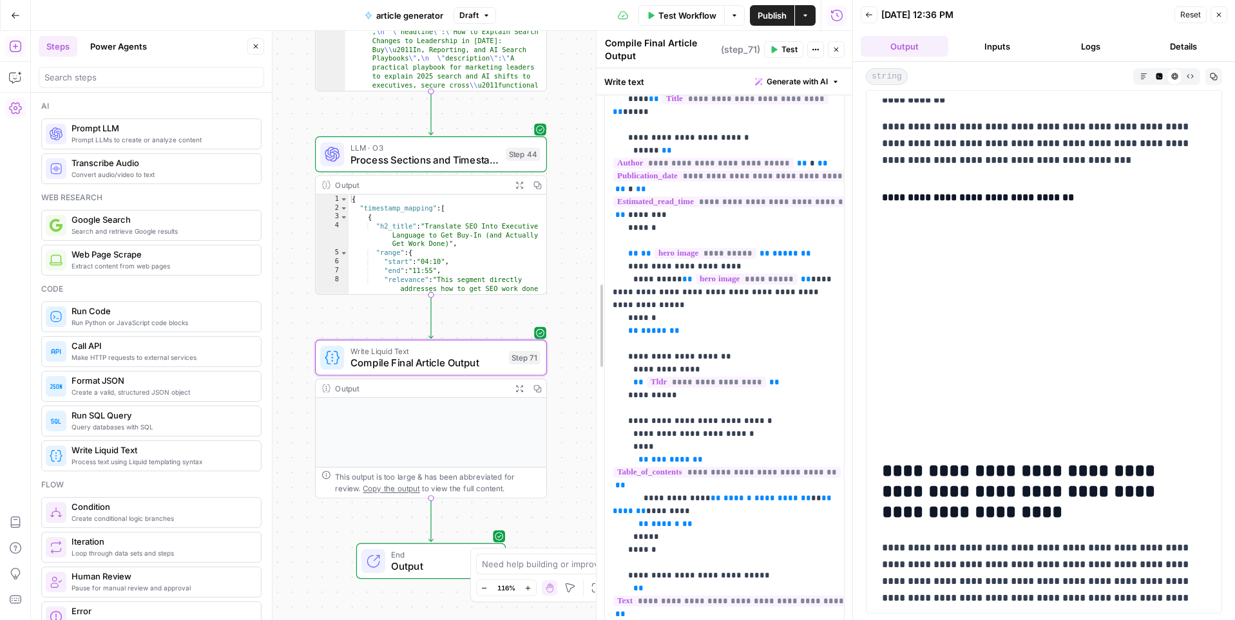
scroll to position [1669, 0]
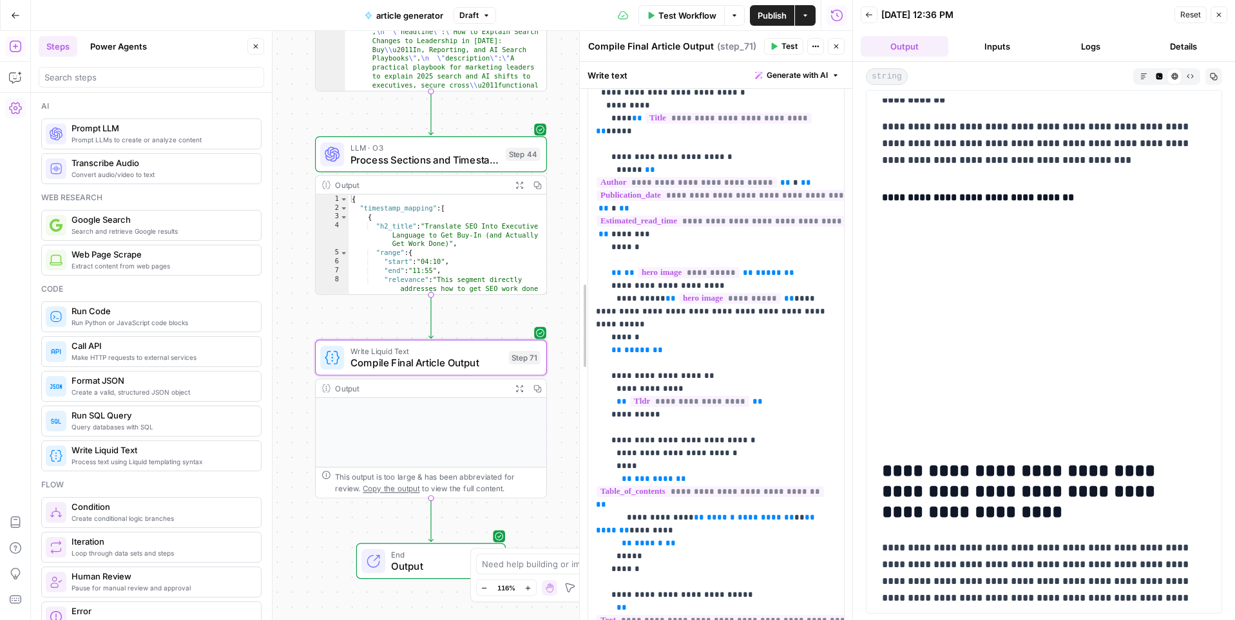
drag, startPoint x: 496, startPoint y: 389, endPoint x: 580, endPoint y: 388, distance: 84.4
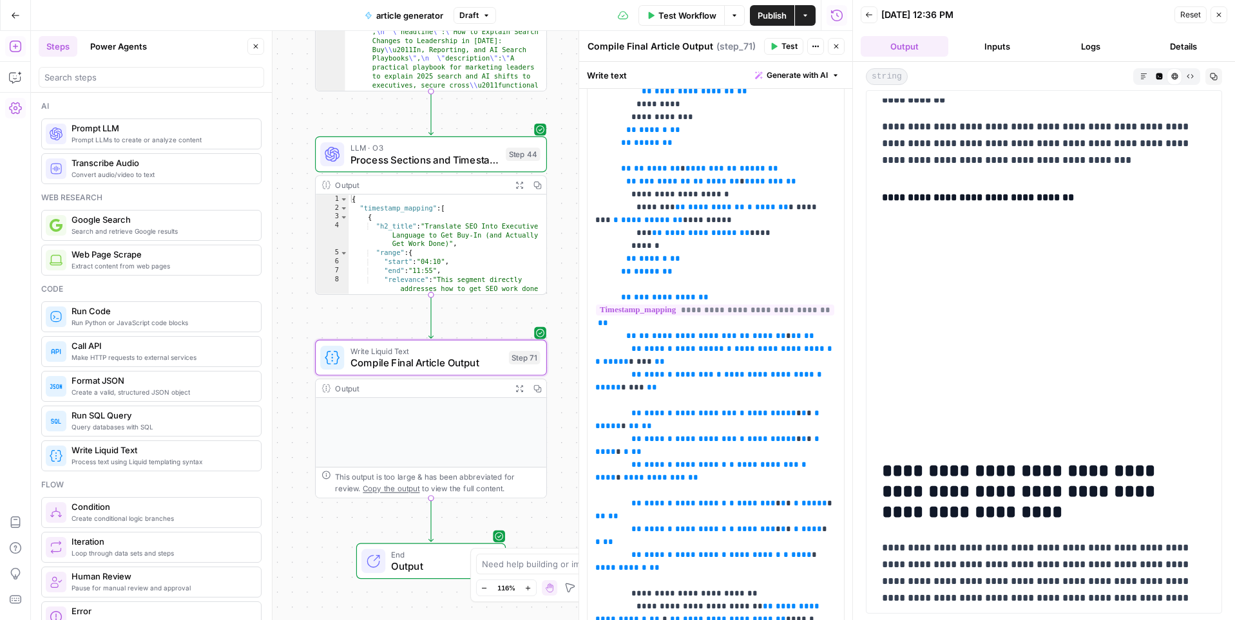
scroll to position [2751, 0]
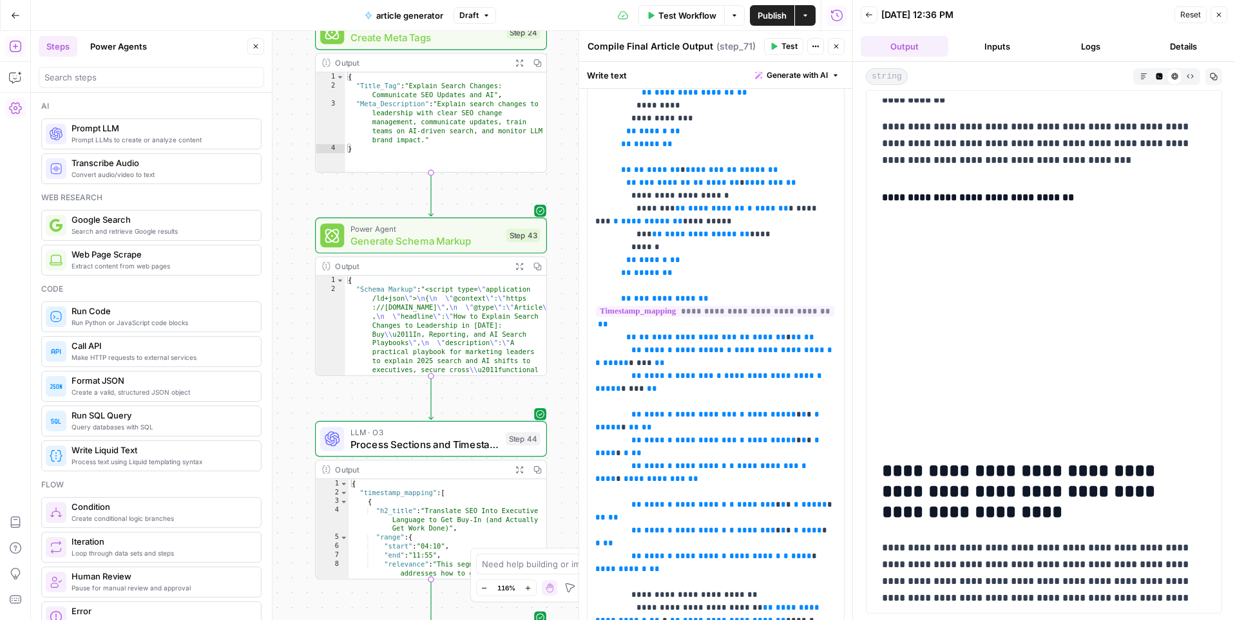
drag, startPoint x: 298, startPoint y: 102, endPoint x: 300, endPoint y: 398, distance: 295.7
click at [300, 398] on div "Workflow Set Inputs Inputs Power Agent Identify Target Keywords Step 17 Output …" at bounding box center [441, 325] width 821 height 589
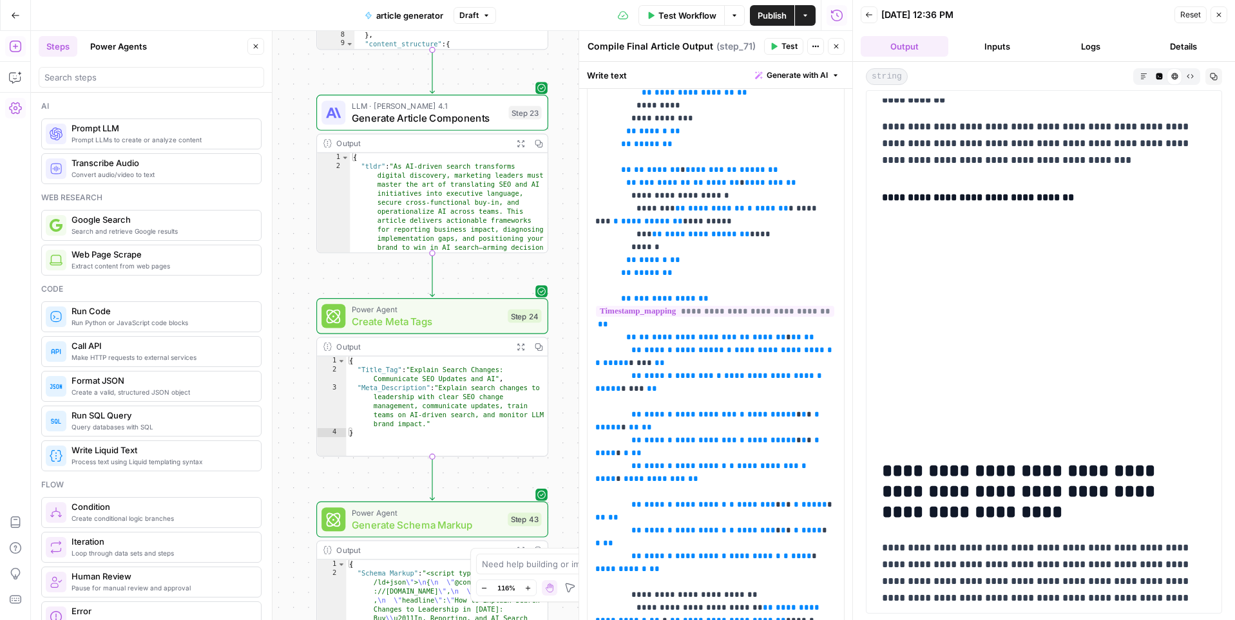
drag, startPoint x: 288, startPoint y: 104, endPoint x: 289, endPoint y: 380, distance: 276.3
click at [289, 380] on div "Workflow Set Inputs Inputs Power Agent Identify Target Keywords Step 17 Output …" at bounding box center [441, 325] width 821 height 589
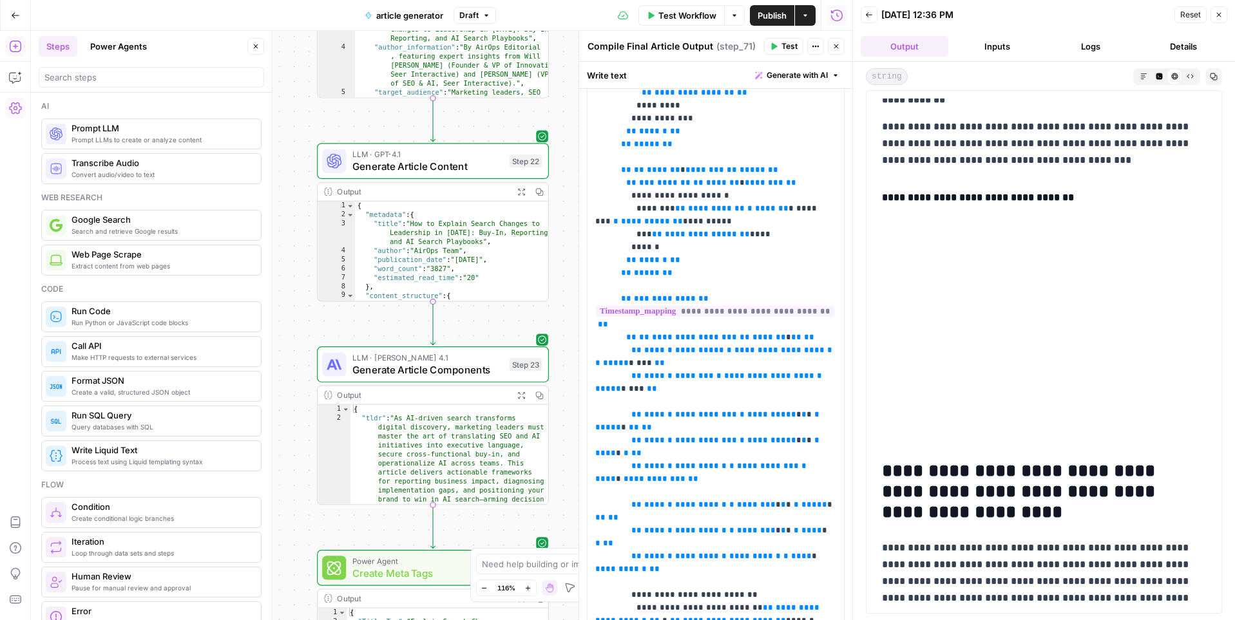
drag, startPoint x: 287, startPoint y: 115, endPoint x: 287, endPoint y: 377, distance: 262.8
click at [287, 377] on div "Workflow Set Inputs Inputs Power Agent Identify Target Keywords Step 17 Output …" at bounding box center [441, 325] width 821 height 589
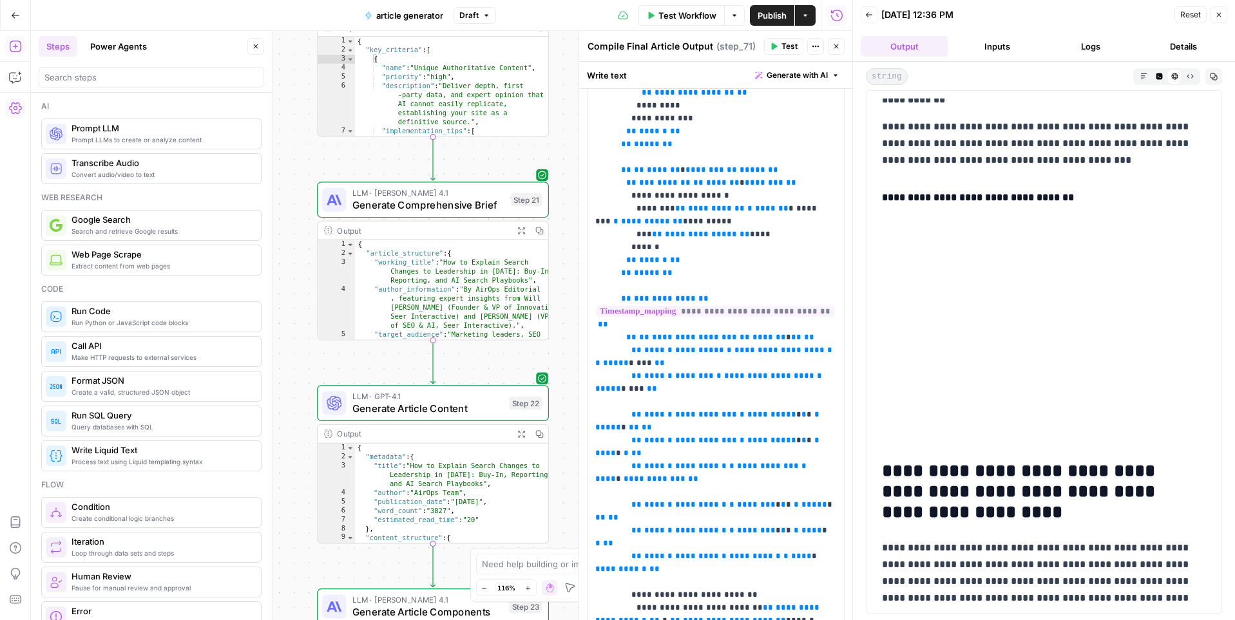
drag, startPoint x: 294, startPoint y: 119, endPoint x: 294, endPoint y: 352, distance: 233.2
click at [294, 352] on div "Workflow Set Inputs Inputs Power Agent Identify Target Keywords Step 17 Output …" at bounding box center [441, 325] width 821 height 589
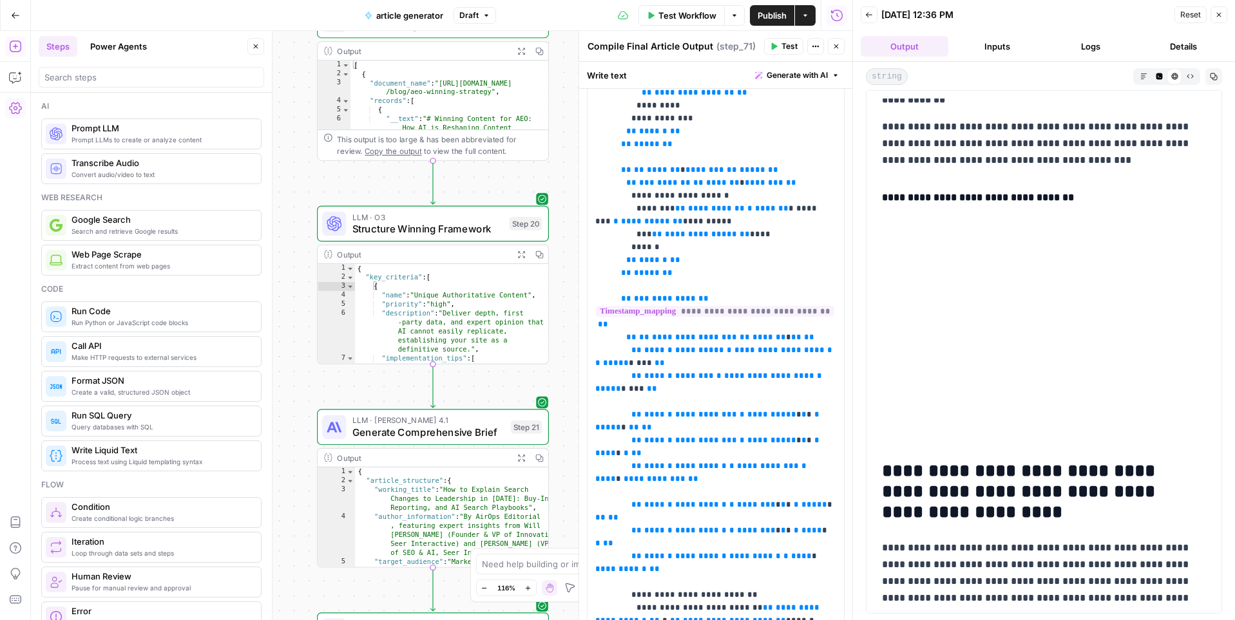
click at [296, 360] on div "Workflow Set Inputs Inputs Power Agent Identify Target Keywords Step 17 Output …" at bounding box center [441, 325] width 821 height 589
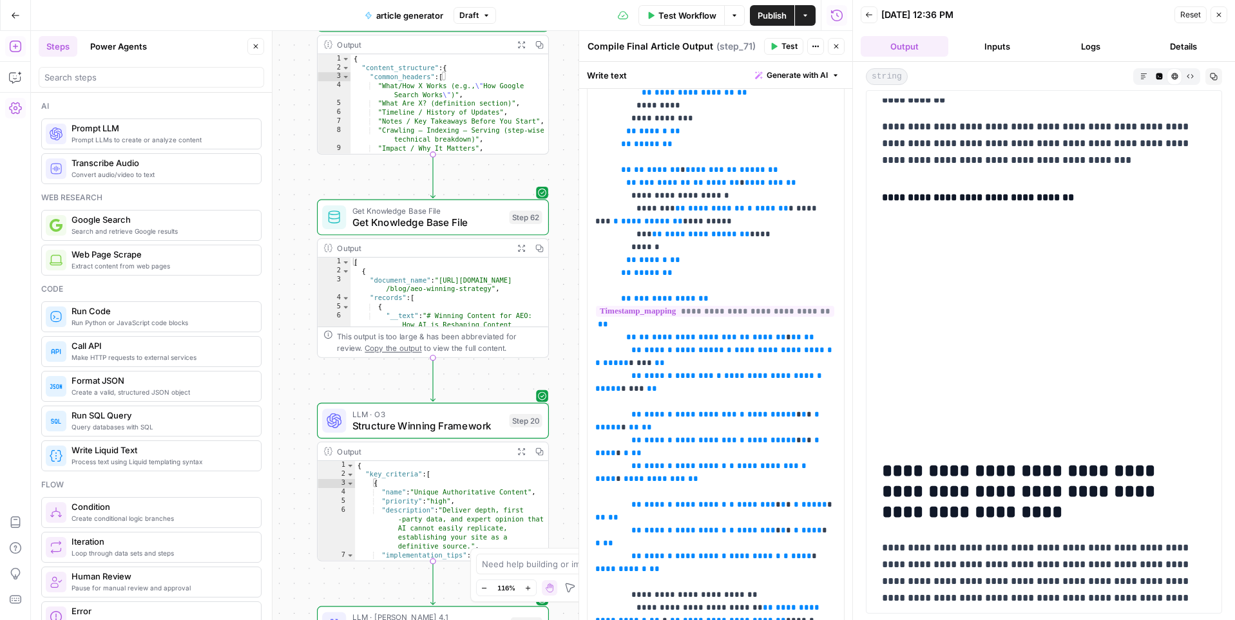
drag, startPoint x: 294, startPoint y: 126, endPoint x: 294, endPoint y: 325, distance: 199.0
click at [294, 325] on div "Workflow Set Inputs Inputs Power Agent Identify Target Keywords Step 17 Output …" at bounding box center [441, 325] width 821 height 589
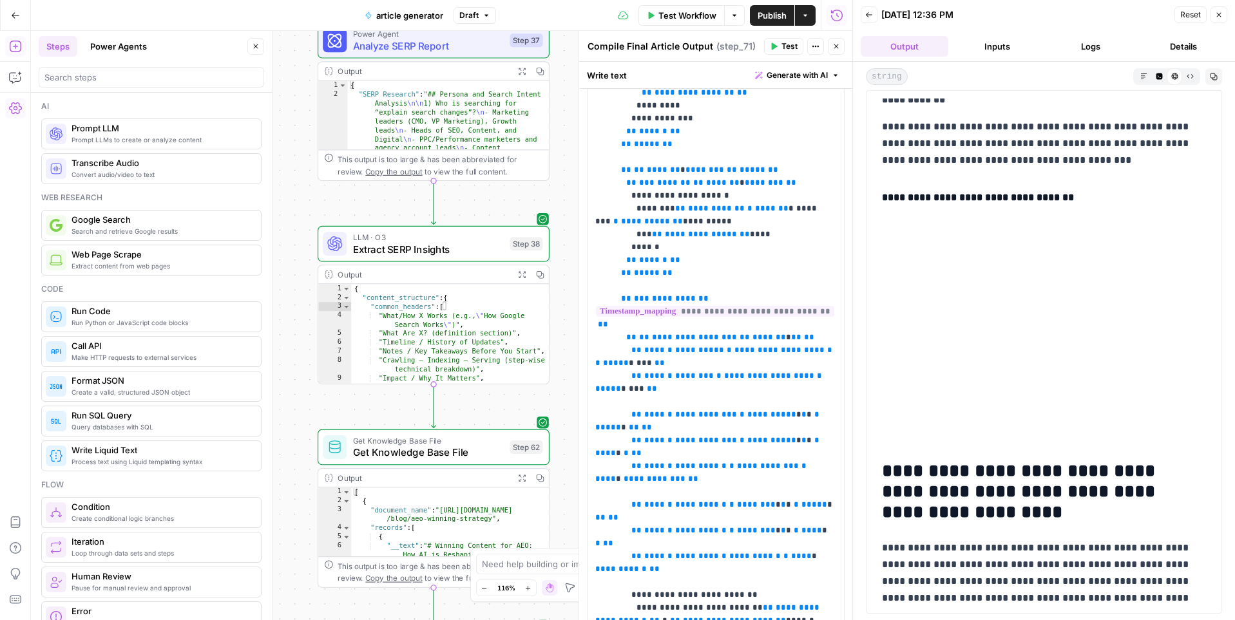
drag, startPoint x: 301, startPoint y: 121, endPoint x: 303, endPoint y: 393, distance: 271.8
click at [303, 393] on div "Workflow Set Inputs Inputs Power Agent Identify Target Keywords Step 17 Output …" at bounding box center [441, 325] width 821 height 589
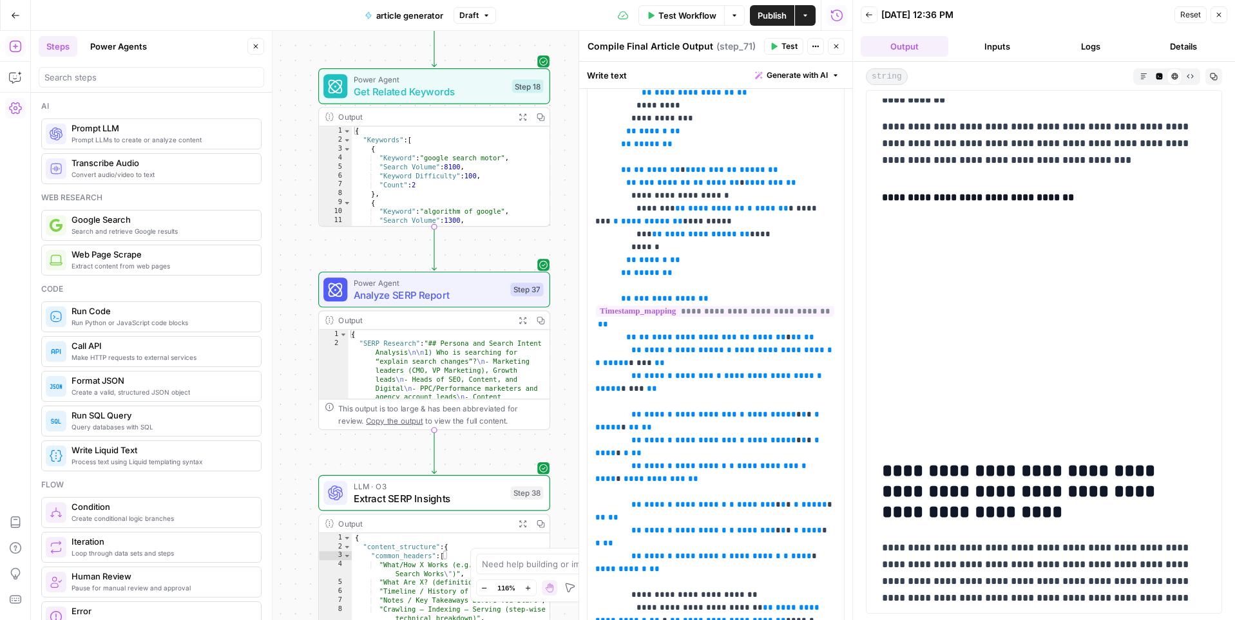
drag, startPoint x: 289, startPoint y: 211, endPoint x: 289, endPoint y: 417, distance: 206.1
click at [289, 417] on div "Workflow Set Inputs Inputs Power Agent Identify Target Keywords Step 17 Output …" at bounding box center [441, 325] width 821 height 589
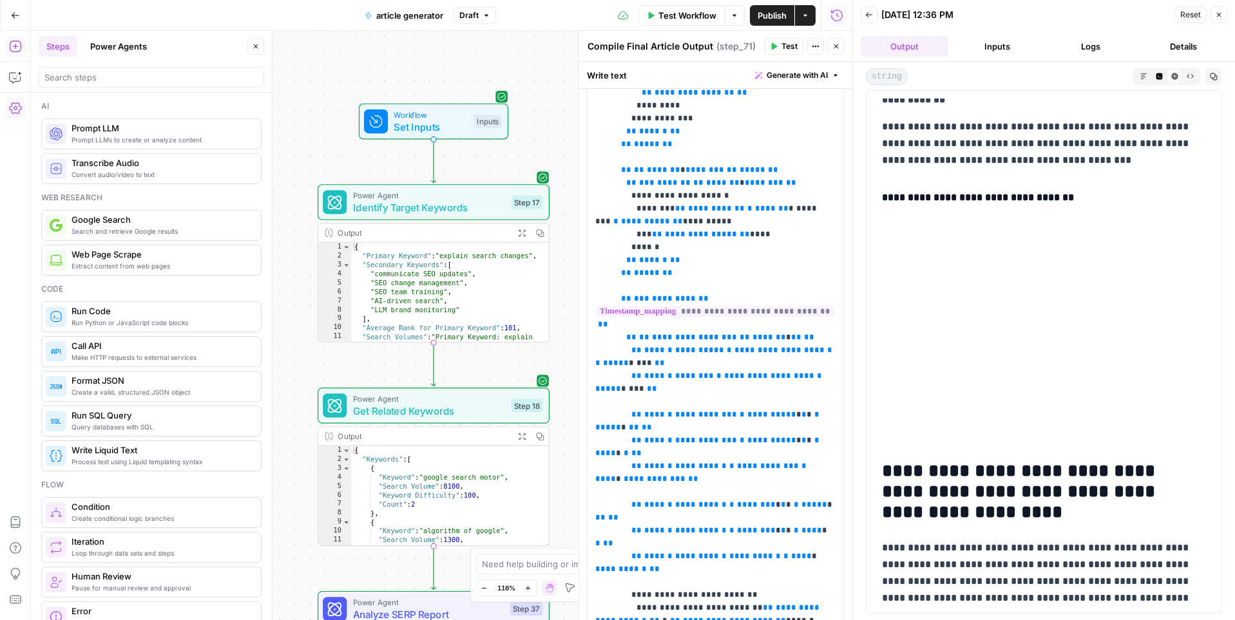
drag, startPoint x: 295, startPoint y: 142, endPoint x: 294, endPoint y: 460, distance: 318.2
click at [294, 460] on div "Workflow Set Inputs Inputs Power Agent Identify Target Keywords Step 17 Output …" at bounding box center [441, 325] width 821 height 589
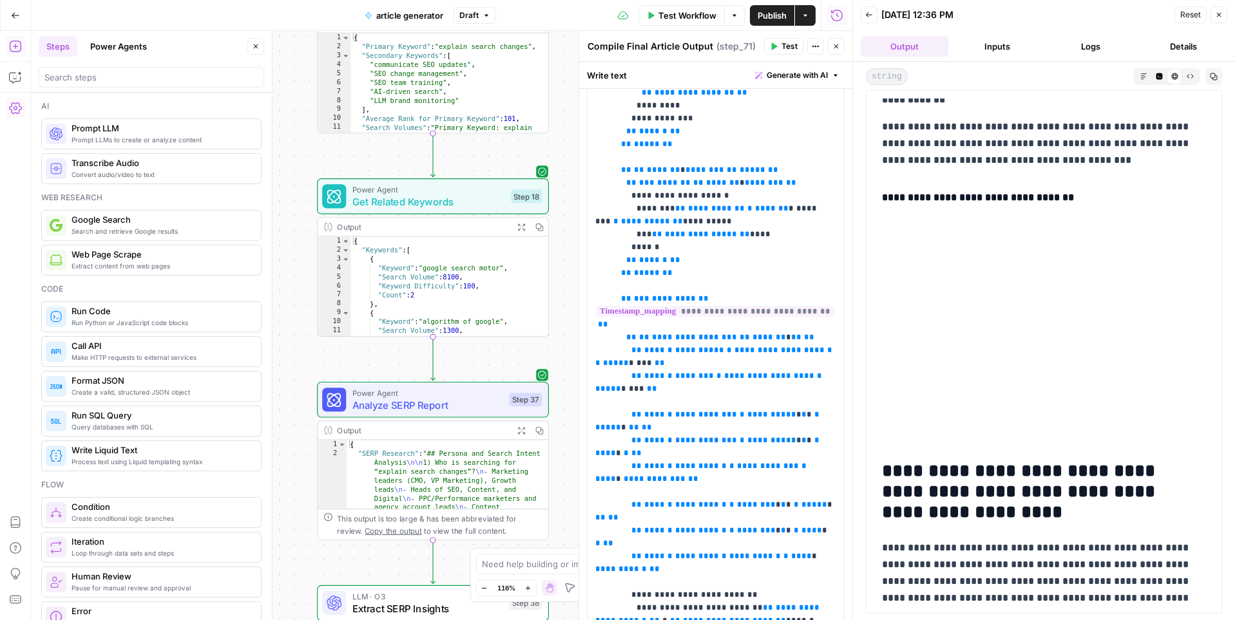
drag, startPoint x: 307, startPoint y: 504, endPoint x: 305, endPoint y: 298, distance: 206.1
click at [305, 296] on div "Workflow Set Inputs Inputs Power Agent Identify Target Keywords Step 17 Output …" at bounding box center [441, 325] width 821 height 589
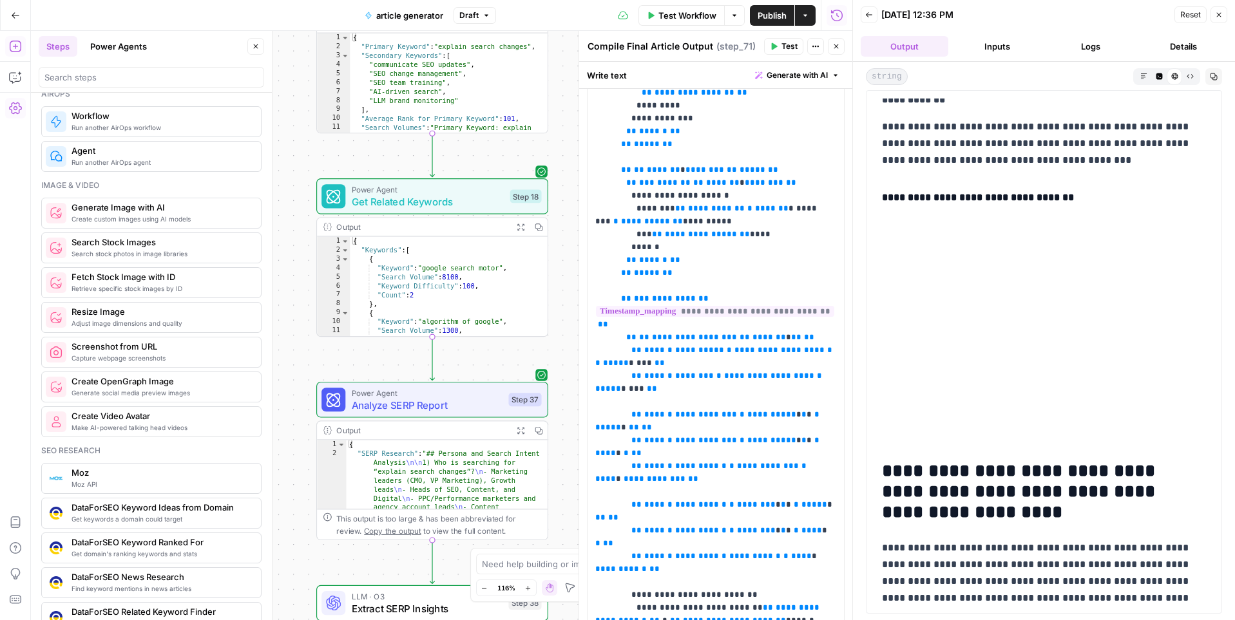
scroll to position [987, 0]
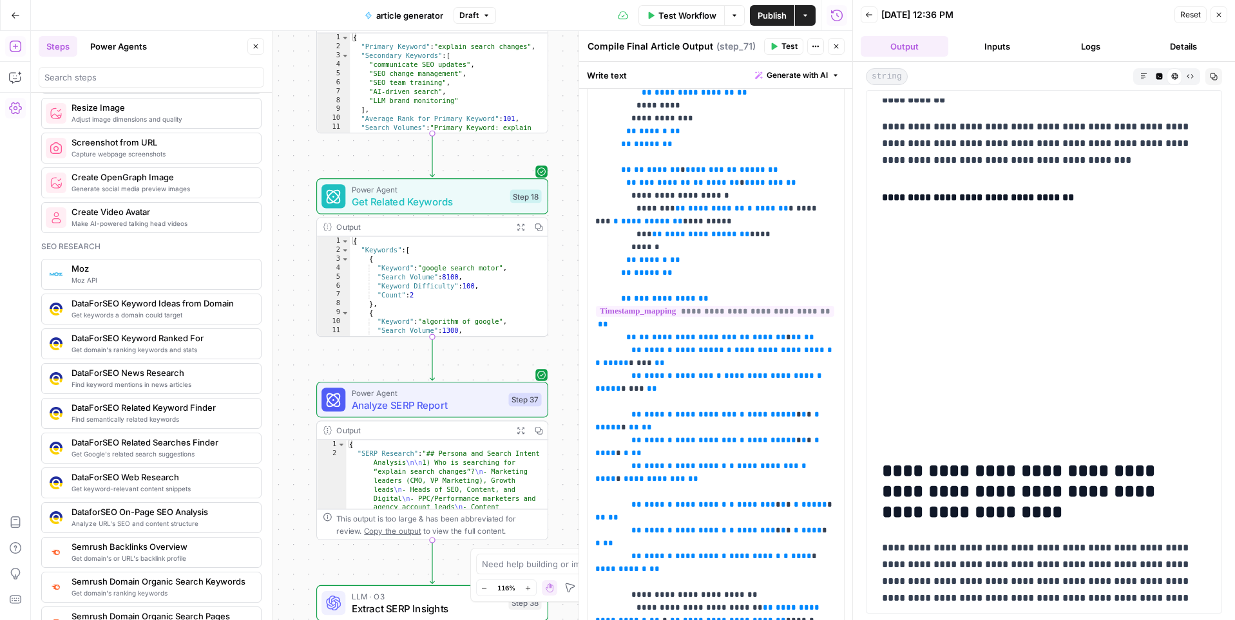
type textarea "**********"
click at [419, 276] on div "{ "Keywords" : [ { "Keyword" : "google search motor" , "Search Volume" : 8100 ,…" at bounding box center [449, 295] width 198 height 117
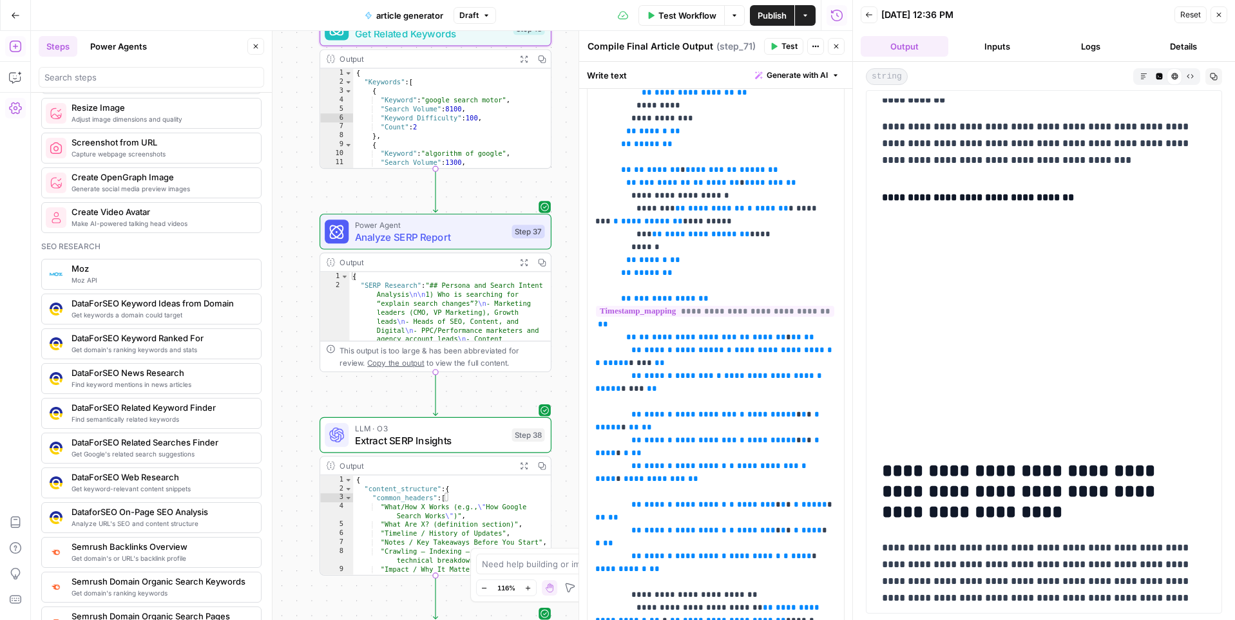
drag, startPoint x: 302, startPoint y: 474, endPoint x: 305, endPoint y: 306, distance: 168.1
click at [305, 306] on div "**********" at bounding box center [441, 325] width 821 height 589
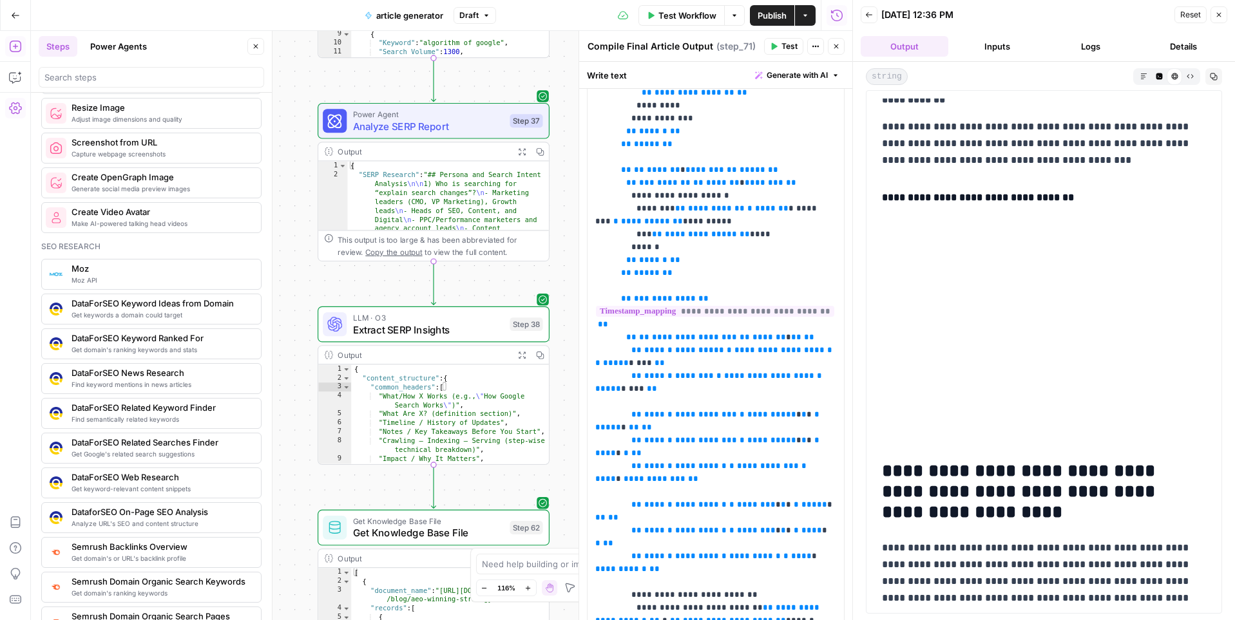
drag, startPoint x: 296, startPoint y: 451, endPoint x: 293, endPoint y: 340, distance: 110.8
click at [293, 340] on div "**********" at bounding box center [441, 325] width 821 height 589
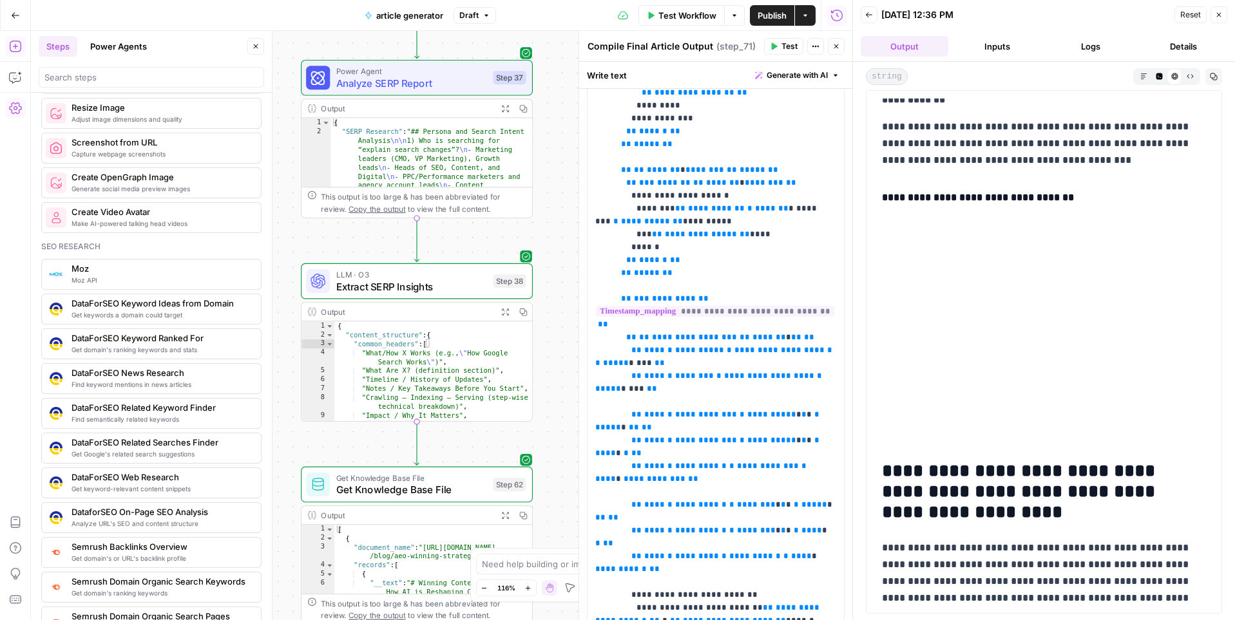
drag, startPoint x: 561, startPoint y: 282, endPoint x: 546, endPoint y: 239, distance: 45.8
click at [546, 239] on div "**********" at bounding box center [441, 325] width 821 height 589
click at [445, 285] on span "Extract SERP Insights" at bounding box center [411, 286] width 151 height 15
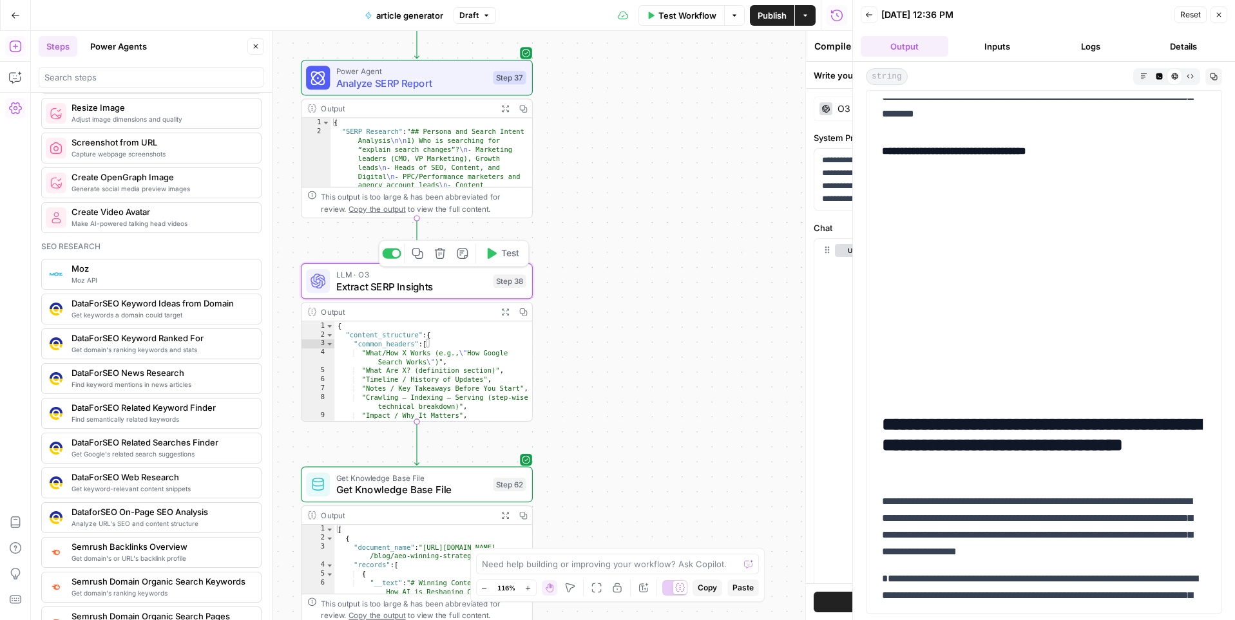
type textarea "Extract SERP Insights"
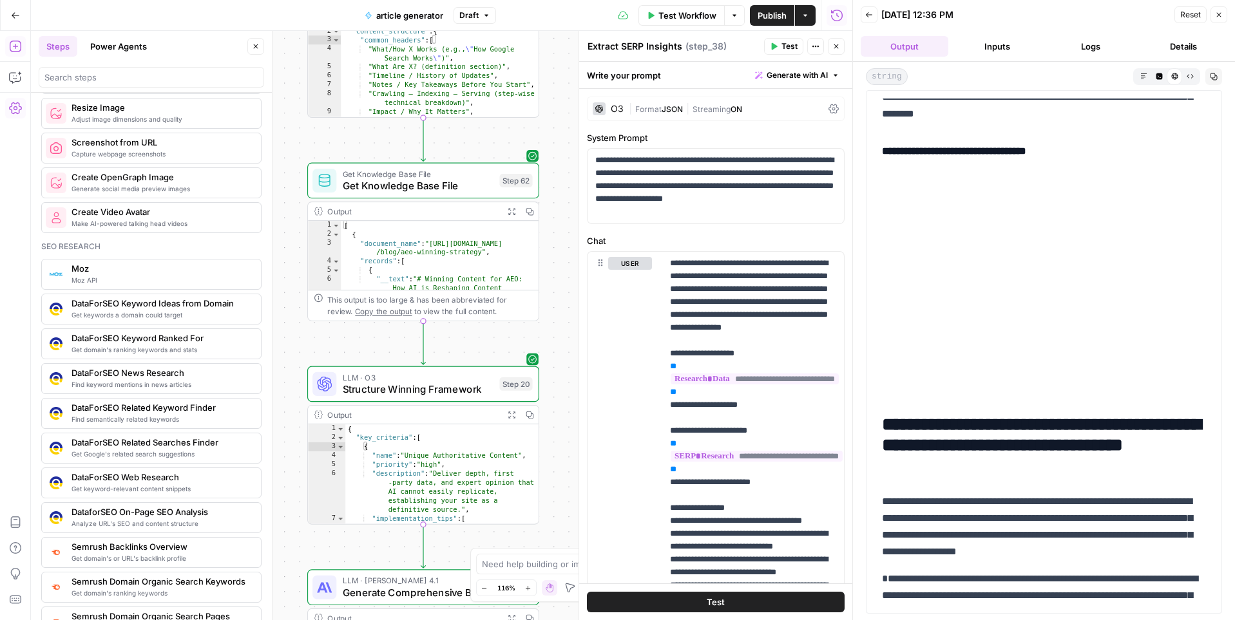
drag, startPoint x: 556, startPoint y: 413, endPoint x: 562, endPoint y: 109, distance: 304.1
click at [562, 109] on div "**********" at bounding box center [441, 325] width 821 height 589
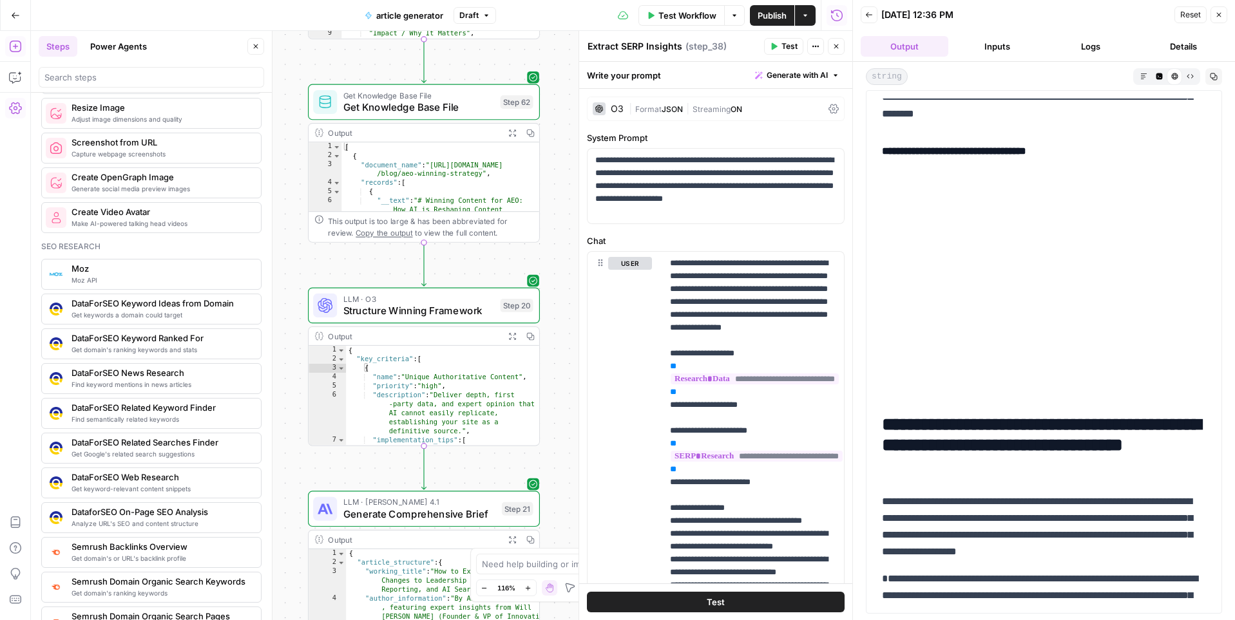
drag, startPoint x: 555, startPoint y: 287, endPoint x: 555, endPoint y: 209, distance: 77.9
click at [555, 209] on div "**********" at bounding box center [441, 325] width 821 height 589
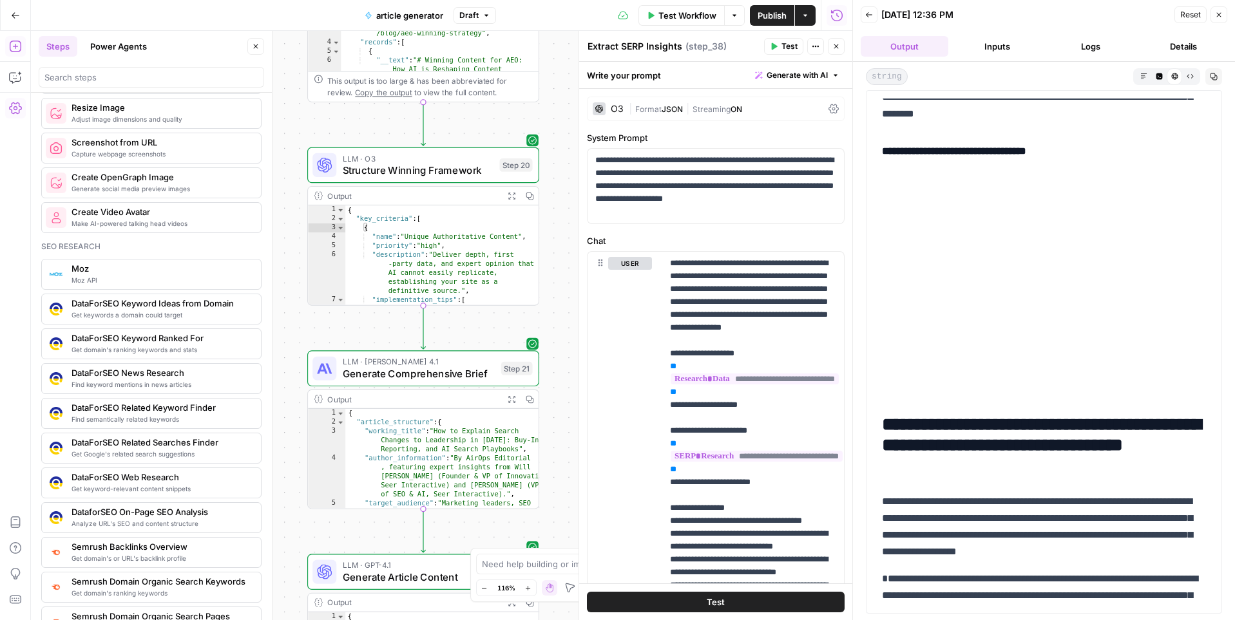
drag, startPoint x: 559, startPoint y: 394, endPoint x: 558, endPoint y: 254, distance: 140.4
click at [558, 254] on div "**********" at bounding box center [441, 325] width 821 height 589
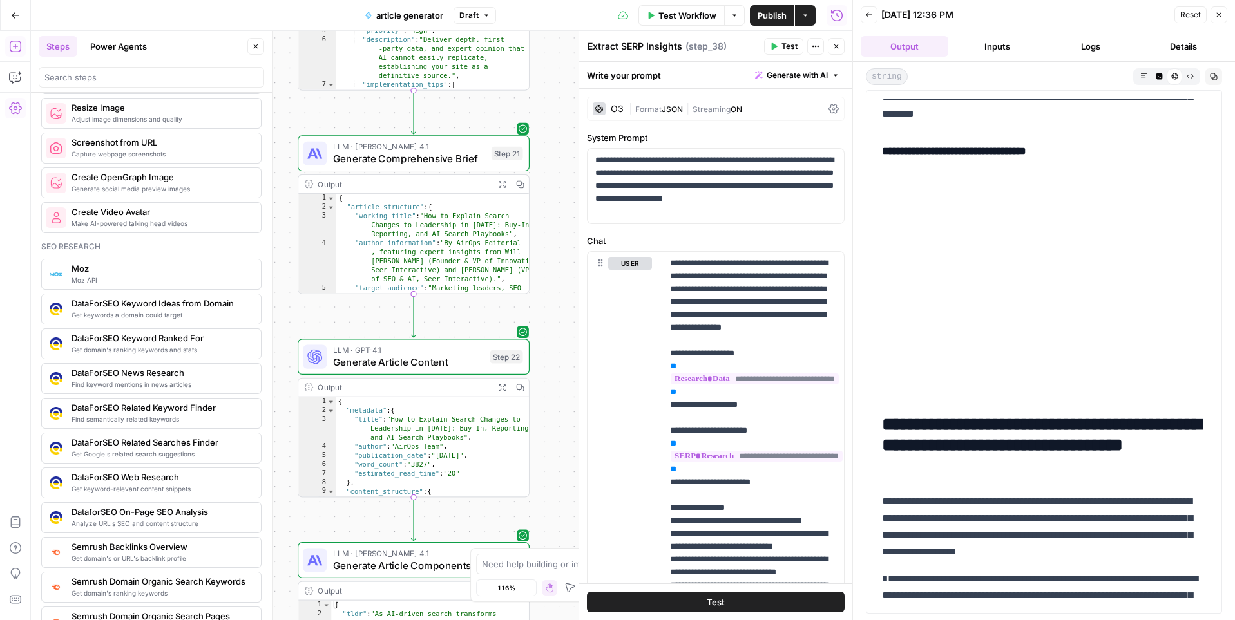
drag, startPoint x: 560, startPoint y: 458, endPoint x: 555, endPoint y: 207, distance: 251.3
click at [555, 207] on div "**********" at bounding box center [441, 325] width 821 height 589
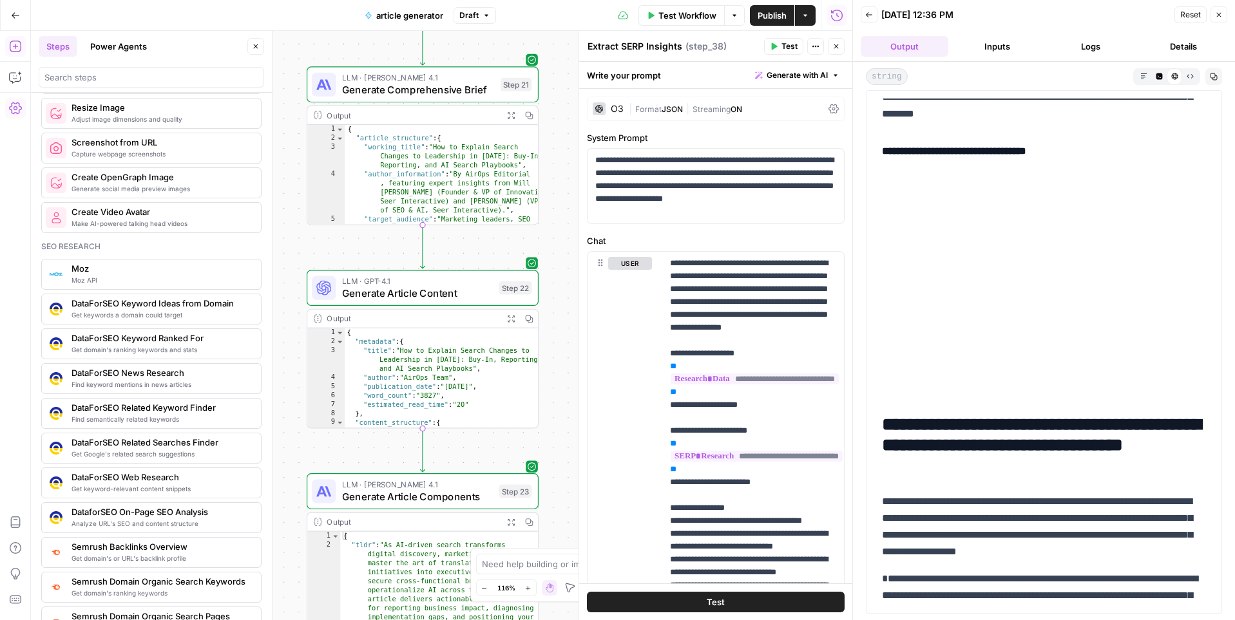
drag, startPoint x: 566, startPoint y: 457, endPoint x: 569, endPoint y: 423, distance: 34.3
click at [569, 423] on div "**********" at bounding box center [441, 325] width 821 height 589
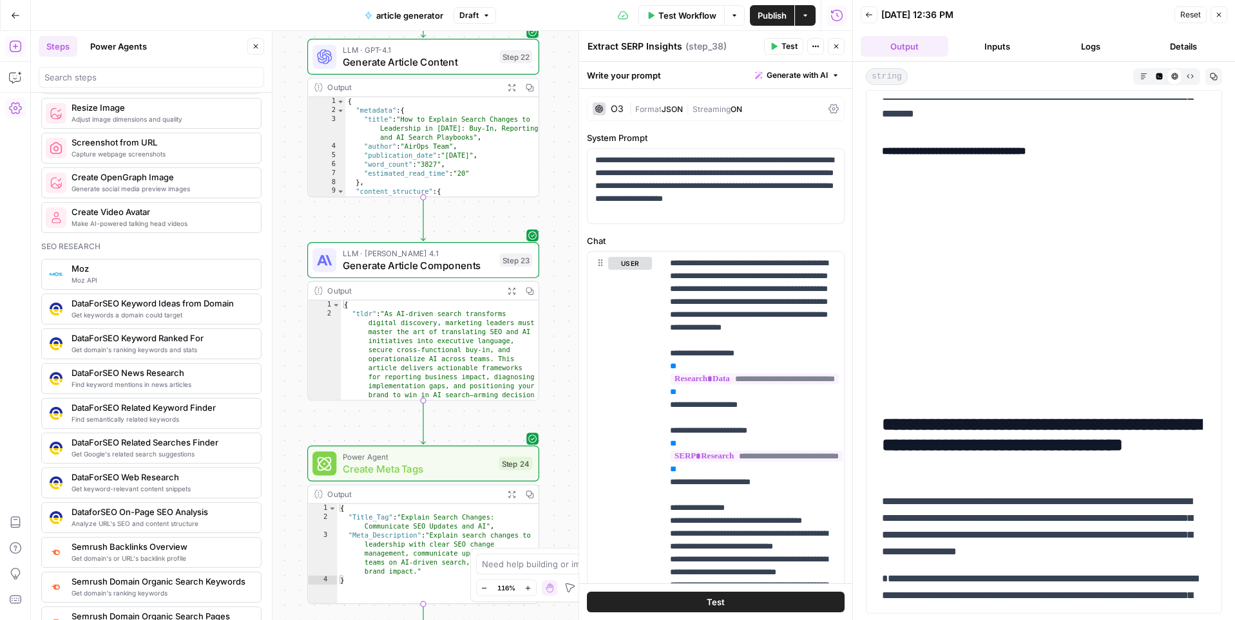
drag, startPoint x: 555, startPoint y: 436, endPoint x: 557, endPoint y: 204, distance: 231.9
click at [557, 204] on div "**********" at bounding box center [441, 325] width 821 height 589
click at [140, 45] on button "Power Agents" at bounding box center [118, 46] width 72 height 21
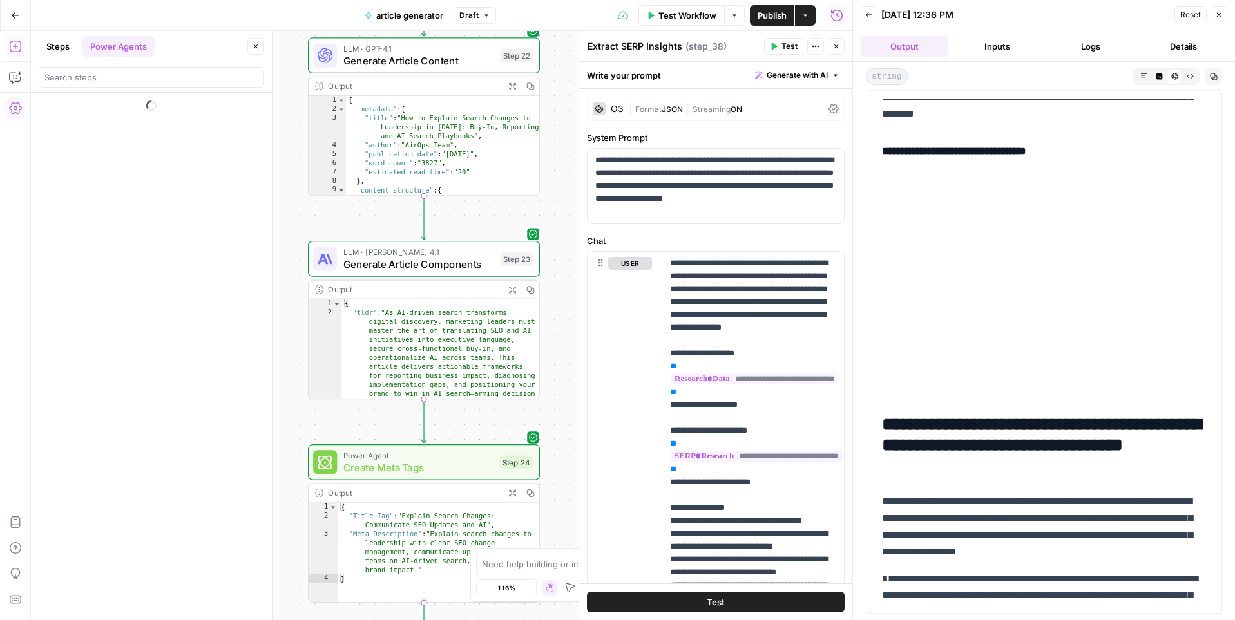
scroll to position [0, 0]
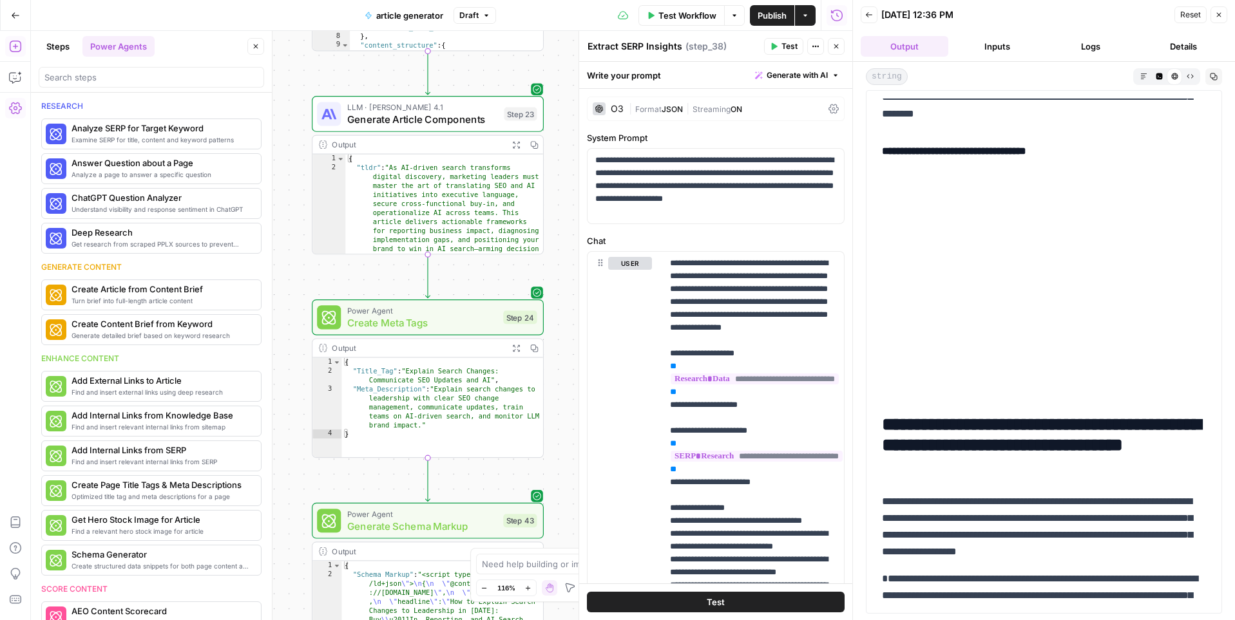
drag, startPoint x: 291, startPoint y: 462, endPoint x: 295, endPoint y: 318, distance: 145.0
click at [295, 318] on div "**********" at bounding box center [441, 325] width 821 height 589
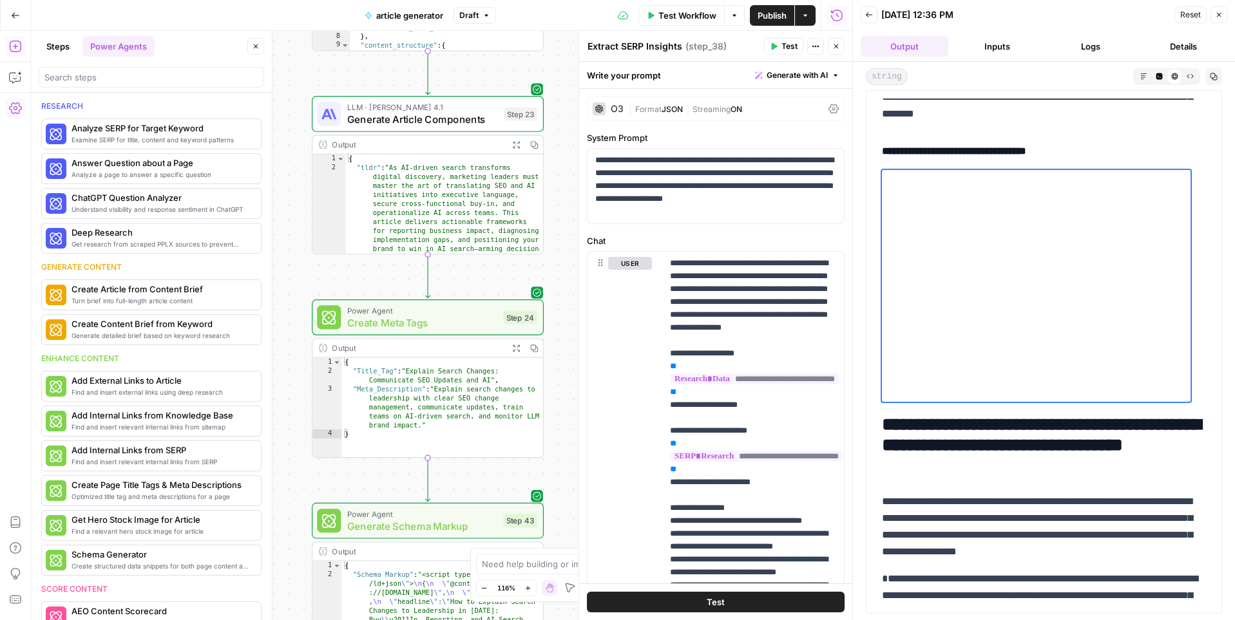
drag, startPoint x: 865, startPoint y: 249, endPoint x: 844, endPoint y: 249, distance: 21.3
click at [844, 249] on body "AirOps New Home Browse Insights Opportunities Your Data Recent Grids Run workfl…" at bounding box center [617, 310] width 1235 height 620
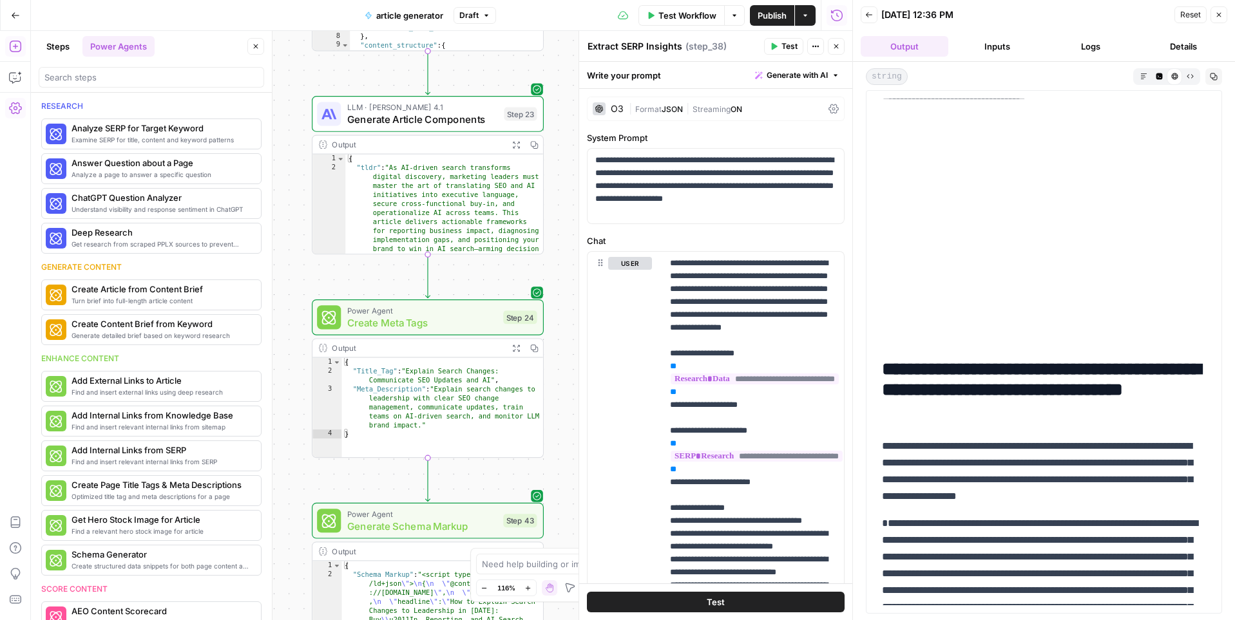
scroll to position [1979, 0]
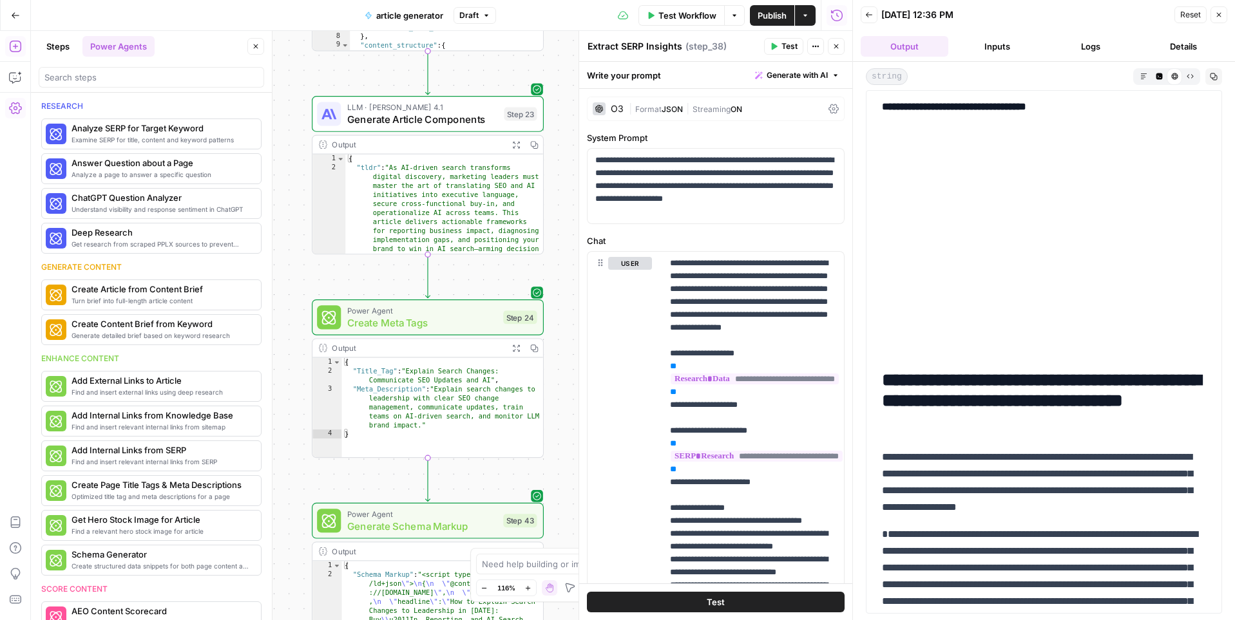
drag, startPoint x: 883, startPoint y: 153, endPoint x: 1073, endPoint y: 158, distance: 190.1
click at [1074, 115] on h4 "**********" at bounding box center [1044, 107] width 324 height 17
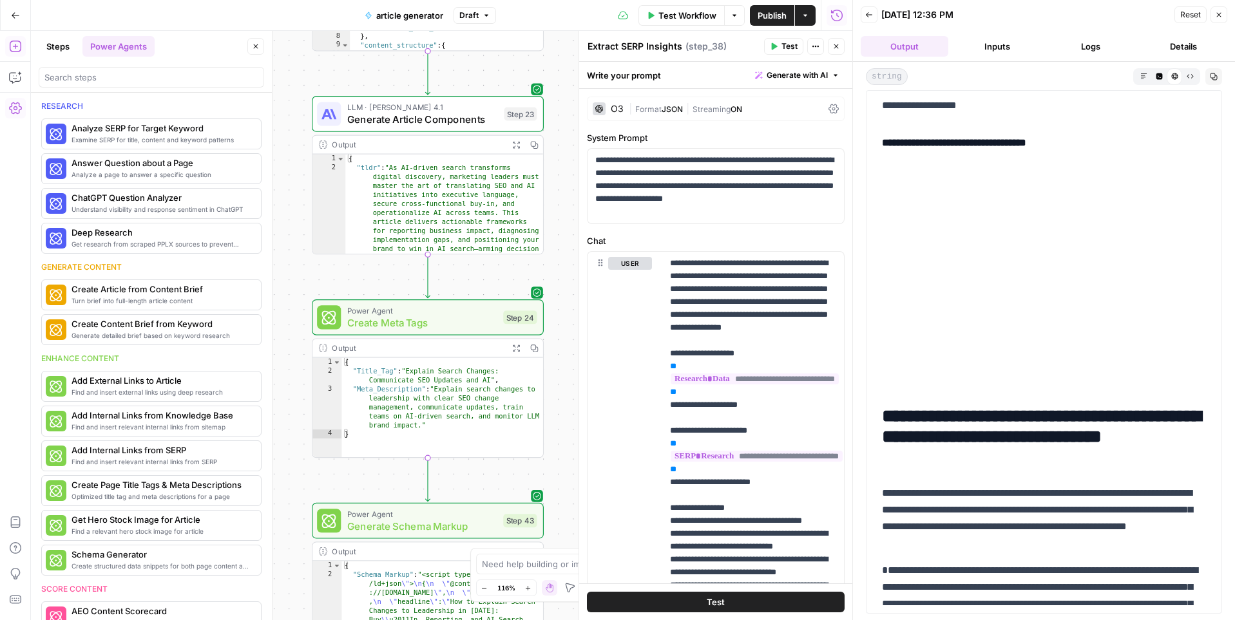
scroll to position [3732, 0]
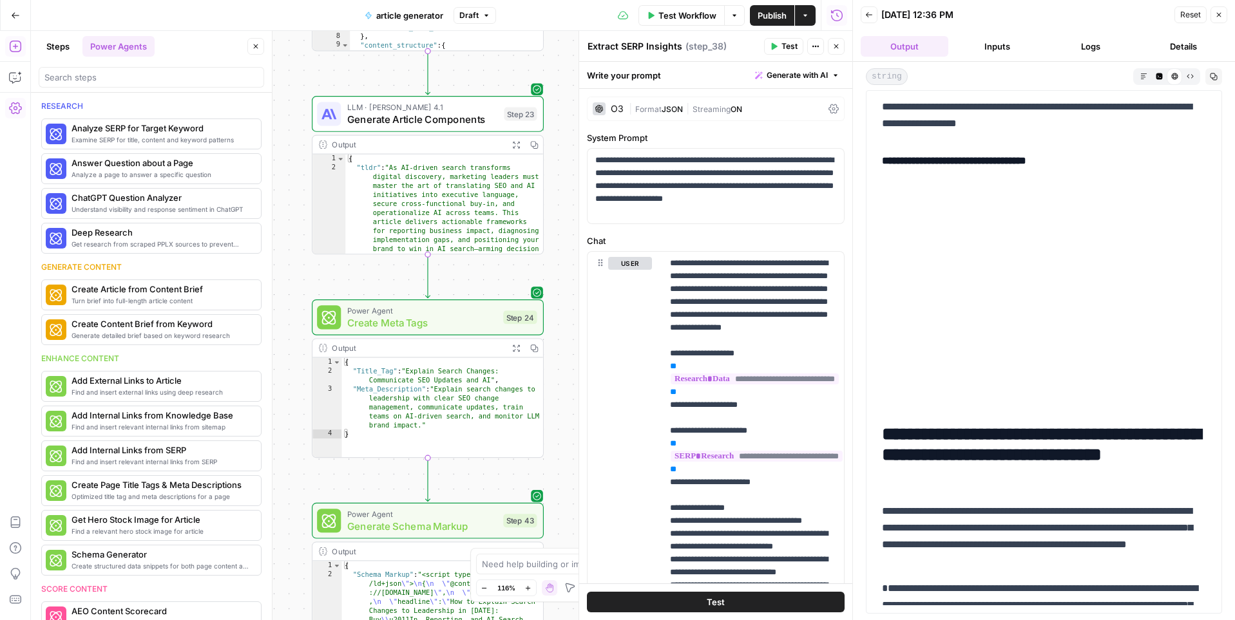
drag, startPoint x: 1062, startPoint y: 211, endPoint x: 987, endPoint y: 212, distance: 75.4
click at [987, 169] on h4 "**********" at bounding box center [1044, 161] width 324 height 17
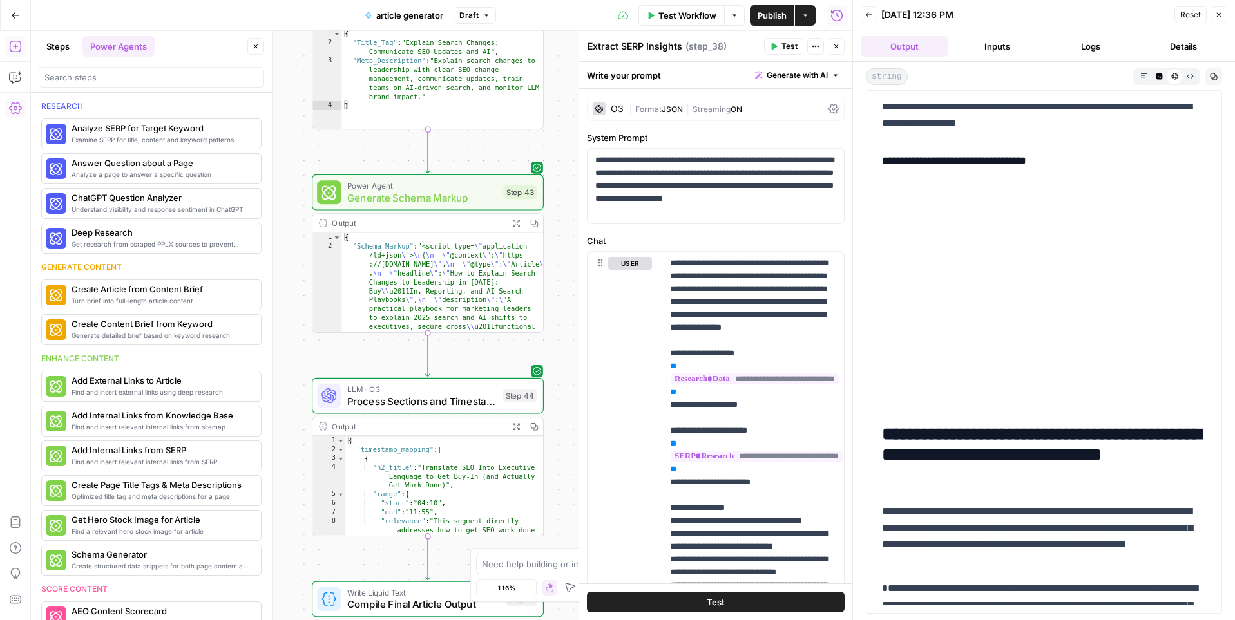
drag, startPoint x: 297, startPoint y: 491, endPoint x: 296, endPoint y: 164, distance: 327.2
click at [296, 164] on div "**********" at bounding box center [441, 325] width 821 height 589
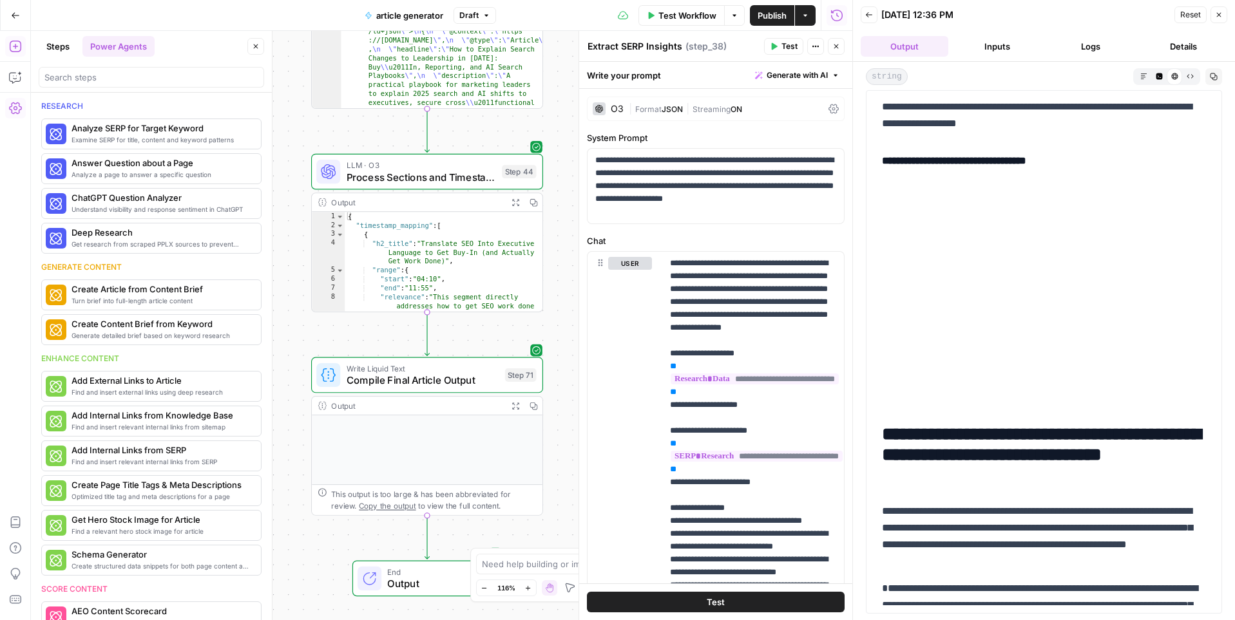
drag, startPoint x: 300, startPoint y: 457, endPoint x: 300, endPoint y: 242, distance: 214.5
click at [300, 242] on div "**********" at bounding box center [441, 325] width 821 height 589
click at [406, 382] on span "Compile Final Article Output" at bounding box center [423, 380] width 153 height 15
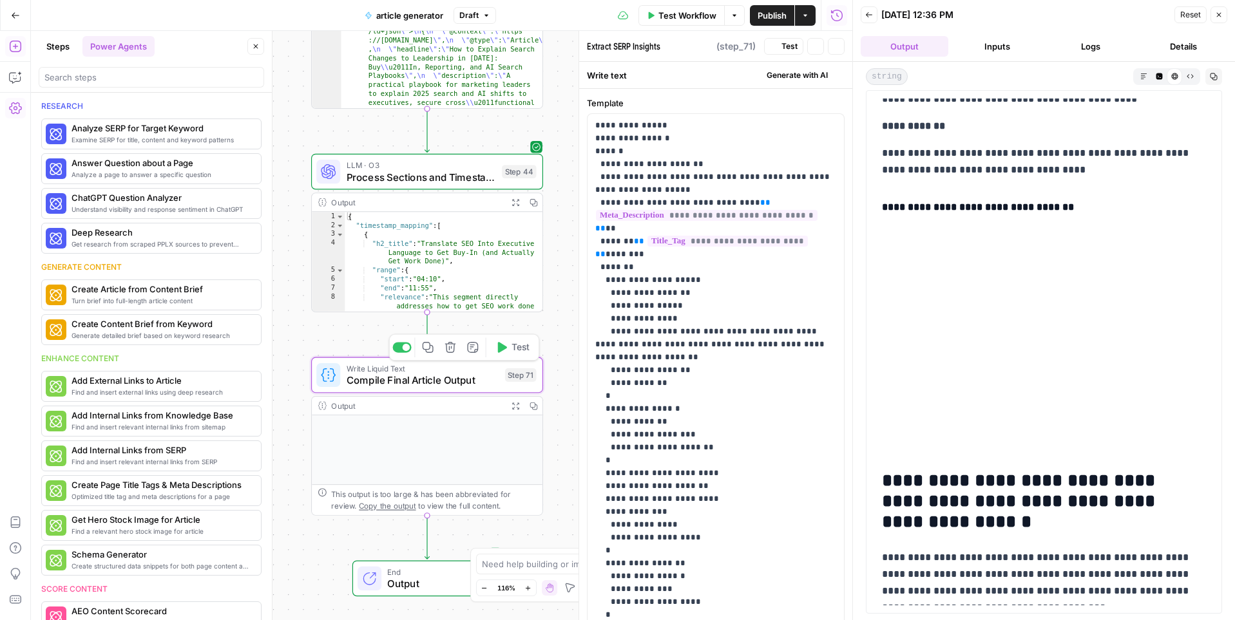
type textarea "Compile Final Article Output"
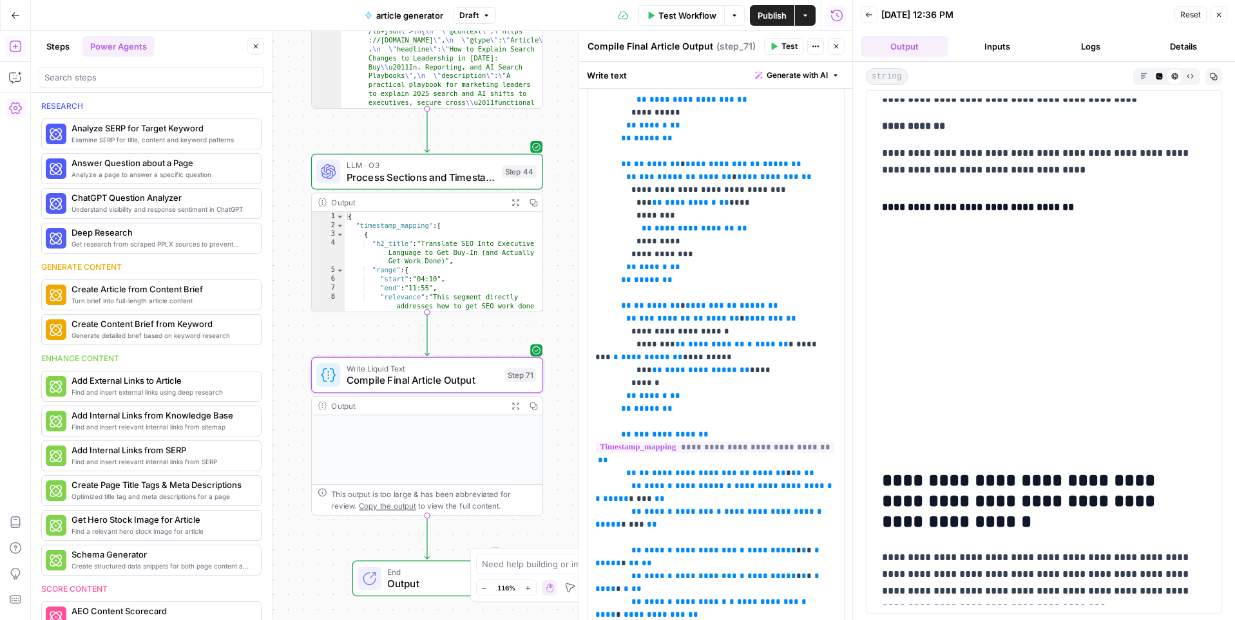
scroll to position [2611, 0]
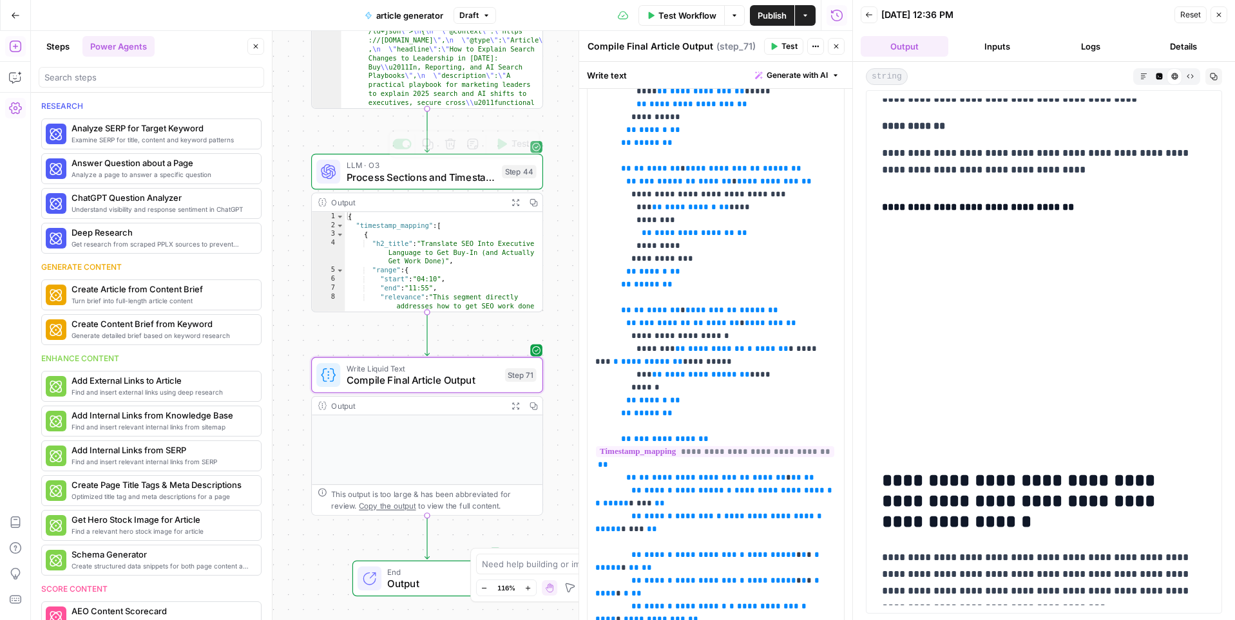
click at [435, 180] on span "Process Sections and Timestamps" at bounding box center [421, 176] width 149 height 15
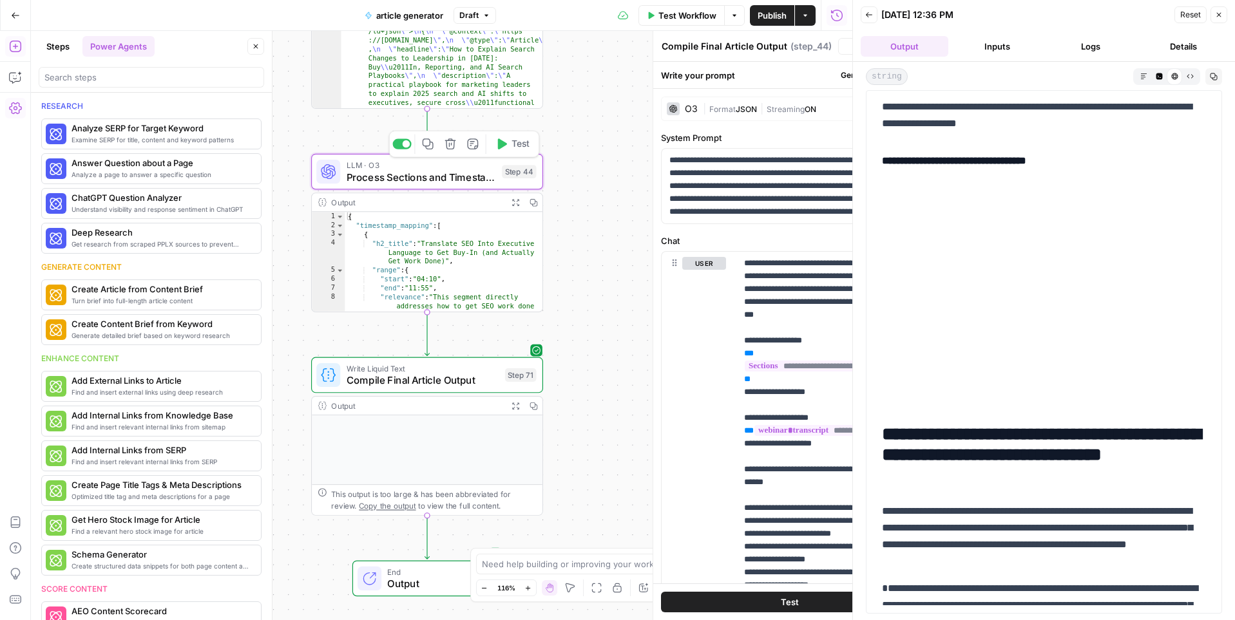
type textarea "Process Sections and Timestamps"
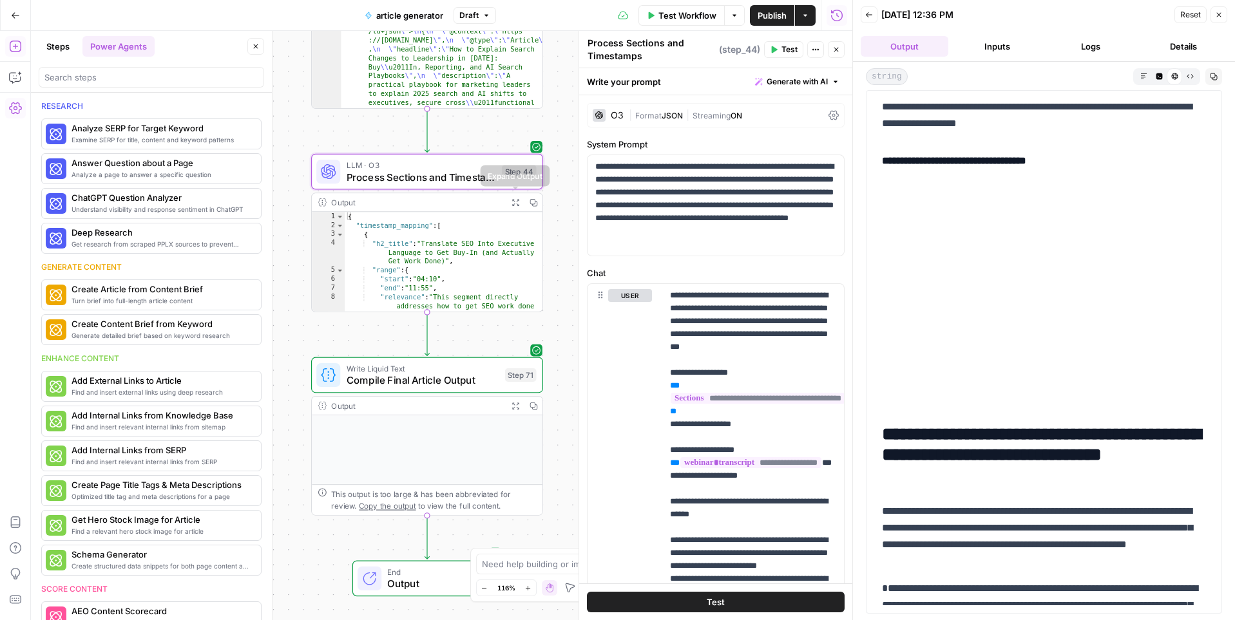
click at [514, 202] on icon "button" at bounding box center [515, 202] width 8 height 8
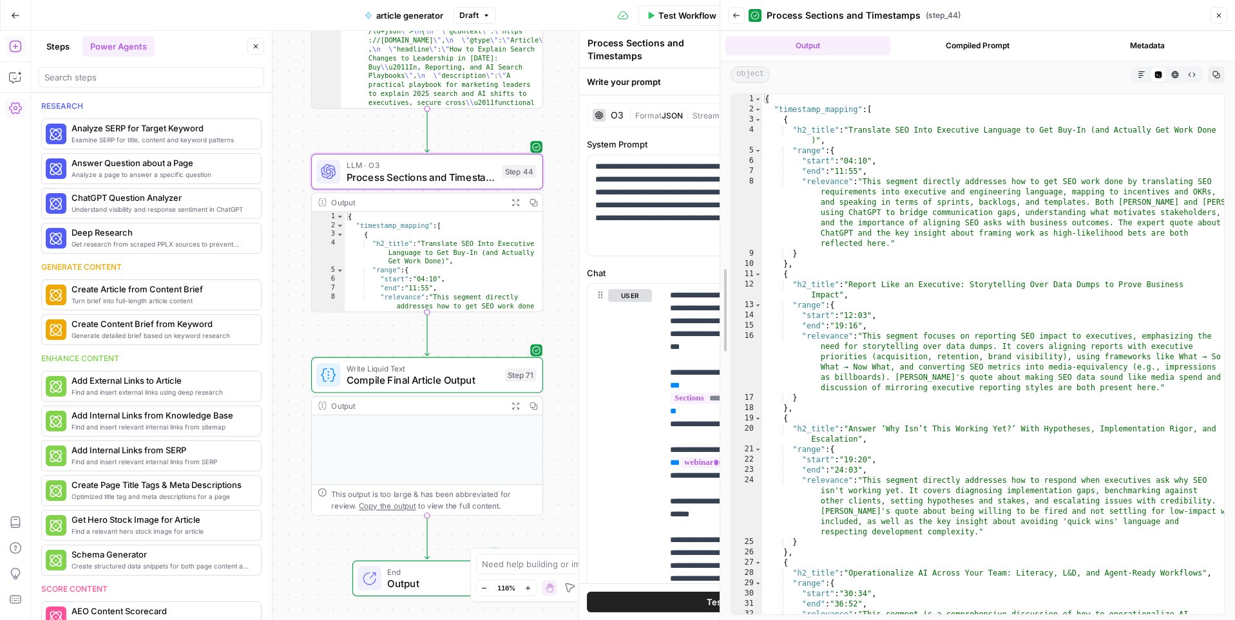
drag, startPoint x: 854, startPoint y: 198, endPoint x: 689, endPoint y: 203, distance: 165.6
click at [689, 203] on body "AirOps New Home Browse Insights Opportunities Your Data Recent Grids Run workfl…" at bounding box center [617, 310] width 1235 height 620
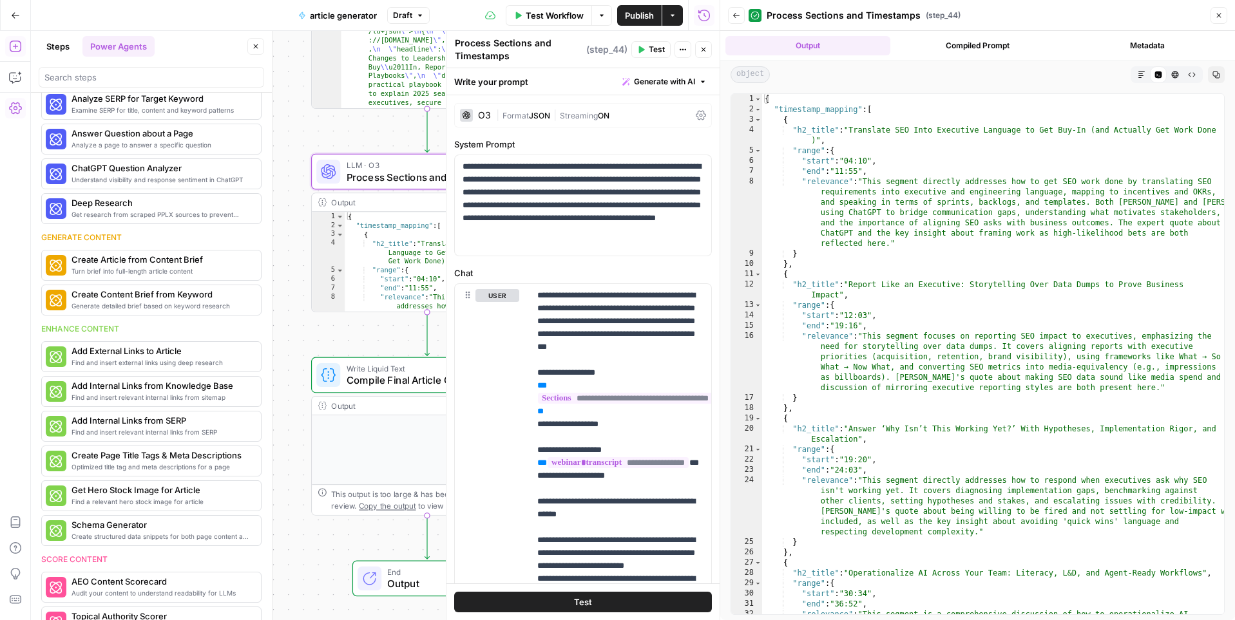
scroll to position [0, 0]
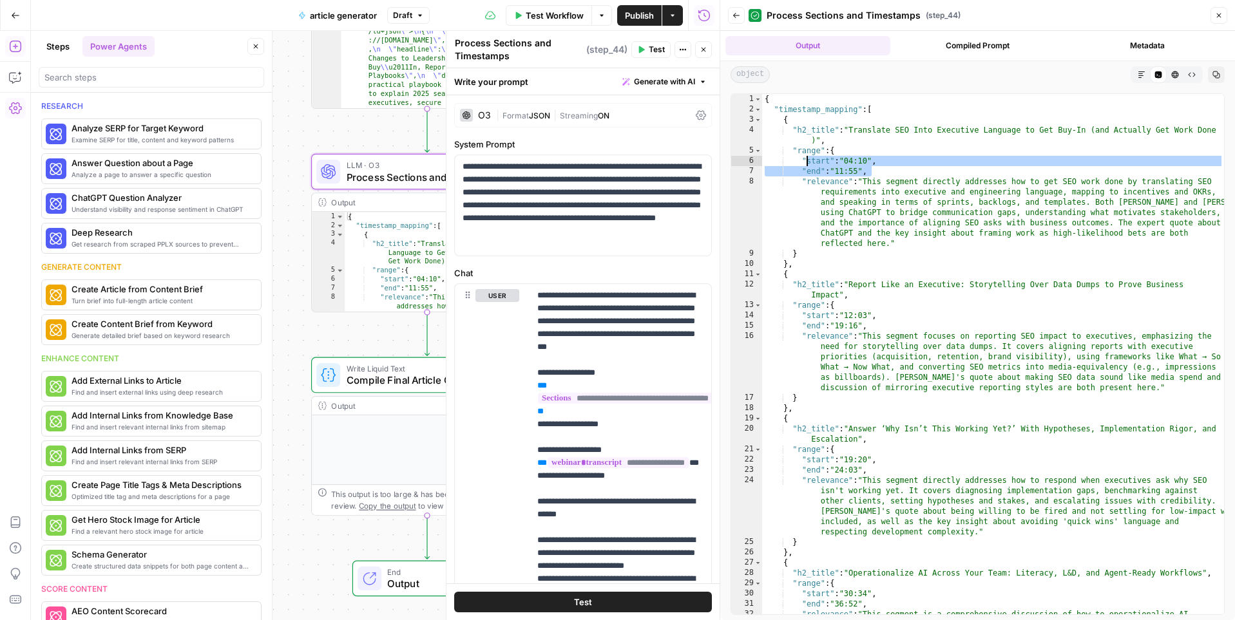
drag, startPoint x: 886, startPoint y: 169, endPoint x: 805, endPoint y: 156, distance: 81.6
click at [805, 156] on div "{ "timestamp_mapping" : [ { "h2_title" : "Translate SEO Into Executive Language…" at bounding box center [993, 390] width 462 height 593
type textarea "**********"
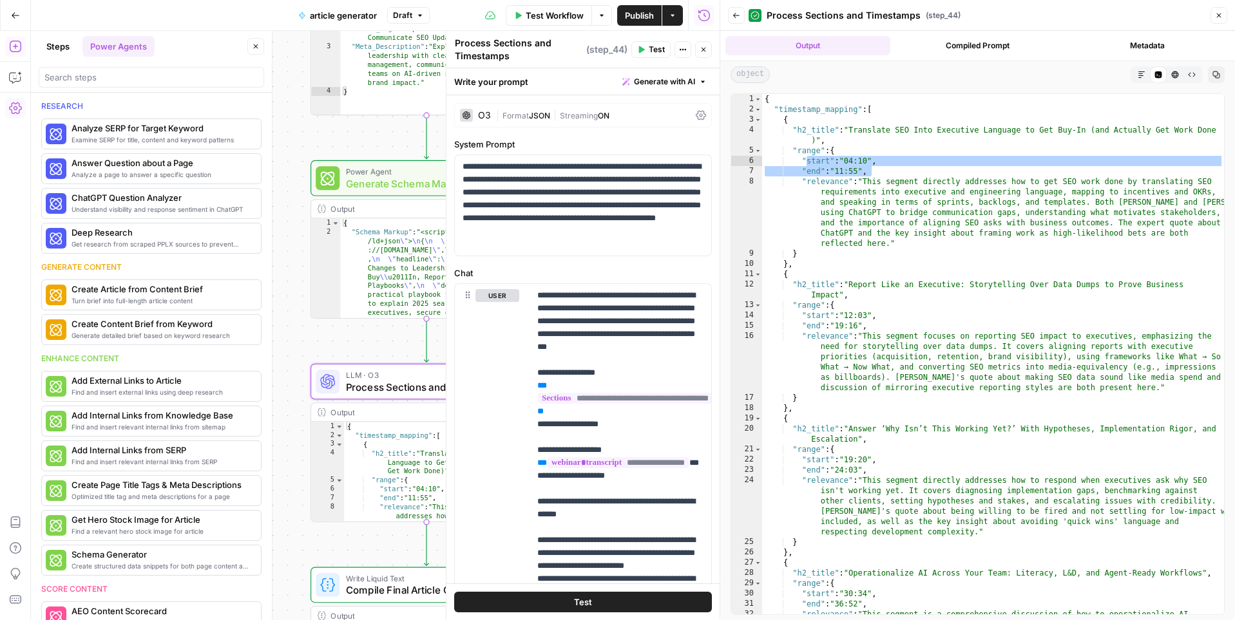
drag, startPoint x: 292, startPoint y: 140, endPoint x: 294, endPoint y: 390, distance: 249.9
click at [294, 391] on div "**********" at bounding box center [375, 325] width 689 height 589
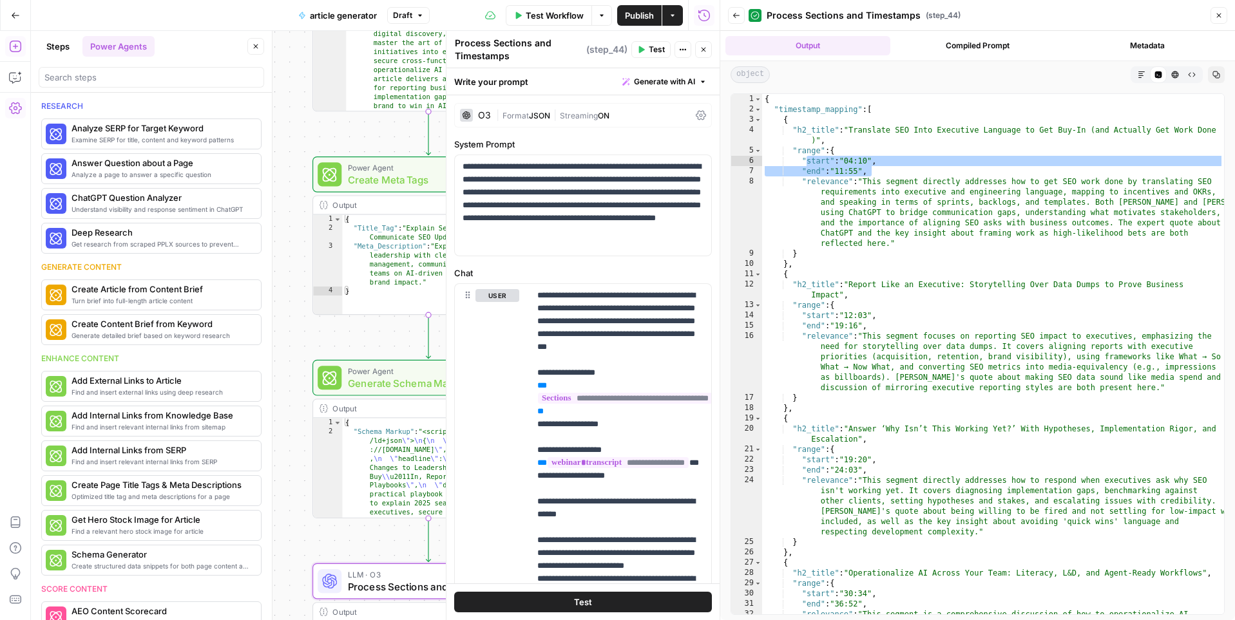
drag, startPoint x: 298, startPoint y: 153, endPoint x: 298, endPoint y: 435, distance: 282.1
click at [298, 435] on div "**********" at bounding box center [375, 325] width 689 height 589
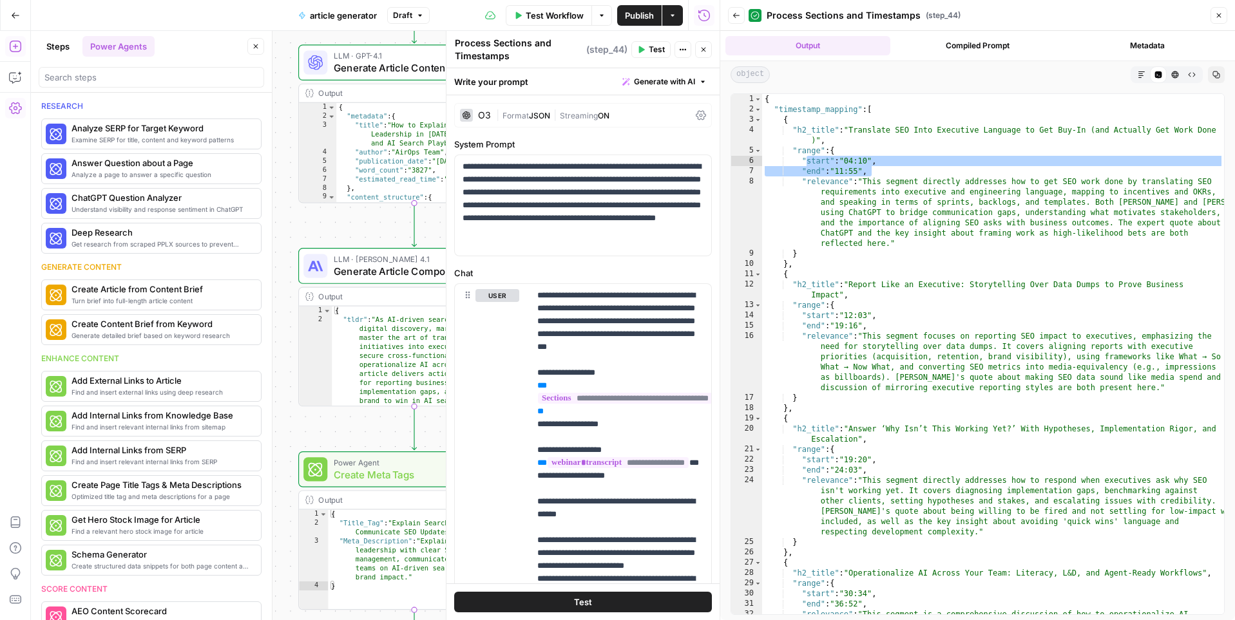
drag, startPoint x: 299, startPoint y: 202, endPoint x: 285, endPoint y: 374, distance: 171.9
click at [285, 374] on div "**********" at bounding box center [375, 325] width 689 height 589
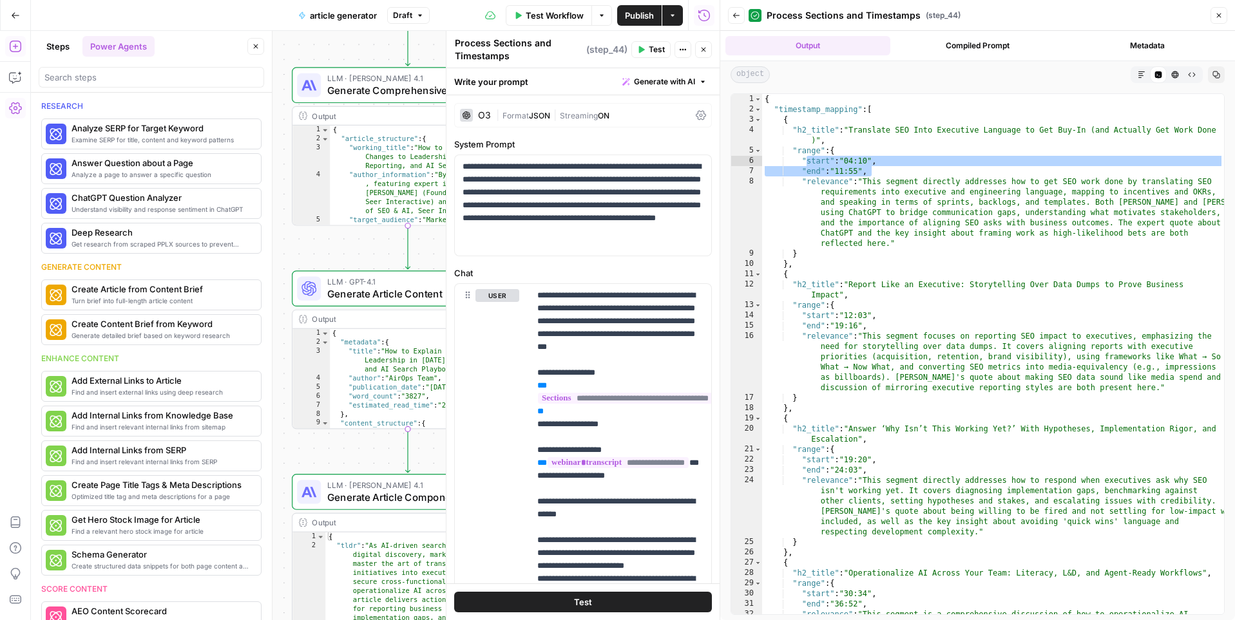
drag, startPoint x: 285, startPoint y: 100, endPoint x: 280, endPoint y: 327, distance: 226.8
click at [280, 327] on div "**********" at bounding box center [375, 325] width 689 height 589
click at [345, 255] on div "**********" at bounding box center [375, 325] width 689 height 589
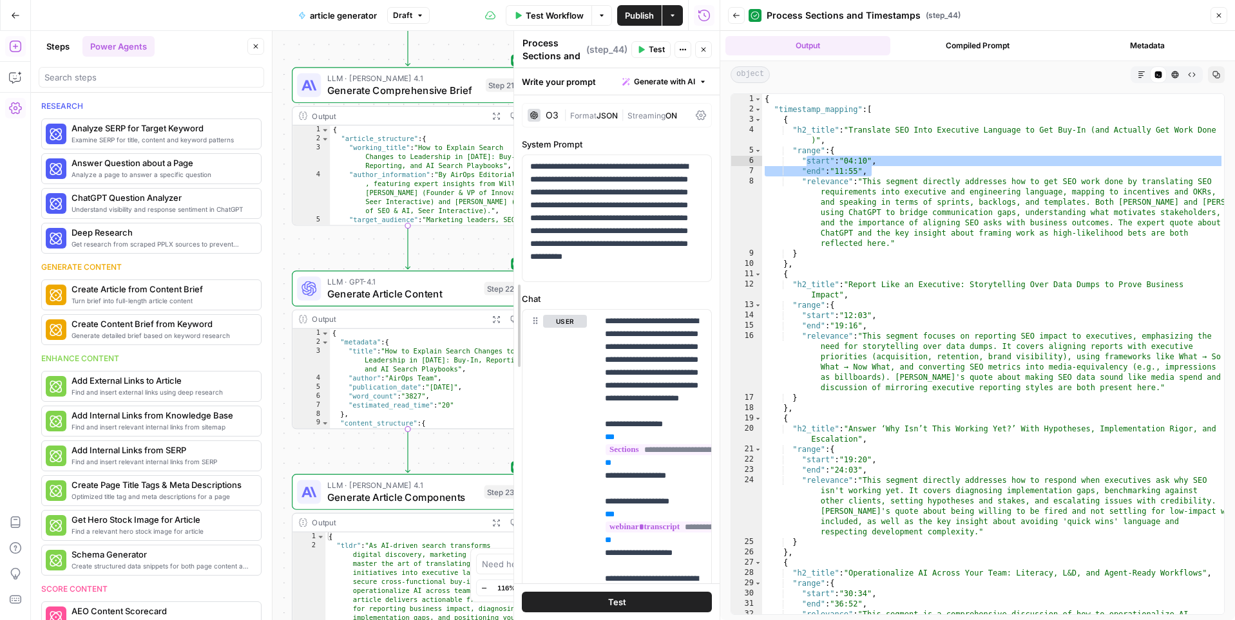
drag, startPoint x: 445, startPoint y: 178, endPoint x: 558, endPoint y: 180, distance: 112.7
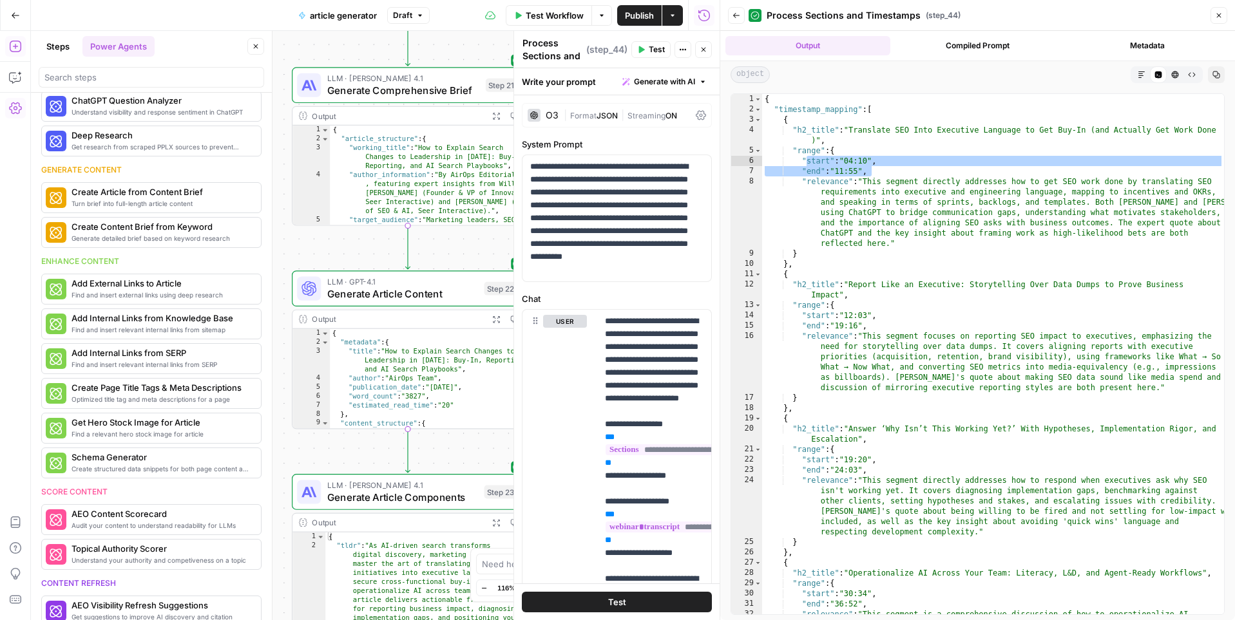
scroll to position [115, 0]
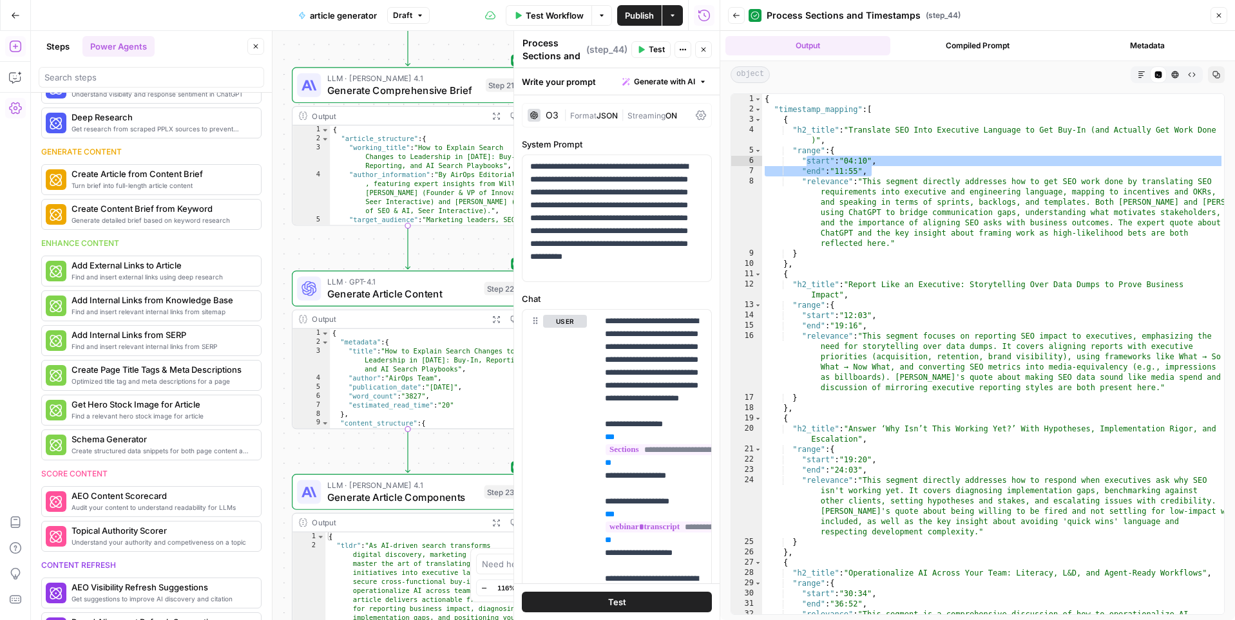
click at [126, 86] on div at bounding box center [151, 77] width 225 height 21
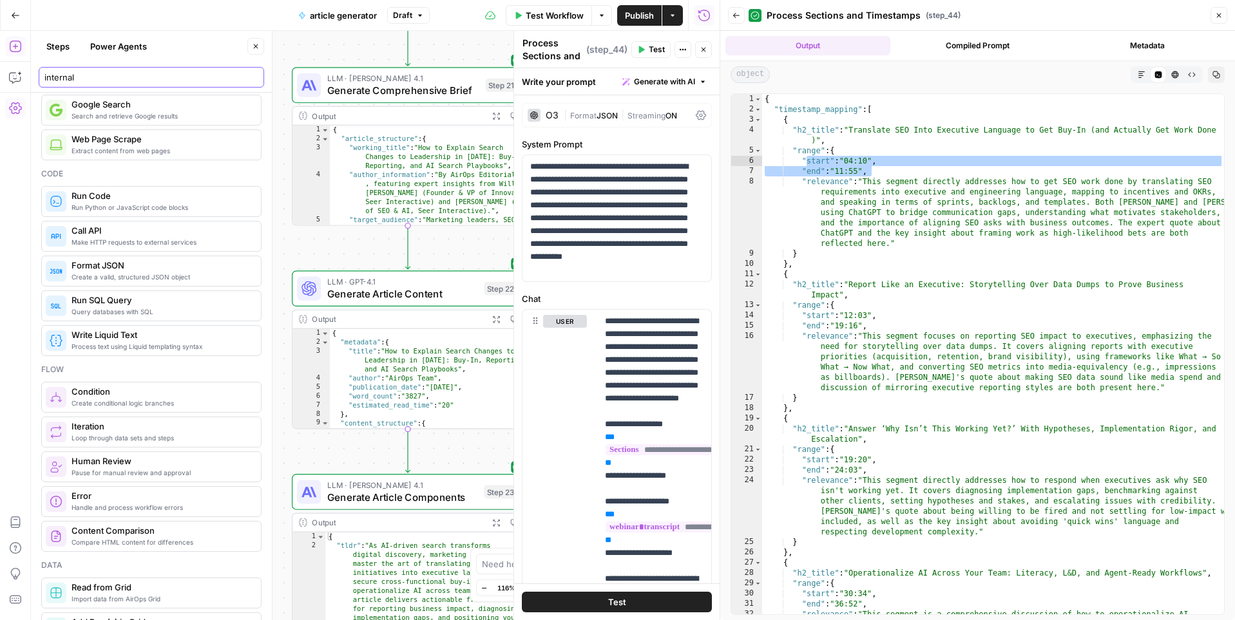
scroll to position [0, 0]
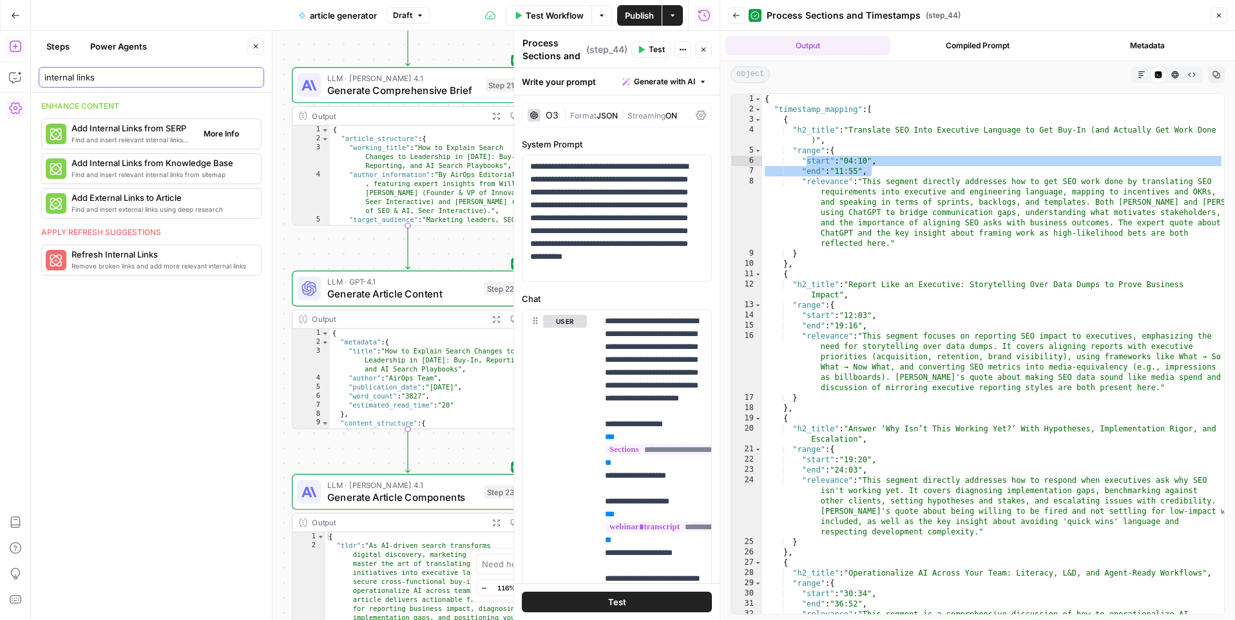
type input "internal links"
click at [142, 142] on span "Find and insert relevant internal links from SERP" at bounding box center [132, 140] width 122 height 10
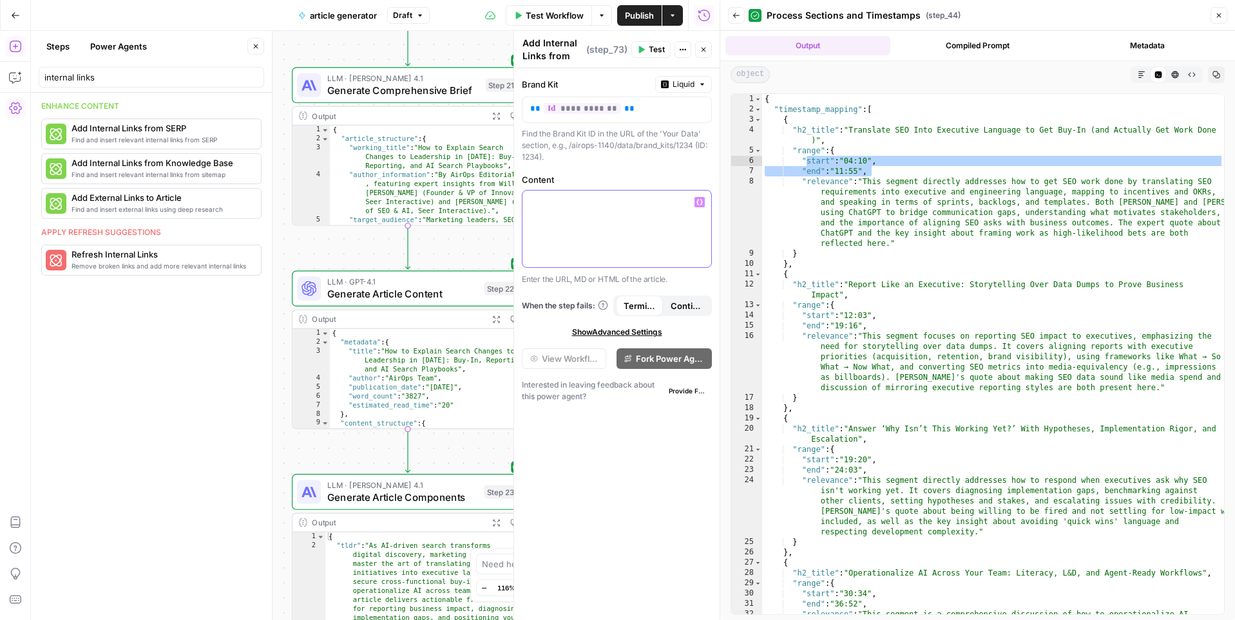
click at [550, 202] on p at bounding box center [616, 202] width 173 height 13
click at [139, 176] on span "Find and insert relevant internal links from sitemap" at bounding box center [132, 174] width 122 height 10
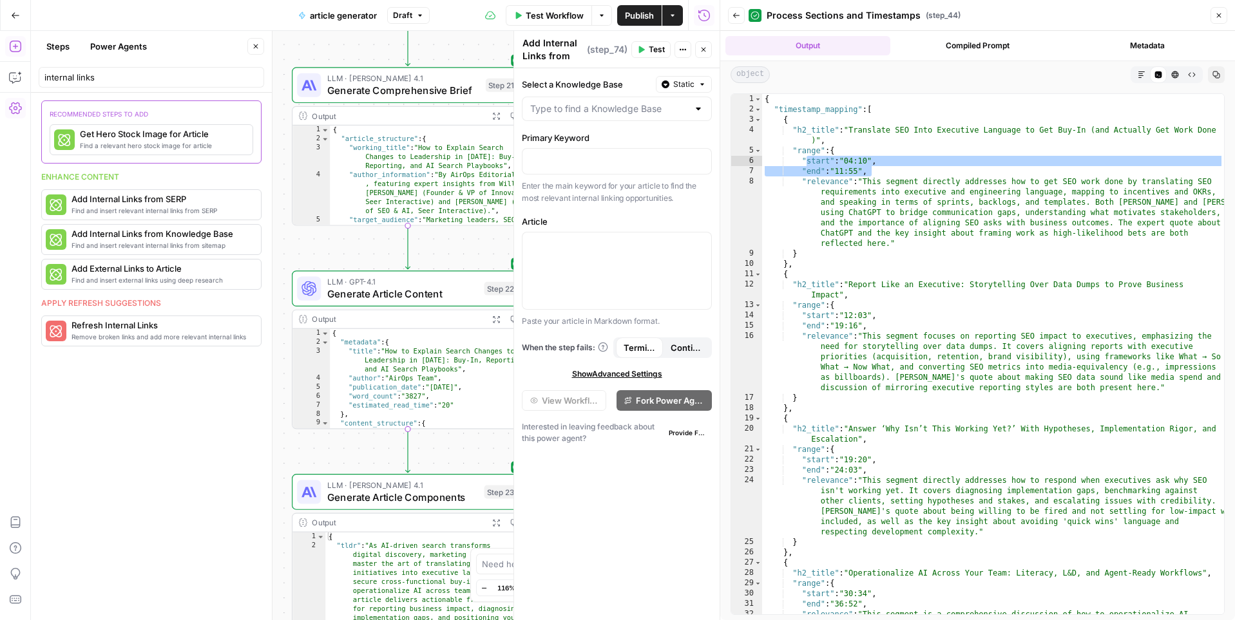
click at [133, 50] on button "Power Agents" at bounding box center [118, 46] width 72 height 21
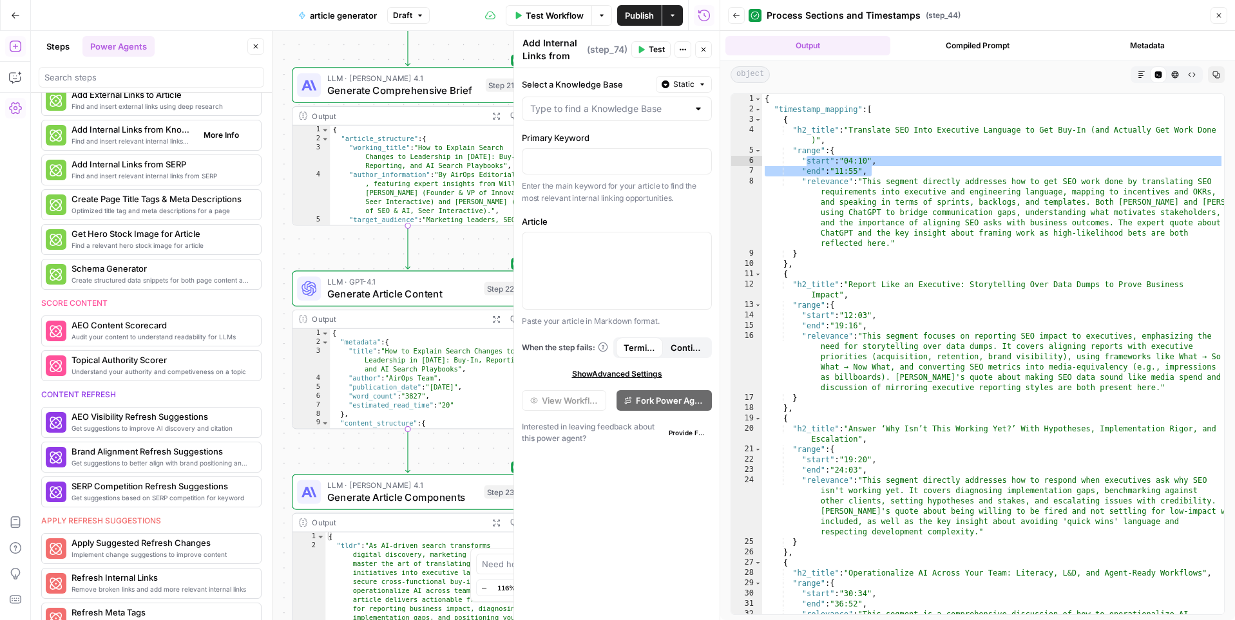
scroll to position [504, 0]
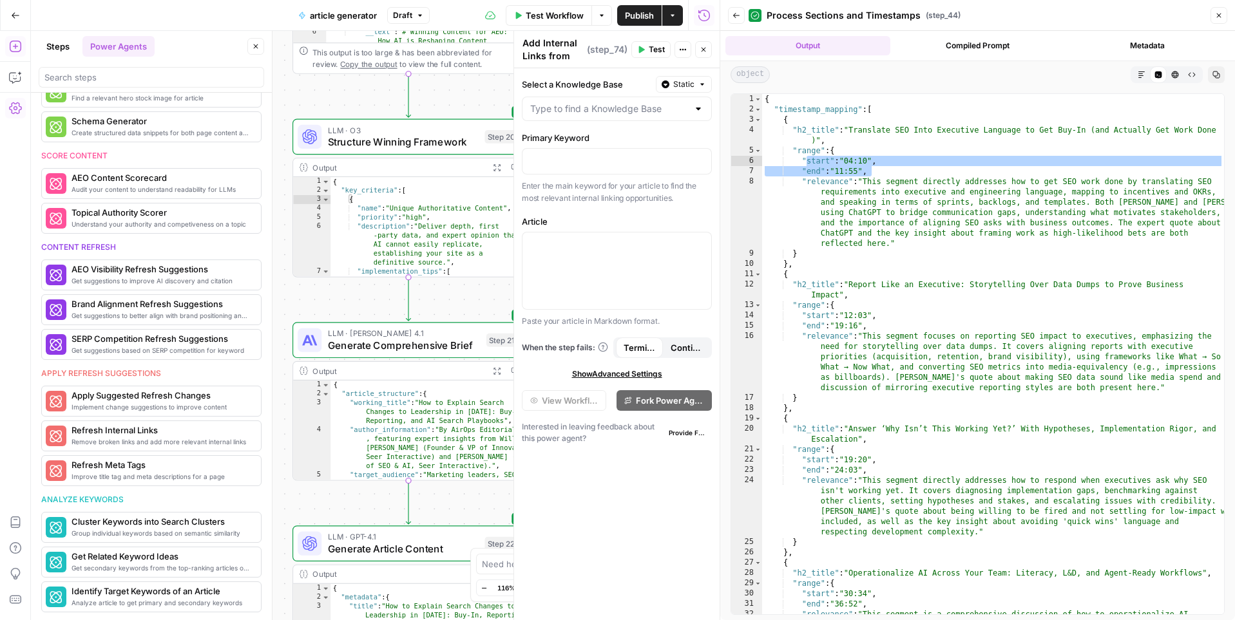
drag, startPoint x: 287, startPoint y: 125, endPoint x: 290, endPoint y: 435, distance: 310.5
click at [290, 435] on div "**********" at bounding box center [375, 325] width 689 height 589
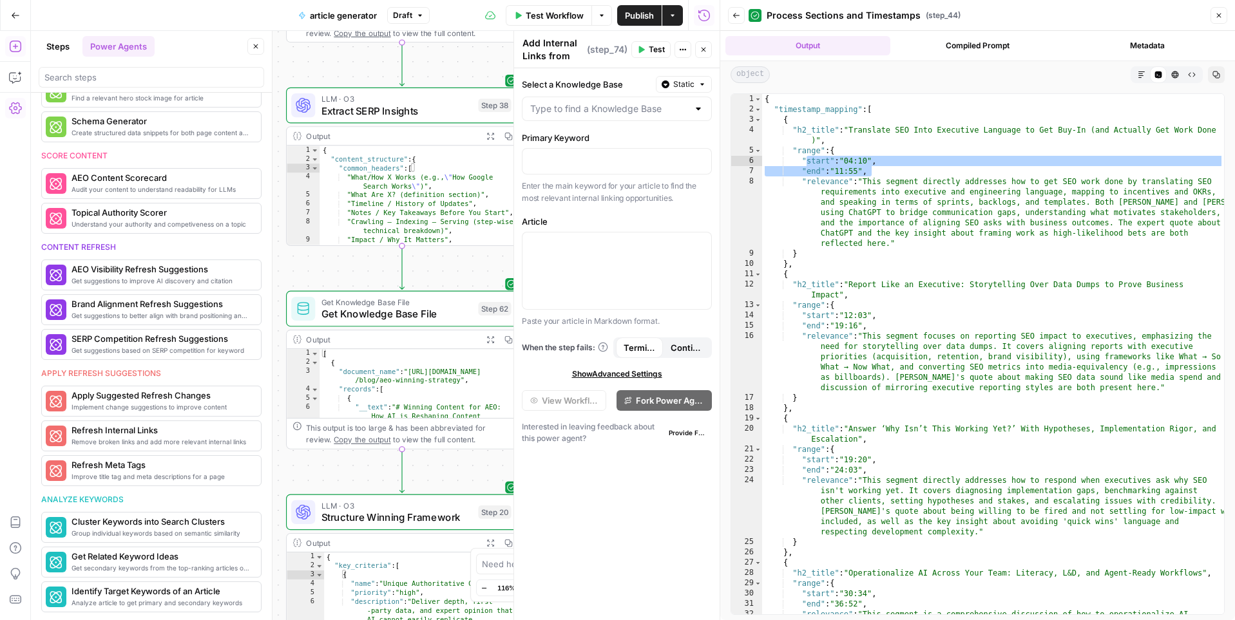
drag, startPoint x: 291, startPoint y: 144, endPoint x: 281, endPoint y: 515, distance: 371.8
click at [281, 515] on div "**********" at bounding box center [375, 325] width 689 height 589
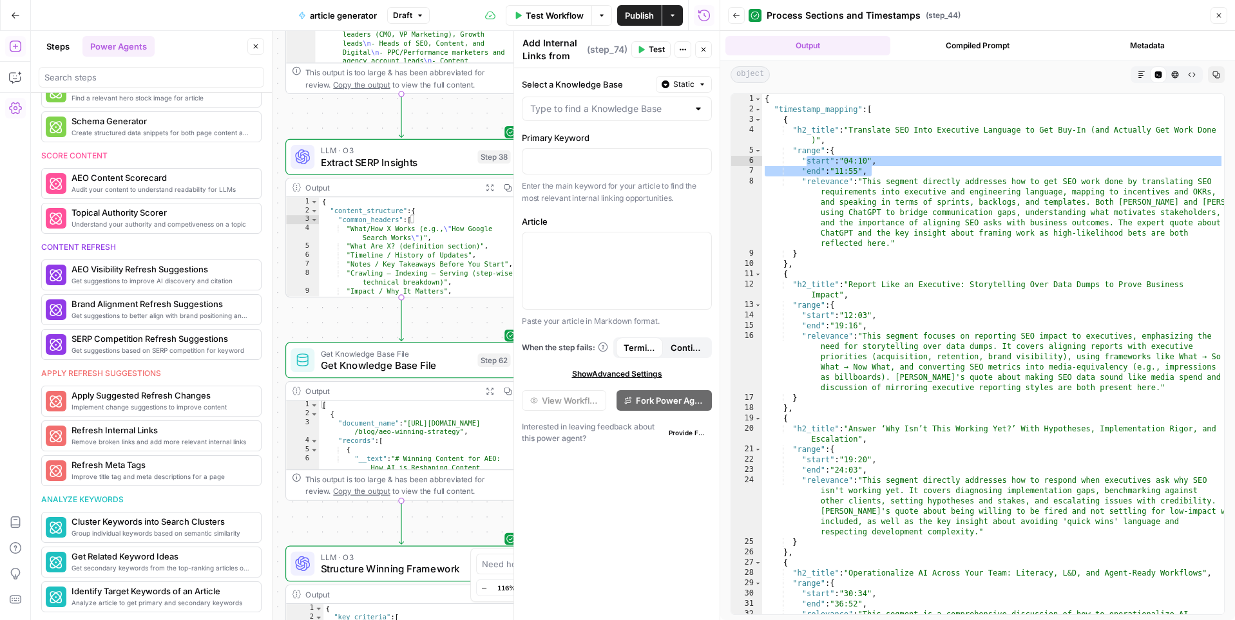
click at [290, 111] on div "**********" at bounding box center [375, 325] width 689 height 589
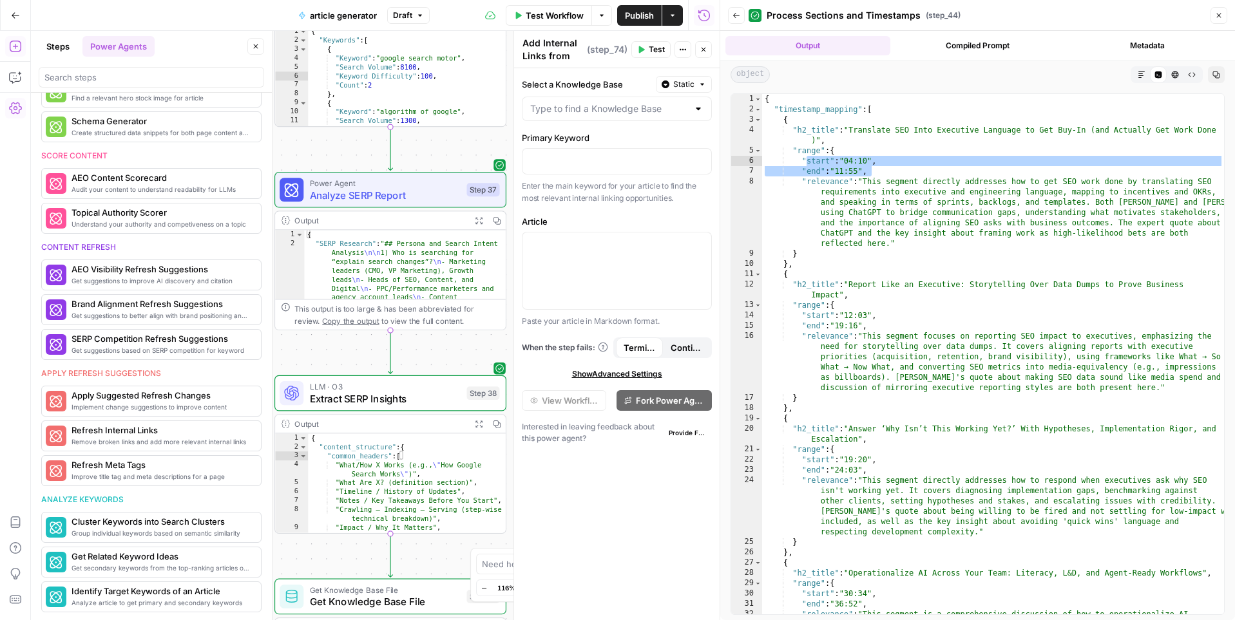
drag, startPoint x: 294, startPoint y: 117, endPoint x: 296, endPoint y: 352, distance: 235.1
click at [296, 352] on div "**********" at bounding box center [375, 325] width 689 height 589
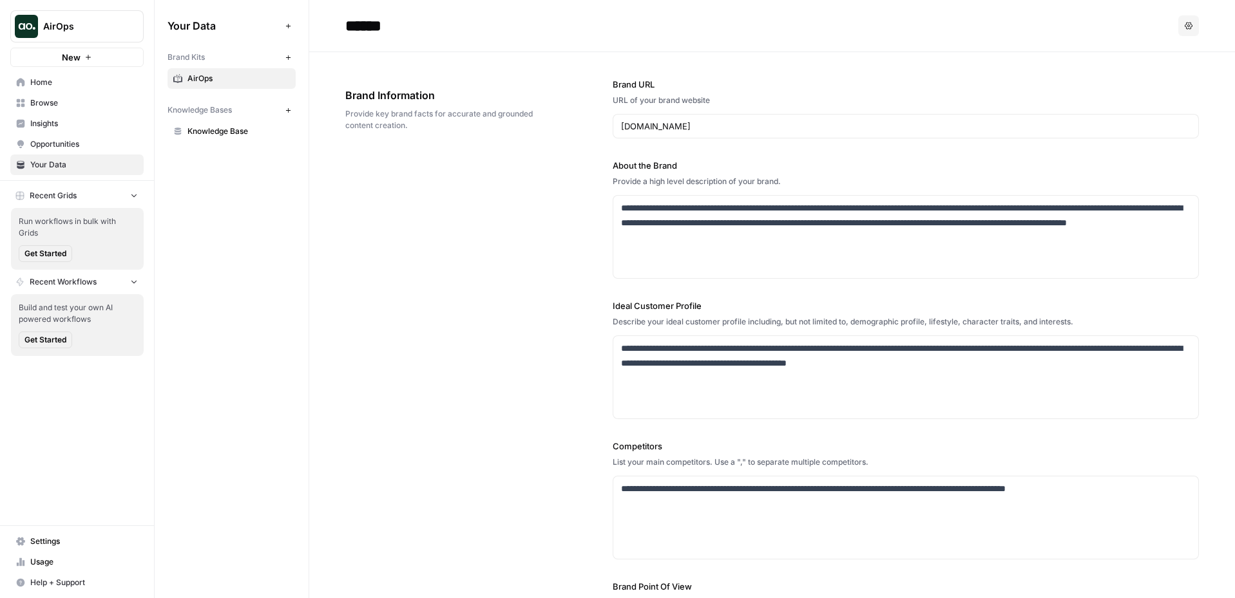
click at [495, 196] on div "**********" at bounding box center [771, 389] width 853 height 674
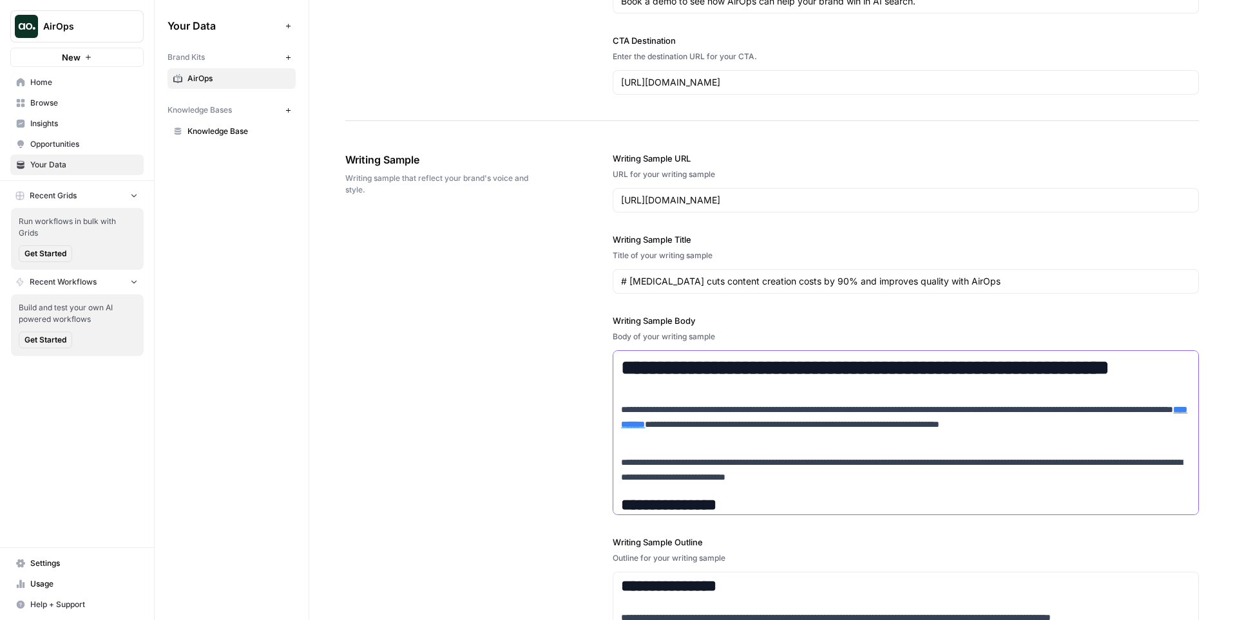
click at [632, 367] on strong "**********" at bounding box center [865, 367] width 488 height 21
copy strong "**********"
click at [734, 281] on input "# [MEDICAL_DATA] cuts content creation costs by 90% and improves quality with A…" at bounding box center [905, 281] width 569 height 13
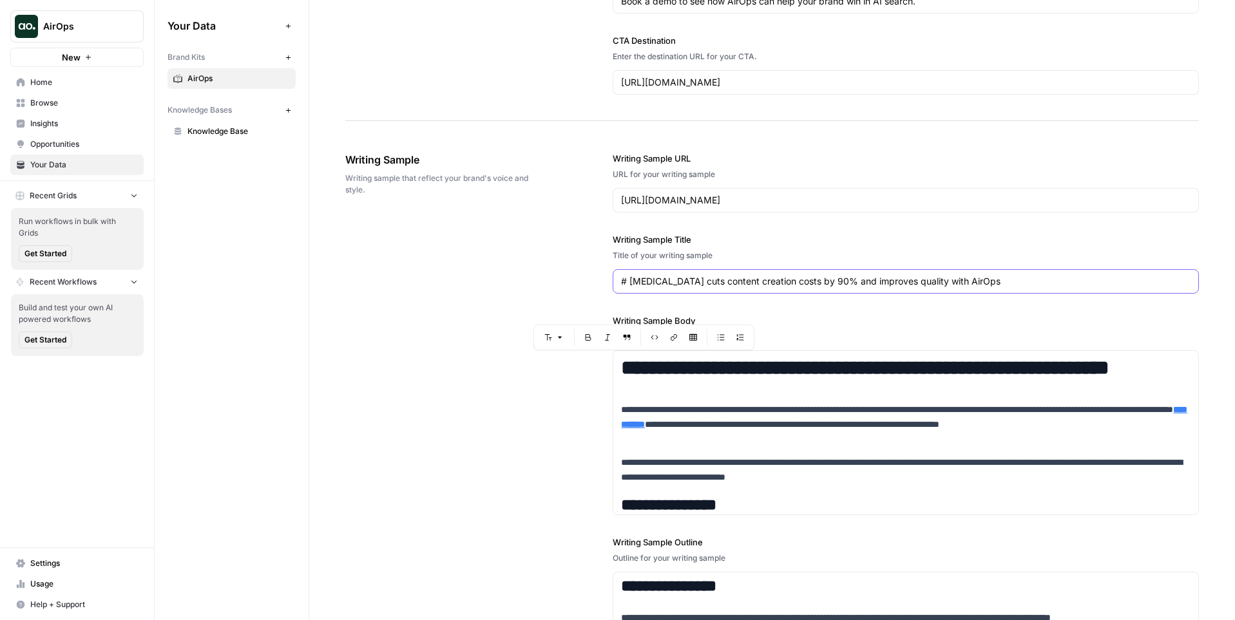
click at [734, 281] on input "# [MEDICAL_DATA] cuts content creation costs by 90% and improves quality with A…" at bounding box center [905, 281] width 569 height 13
paste input "Webinar Recap: The AI Search Action Checklist with Aleyda Soli"
type input "Webinar Recap: The AI Search Action Checklist with Aleyda Solis"
click at [798, 210] on div "[URL][DOMAIN_NAME]" at bounding box center [906, 200] width 586 height 24
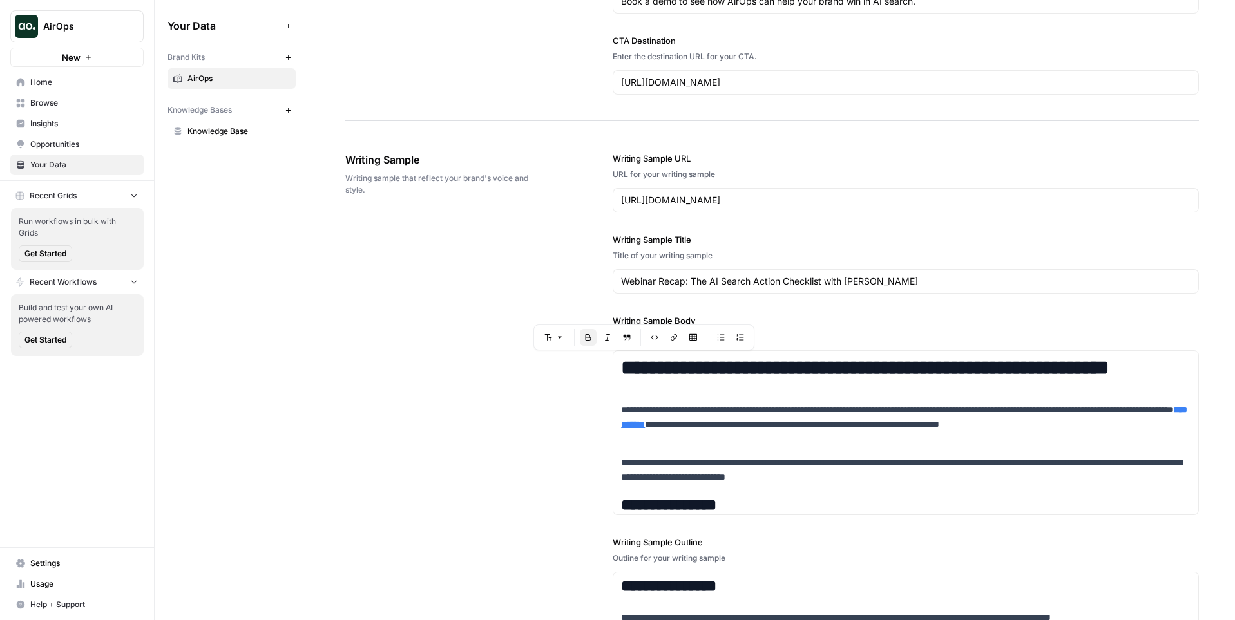
click at [798, 210] on div "[URL][DOMAIN_NAME]" at bounding box center [906, 200] width 586 height 24
click at [790, 201] on input "[URL][DOMAIN_NAME]" at bounding box center [905, 200] width 569 height 13
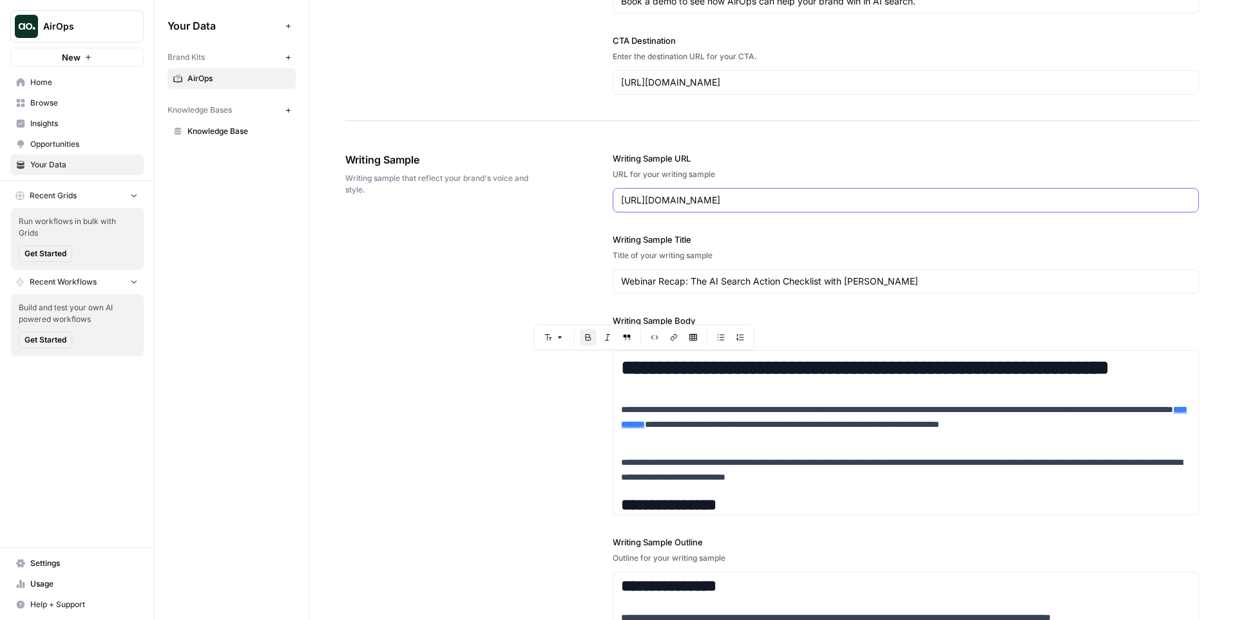
paste input "webinar-aleyda-soli"
type input "https://www.airops.com/blog/webinar-aleyda-solis"
click at [550, 245] on div "**********" at bounding box center [771, 444] width 853 height 637
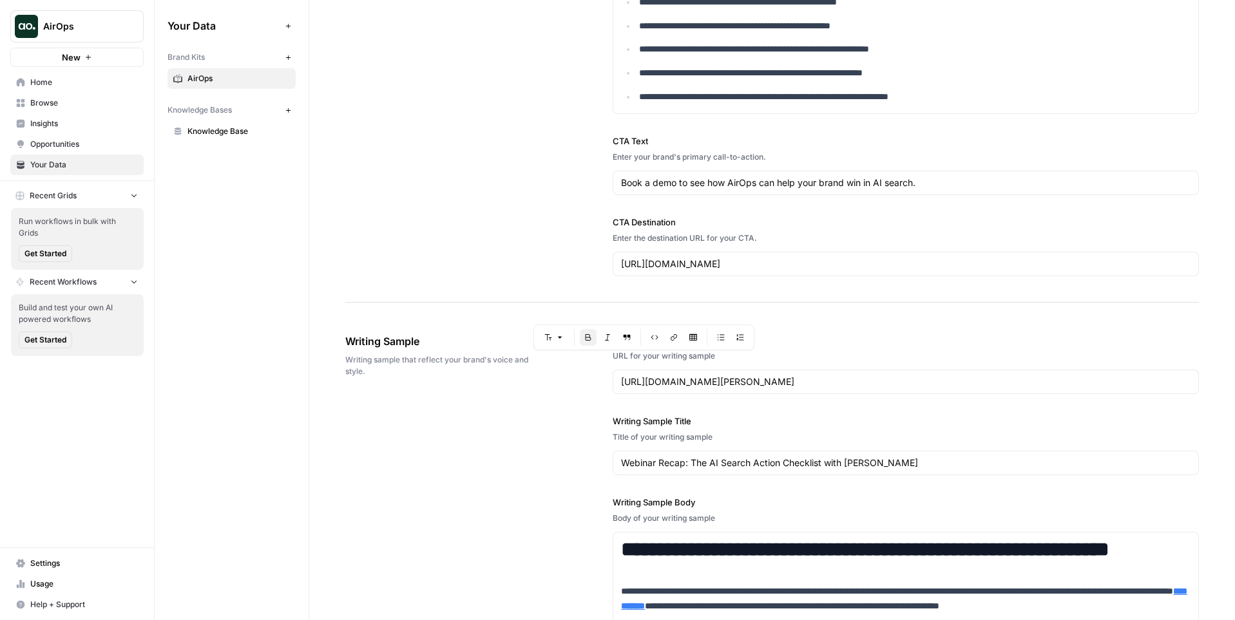
scroll to position [1162, 0]
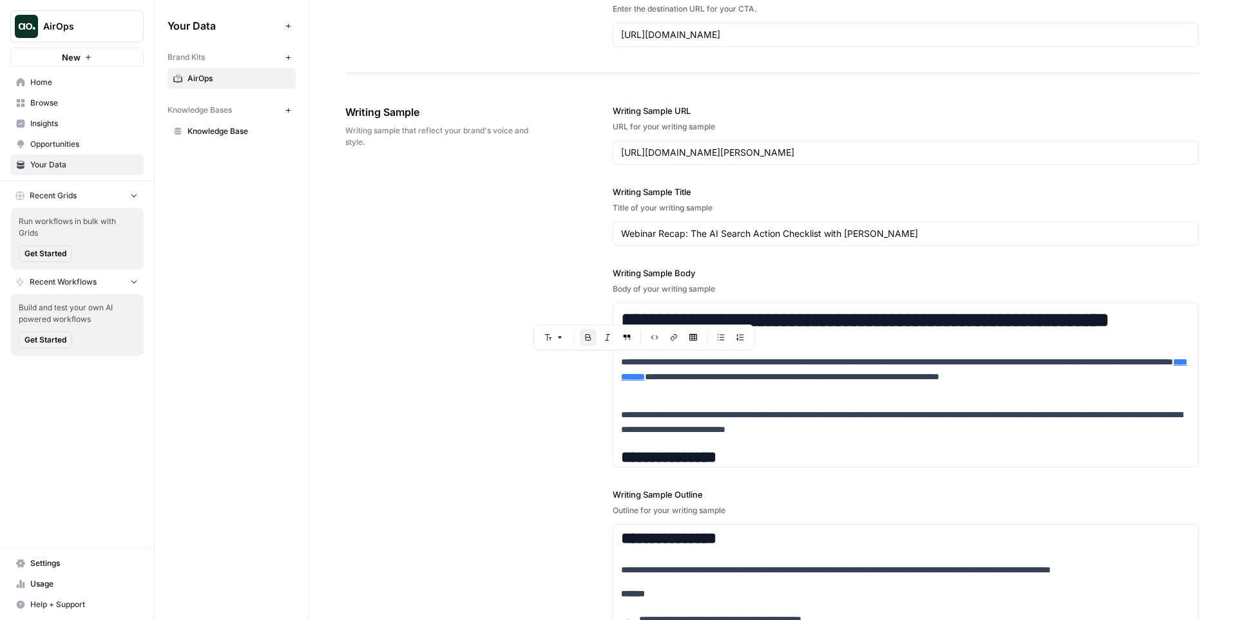
scroll to position [1393, 0]
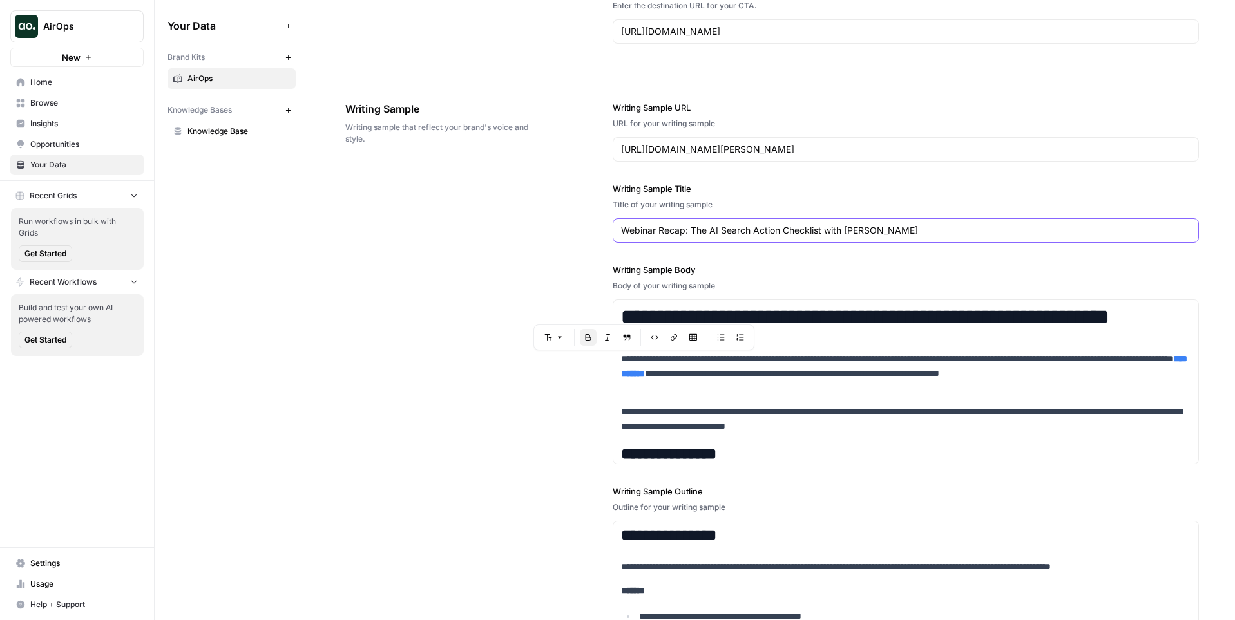
click at [680, 228] on input "Webinar Recap: The AI Search Action Checklist with Aleyda Solis" at bounding box center [905, 230] width 569 height 13
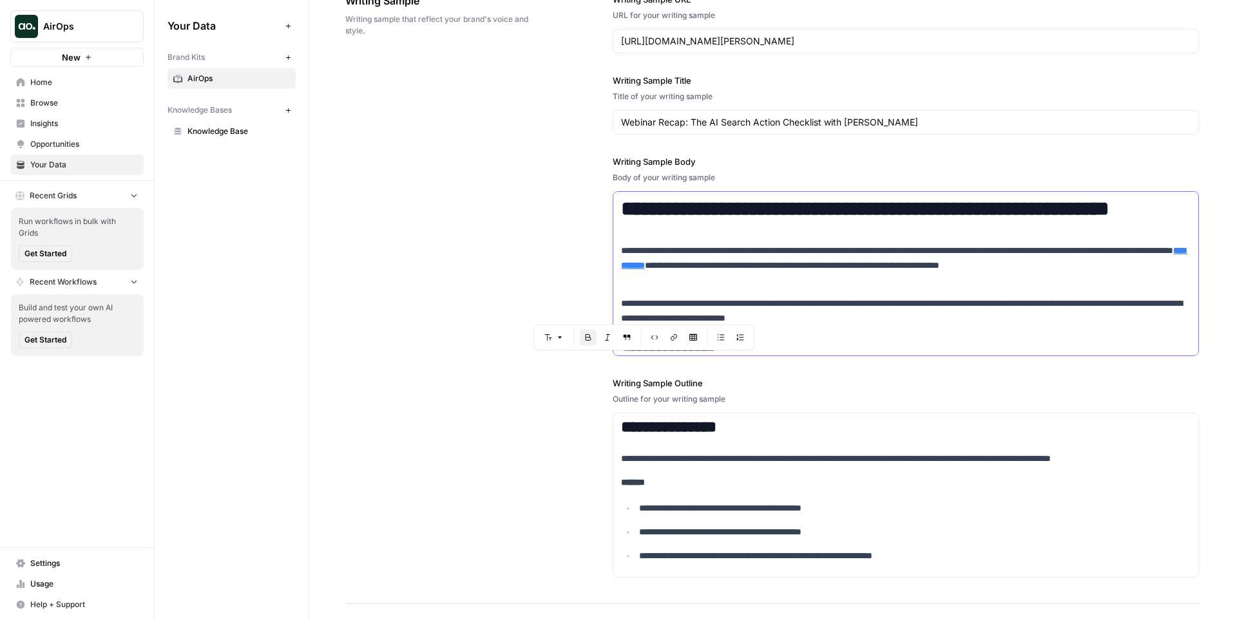
click at [700, 204] on strong "**********" at bounding box center [865, 208] width 488 height 21
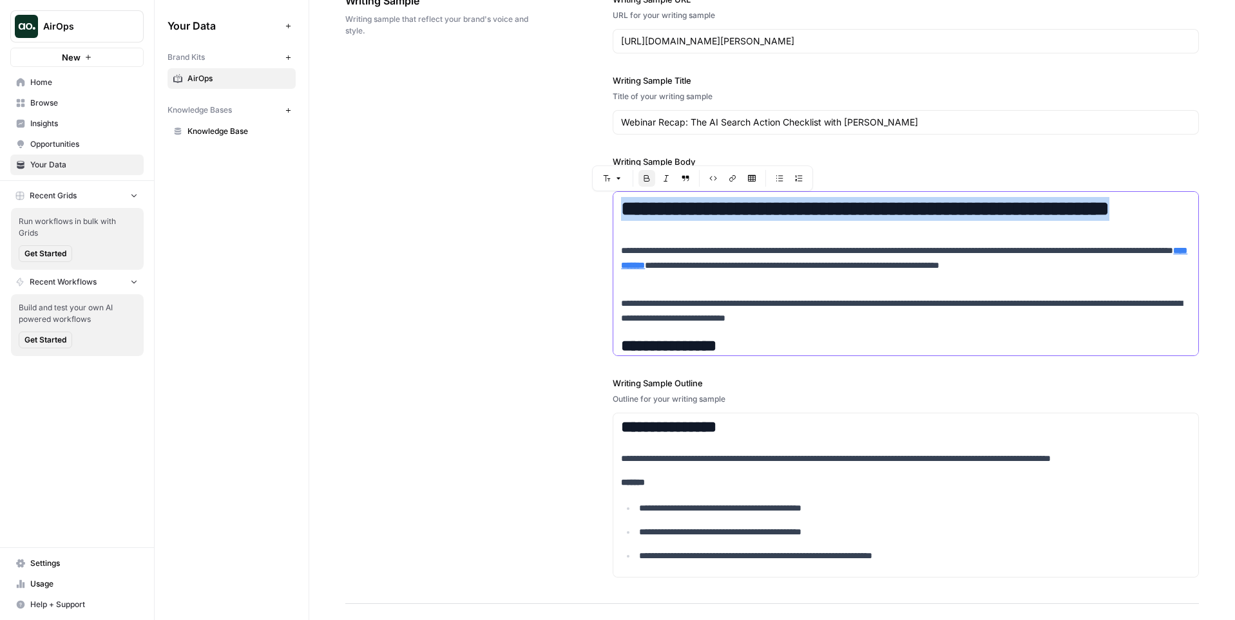
click at [700, 204] on strong "**********" at bounding box center [865, 208] width 488 height 21
